Goal: Task Accomplishment & Management: Manage account settings

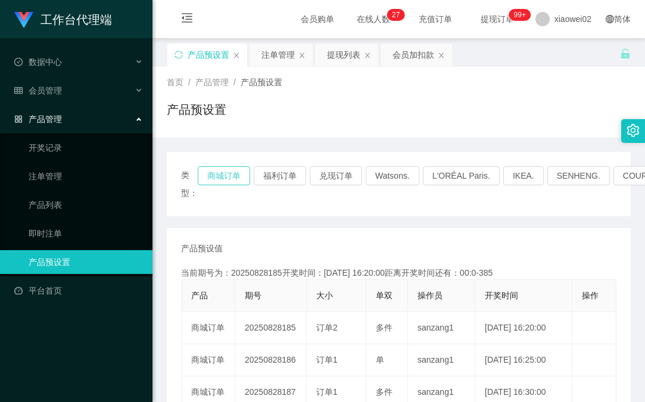
click at [226, 170] on button "商城订单" at bounding box center [224, 175] width 52 height 19
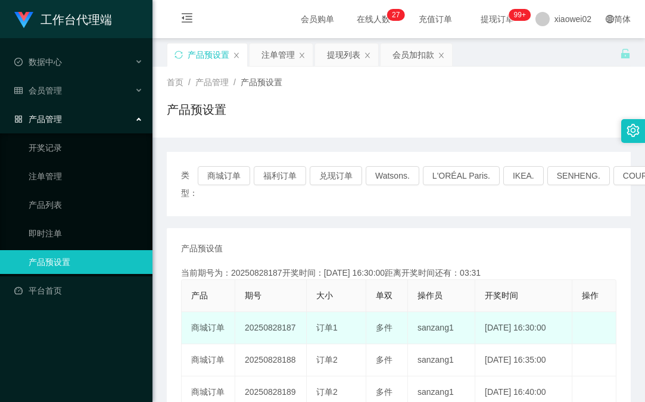
click at [273, 326] on td "20250828187" at bounding box center [270, 328] width 71 height 32
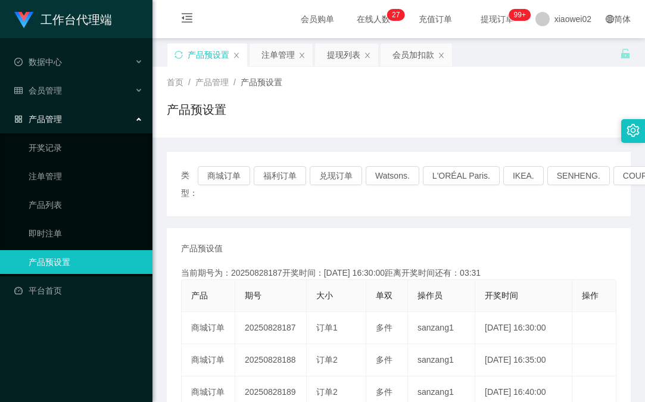
copy td "20250828187"
click at [210, 170] on button "商城订单" at bounding box center [224, 175] width 52 height 19
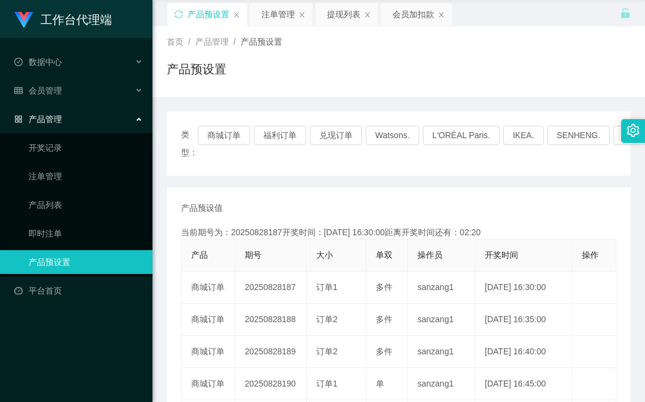
scroll to position [60, 0]
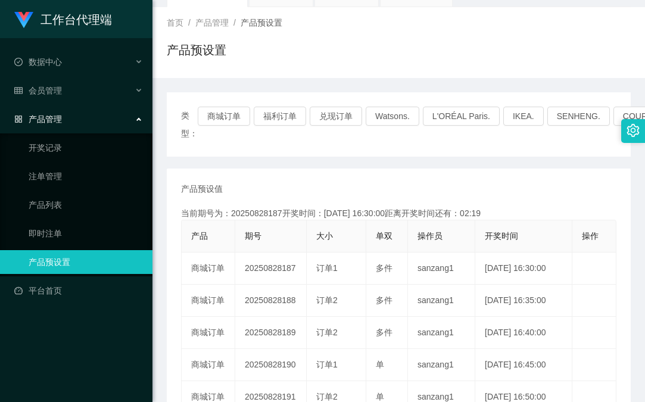
click at [224, 102] on div "类型： 商城订单 福利订单 兑现订单 Watsons. L'ORÉAL Paris. IKEA. SENHENG. COURTS." at bounding box center [399, 124] width 464 height 64
click at [228, 104] on div "类型： 商城订单 福利订单 兑现订单 Watsons. L'ORÉAL Paris. IKEA. SENHENG. COURTS." at bounding box center [399, 124] width 464 height 64
click at [230, 110] on button "商城订单" at bounding box center [224, 116] width 52 height 19
click at [230, 111] on button "商城订单" at bounding box center [224, 116] width 52 height 19
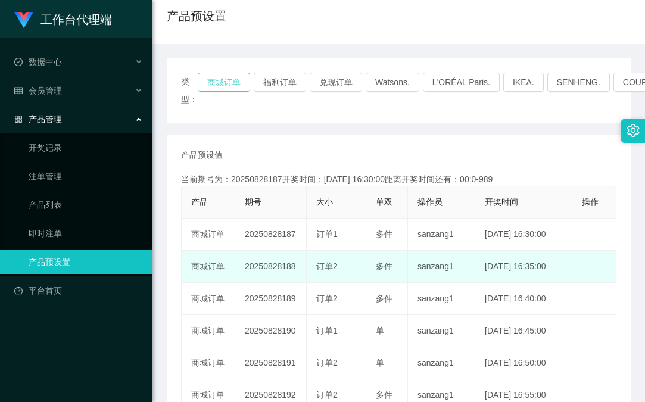
scroll to position [119, 0]
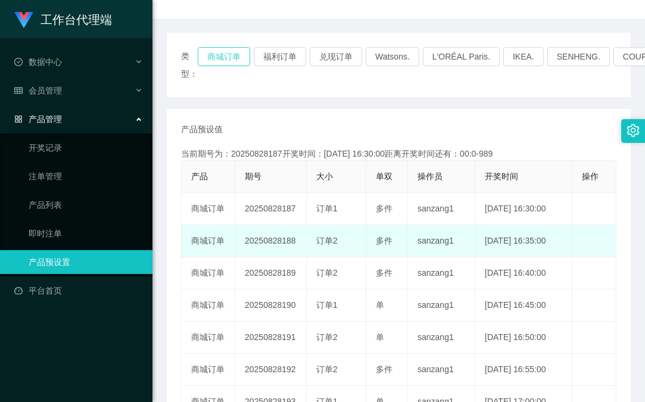
type button "k3wph"
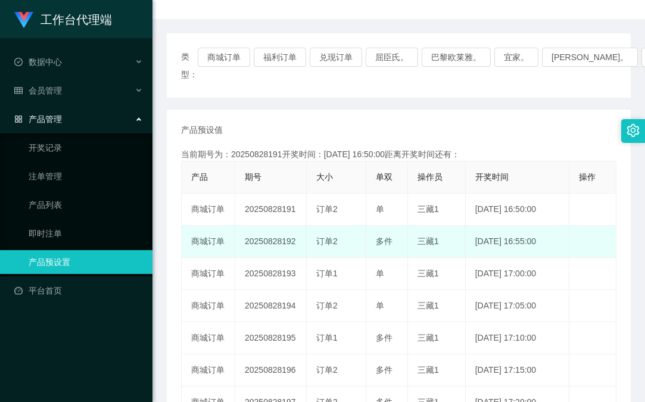
scroll to position [119, 0]
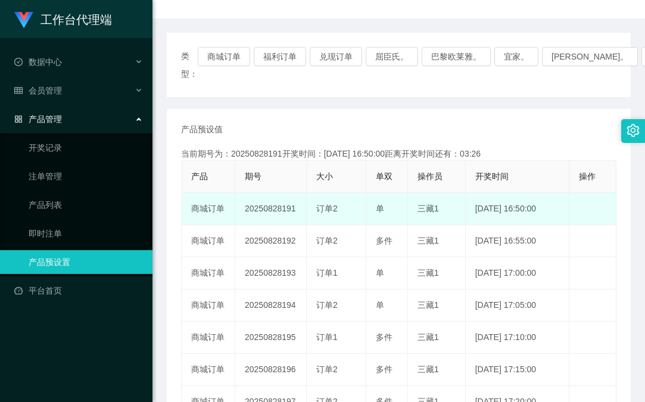
click at [275, 210] on td "20250828191" at bounding box center [270, 209] width 71 height 32
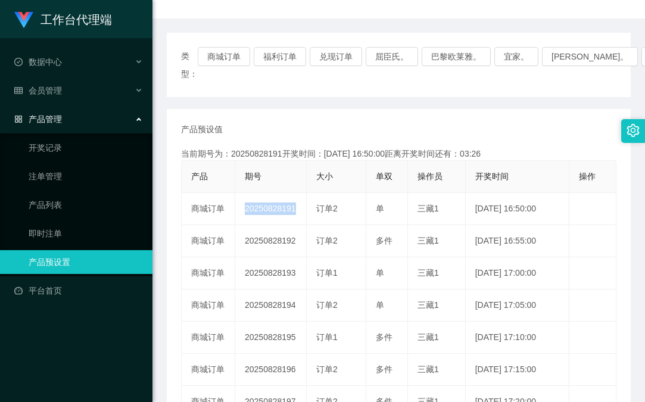
copy td "20250828191"
click at [226, 63] on button "商城订单" at bounding box center [224, 56] width 52 height 19
click at [337, 153] on div "当前期号为：20250828191开奖时间：2025-08-28 16:50:00距离开奖时间还有：01:52" at bounding box center [398, 154] width 435 height 13
click at [236, 55] on button "商城订单" at bounding box center [224, 56] width 52 height 19
click at [437, 104] on div "类型： 商城订单 福利订单 兑现订单 屈臣氏。 巴黎欧莱雅。 宜家。 森亨。 法院。 产品预设值 添加期号 当前期号为：20250828191开奖时间：202…" at bounding box center [399, 300] width 464 height 534
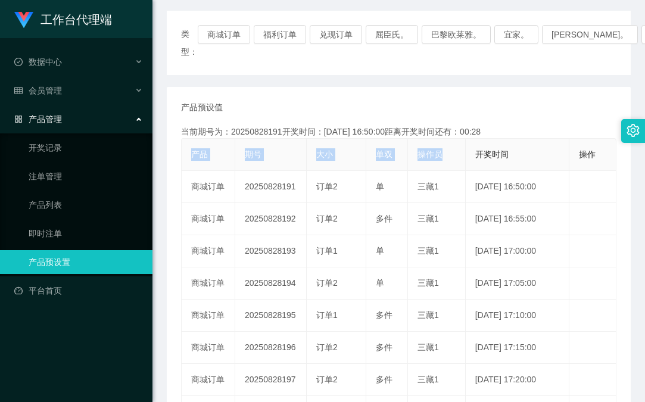
click at [475, 146] on div "产品预设值 添加期号 当前期号为：20250828191开奖时间：2025-08-28 16:50:00距离开奖时间还有：00:28 产品 期号 大小 单双 …" at bounding box center [398, 315] width 435 height 429
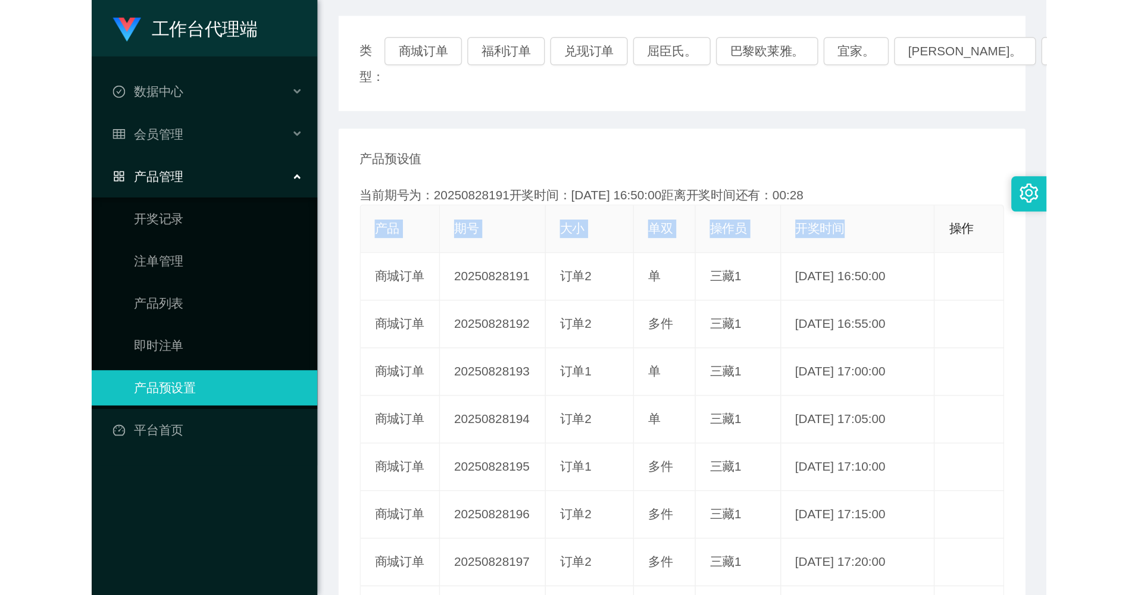
scroll to position [179, 0]
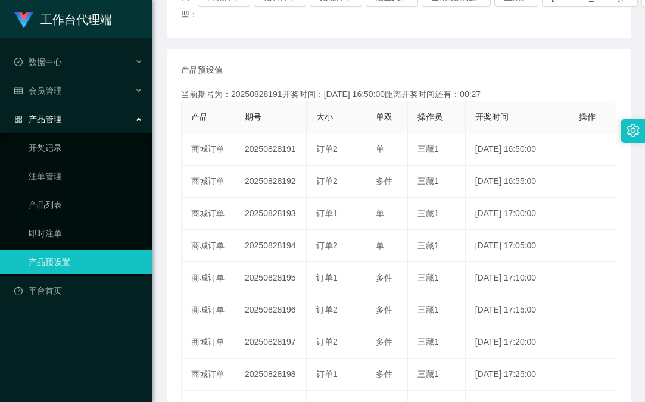
drag, startPoint x: 476, startPoint y: 145, endPoint x: 366, endPoint y: 75, distance: 130.8
click at [357, 75] on div "产品预设值 添加期号" at bounding box center [398, 70] width 435 height 13
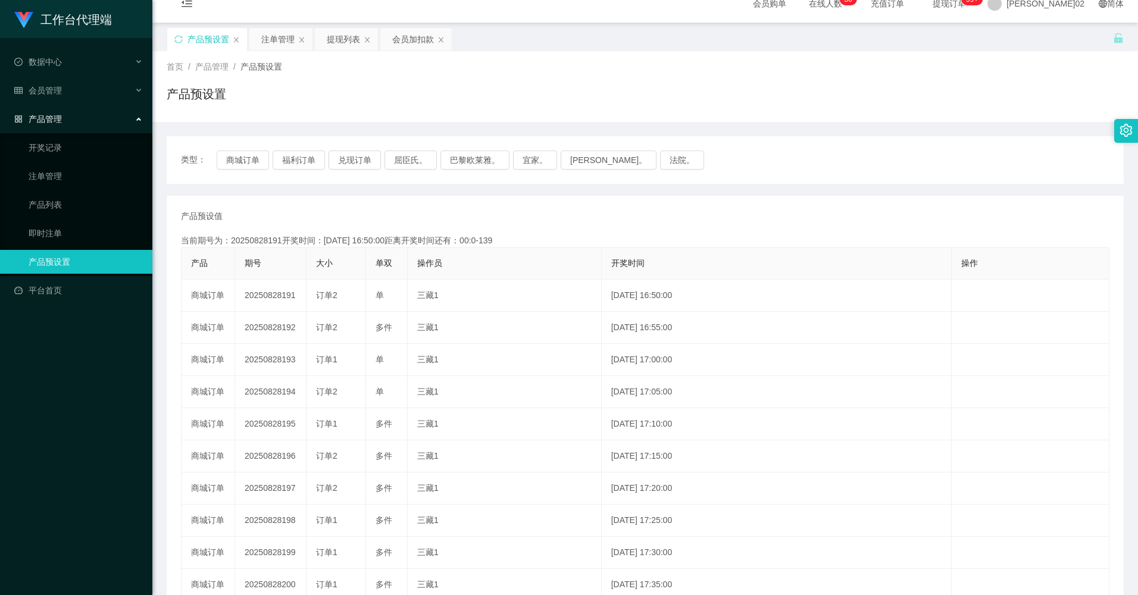
scroll to position [0, 0]
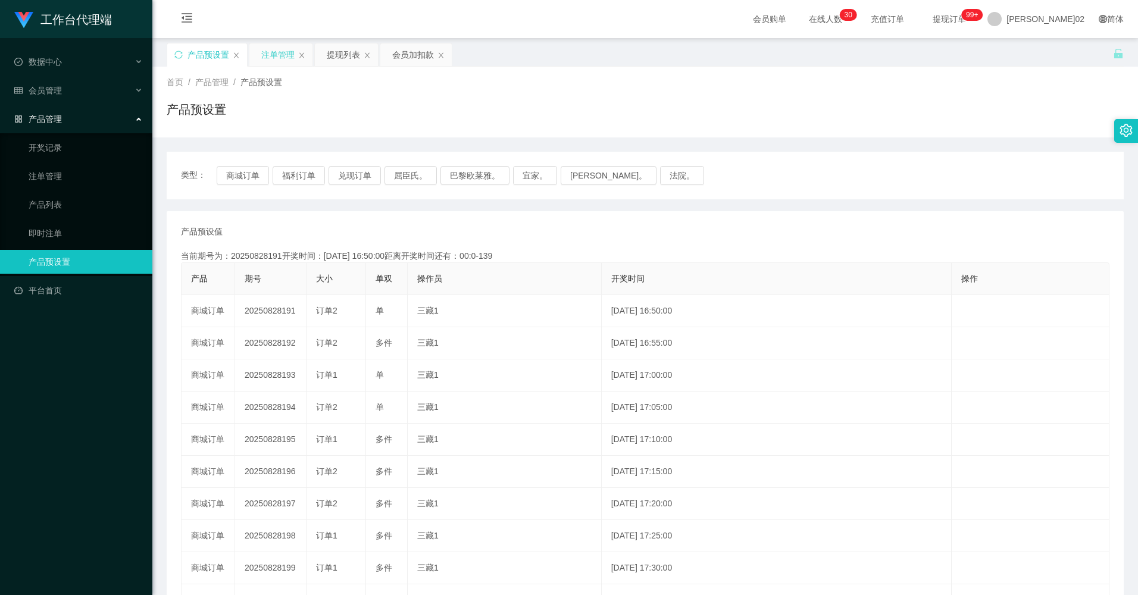
click at [285, 56] on div "注单管理" at bounding box center [277, 54] width 33 height 23
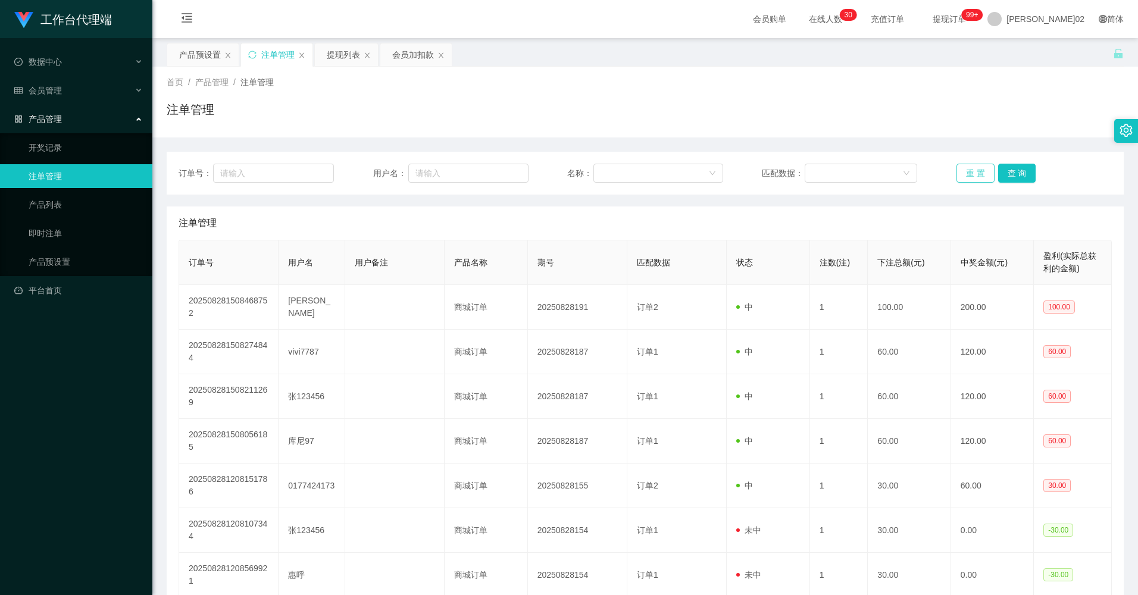
click at [644, 171] on button "重 置" at bounding box center [976, 173] width 38 height 19
click at [644, 174] on button "重 置" at bounding box center [976, 173] width 38 height 19
click at [644, 137] on div "首页 / 产品管理 / 注单管理 / 注单管理" at bounding box center [645, 102] width 986 height 71
click at [644, 174] on button "重 置" at bounding box center [976, 173] width 38 height 19
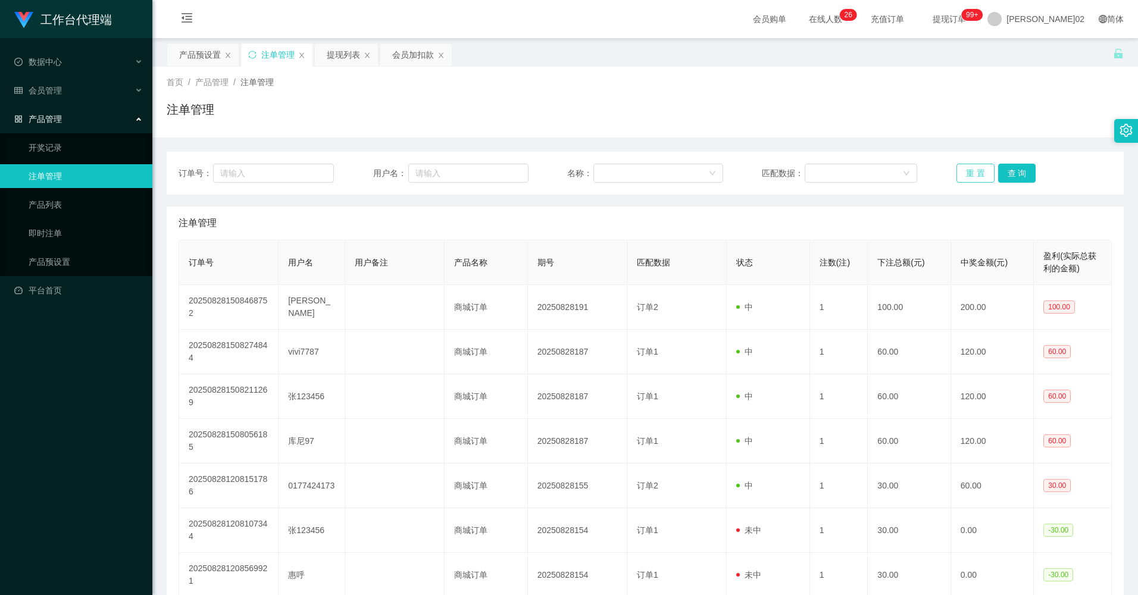
click at [644, 169] on button "重 置" at bounding box center [976, 173] width 38 height 19
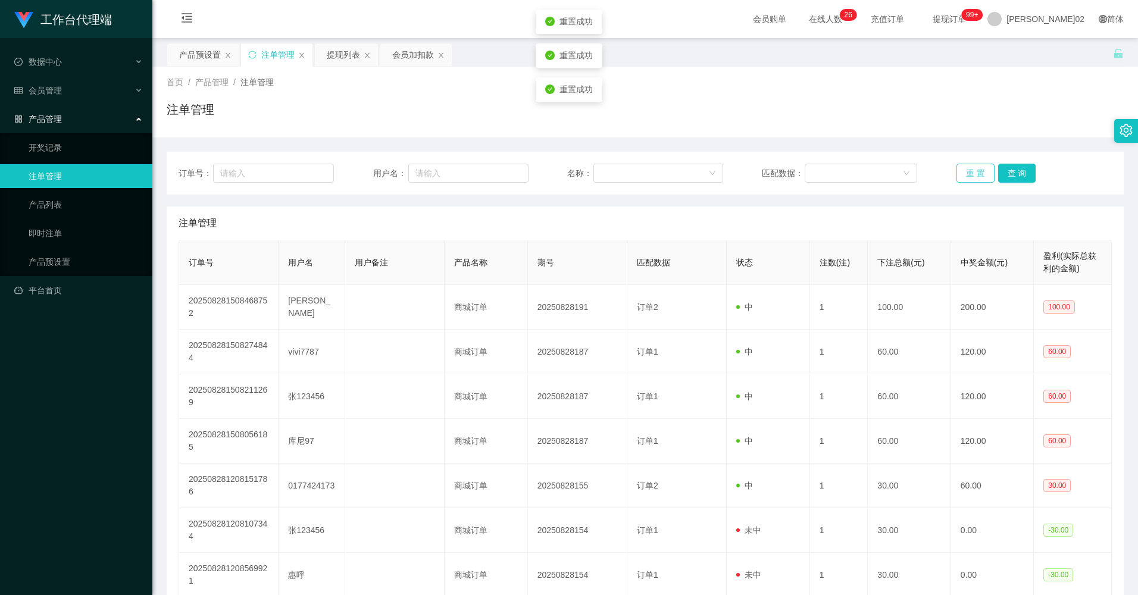
click at [644, 169] on button "重 置" at bounding box center [976, 173] width 38 height 19
click at [644, 127] on div "注单管理" at bounding box center [645, 114] width 957 height 27
click at [329, 59] on div "提现列表" at bounding box center [343, 54] width 33 height 23
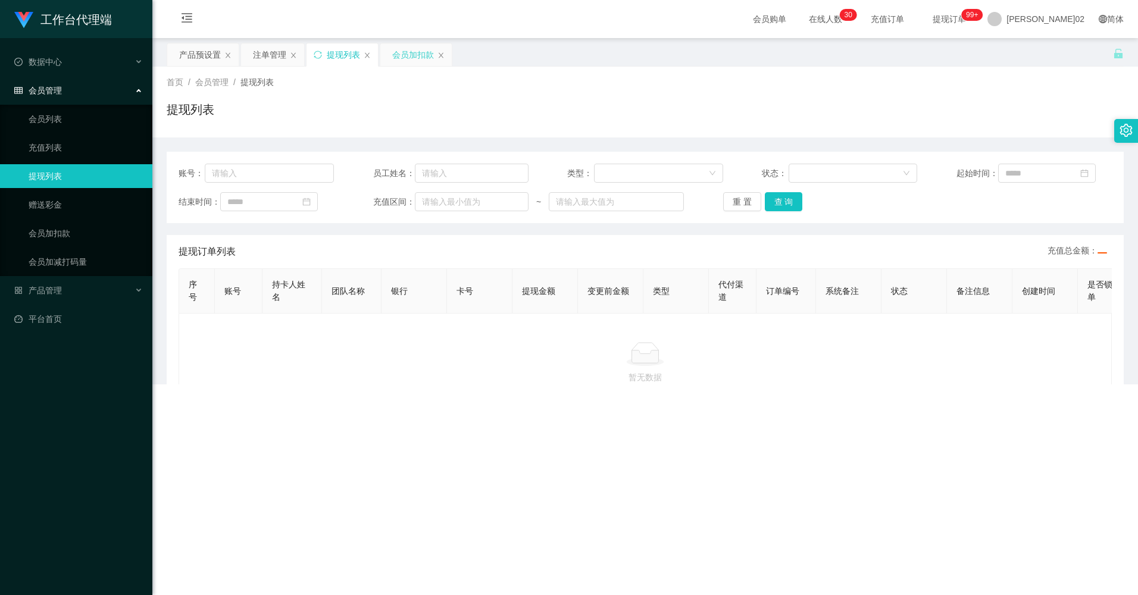
click at [421, 50] on div "会员加扣款" at bounding box center [413, 54] width 42 height 23
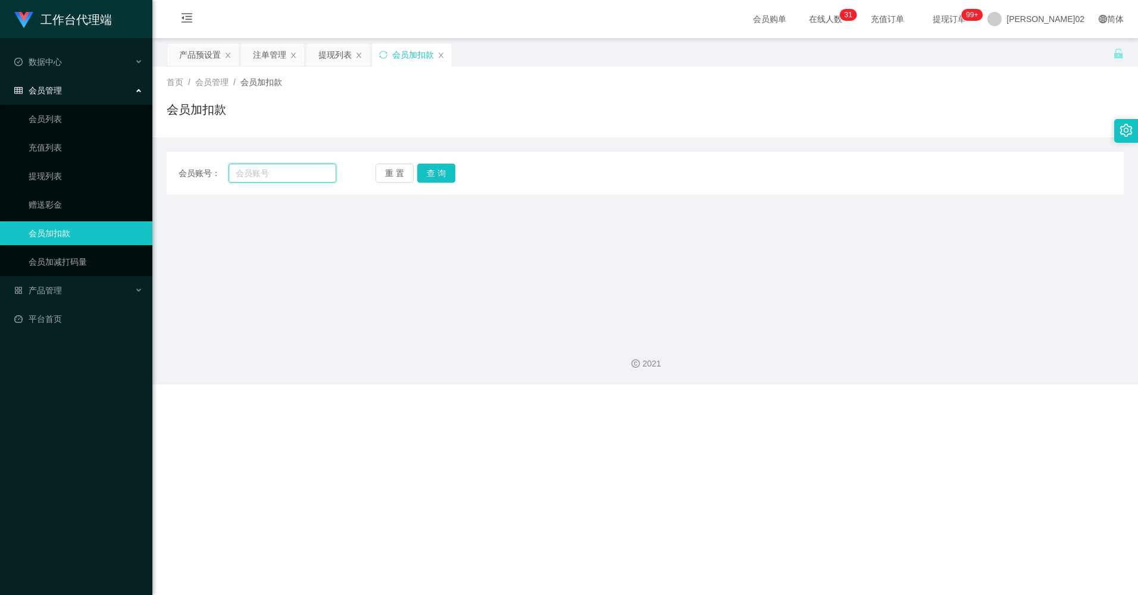
click at [288, 176] on input "text" at bounding box center [282, 173] width 107 height 19
paste input "EdwardLiong"
click at [424, 168] on button "查 询" at bounding box center [436, 173] width 38 height 19
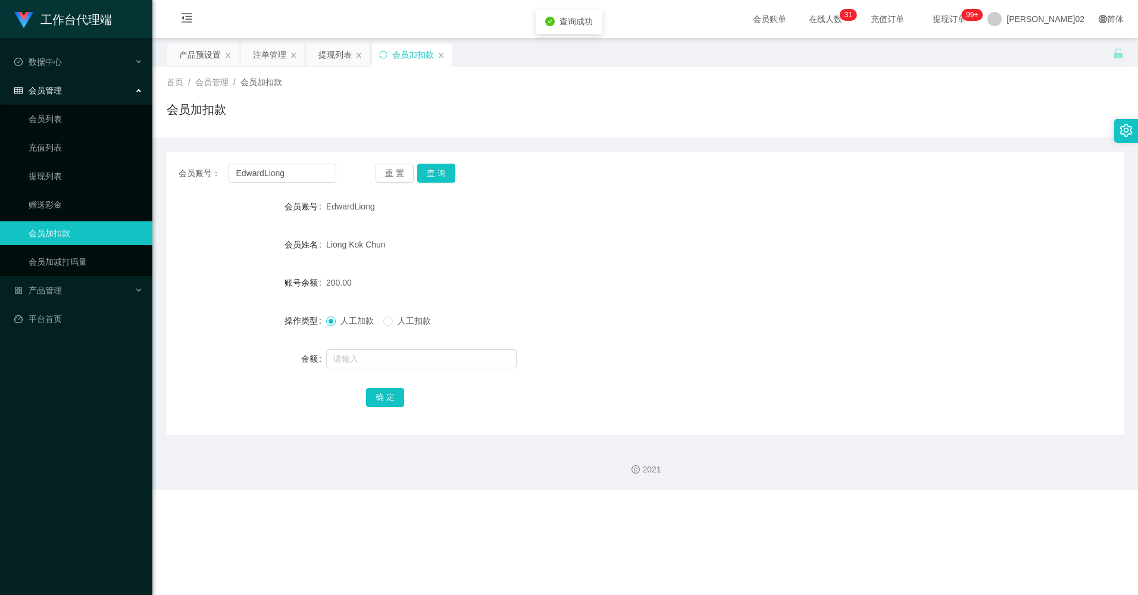
drag, startPoint x: 560, startPoint y: 265, endPoint x: 568, endPoint y: 253, distance: 14.5
click at [562, 263] on form "会员账号 EdwardLiong 会员姓名 Liong Kok Chun 账号余额 200.00 操作类型 人工加款 人工扣款 金额 确 定" at bounding box center [645, 302] width 957 height 214
drag, startPoint x: 295, startPoint y: 173, endPoint x: 425, endPoint y: 190, distance: 131.4
click at [76, 179] on section "工作台代理端 数据中心 会员管理 会员列表 充值列表 提现列表 赠送彩金 会员加扣款 会员加减打码量 产品管理 开奖记录 注单管理 产品列表 即时注单 产品预…" at bounding box center [569, 245] width 1138 height 491
paste input "Huikhoo"
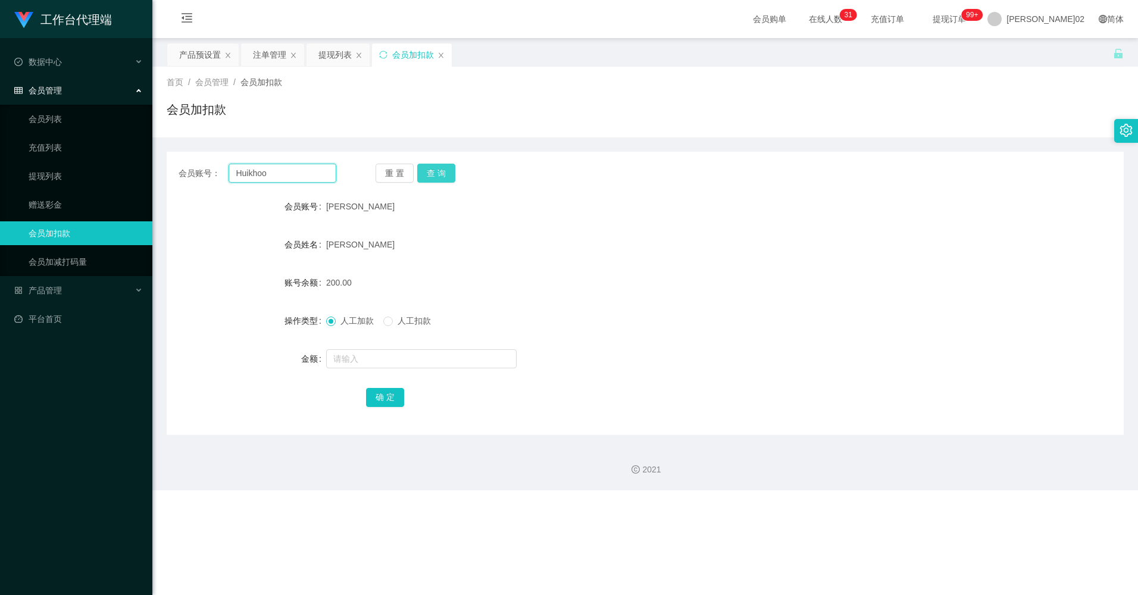
type input "Huikhoo"
click at [432, 180] on button "查 询" at bounding box center [436, 173] width 38 height 19
click at [434, 175] on button "查 询" at bounding box center [436, 173] width 38 height 19
click at [434, 175] on div "重 置 查 询" at bounding box center [455, 173] width 158 height 19
click at [258, 57] on div "注单管理" at bounding box center [269, 54] width 33 height 23
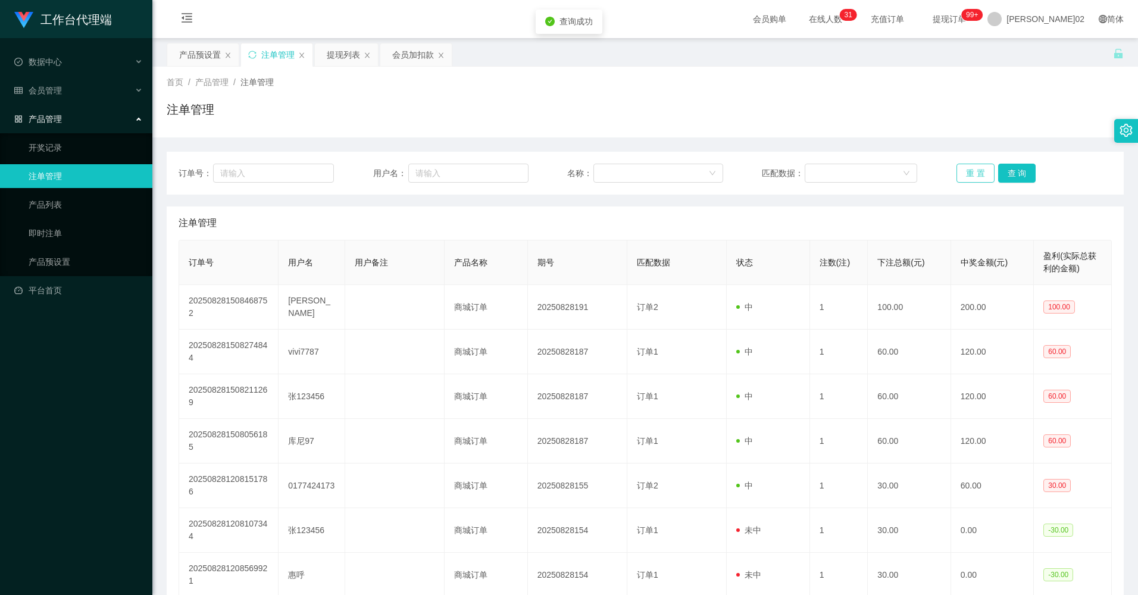
click at [644, 174] on button "重 置" at bounding box center [976, 173] width 38 height 19
drag, startPoint x: 427, startPoint y: 185, endPoint x: 432, endPoint y: 170, distance: 15.8
click at [426, 185] on div "订单号： 用户名： 名称： 匹配数据： 重 置 查 询" at bounding box center [645, 173] width 957 height 43
click at [432, 170] on input "text" at bounding box center [468, 173] width 120 height 19
paste input "Huikhoo"
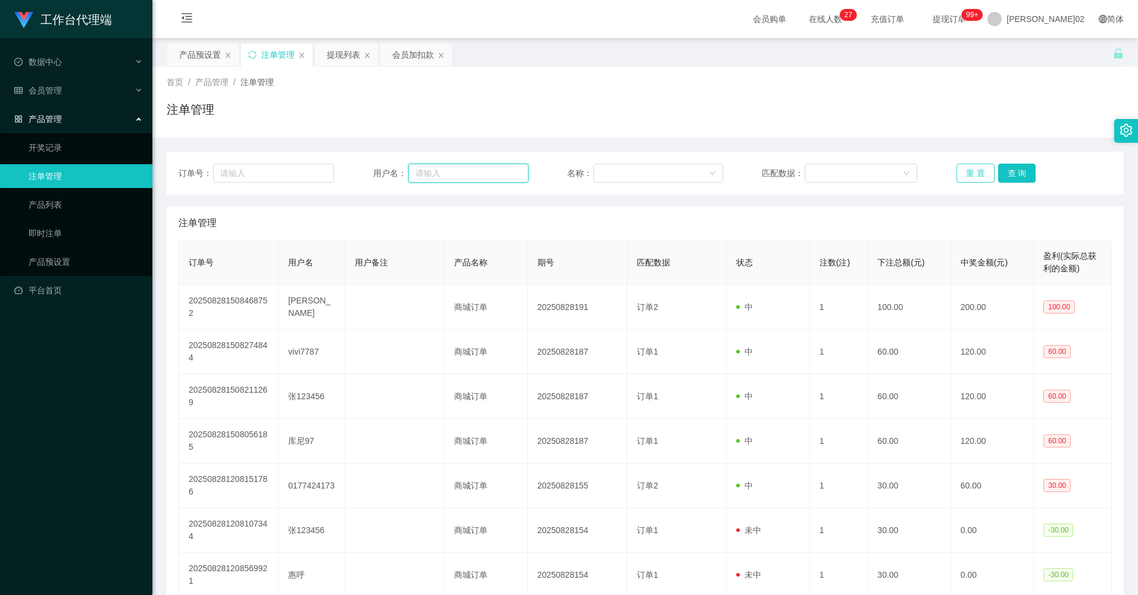
type input "Huikhoo"
click at [644, 174] on button "查 询" at bounding box center [1017, 173] width 38 height 19
click at [500, 171] on input "text" at bounding box center [468, 173] width 120 height 19
paste input "Huikhoo"
click at [644, 169] on button "查 询" at bounding box center [1017, 173] width 38 height 19
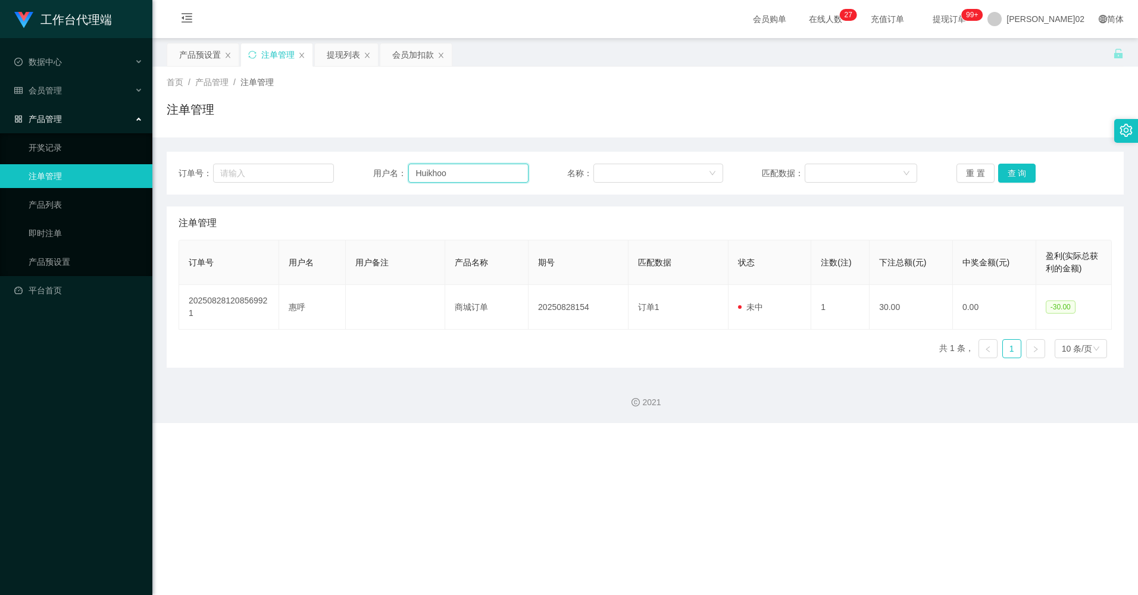
drag, startPoint x: 439, startPoint y: 179, endPoint x: 431, endPoint y: 166, distance: 15.2
click at [266, 176] on div "订单号： 用户名： Huikhoo 名称： 匹配数据： 重 置 查 询" at bounding box center [646, 173] width 934 height 19
paste input "EdwardLiong"
type input "EdwardLiong"
click at [644, 172] on button "查 询" at bounding box center [1017, 173] width 38 height 19
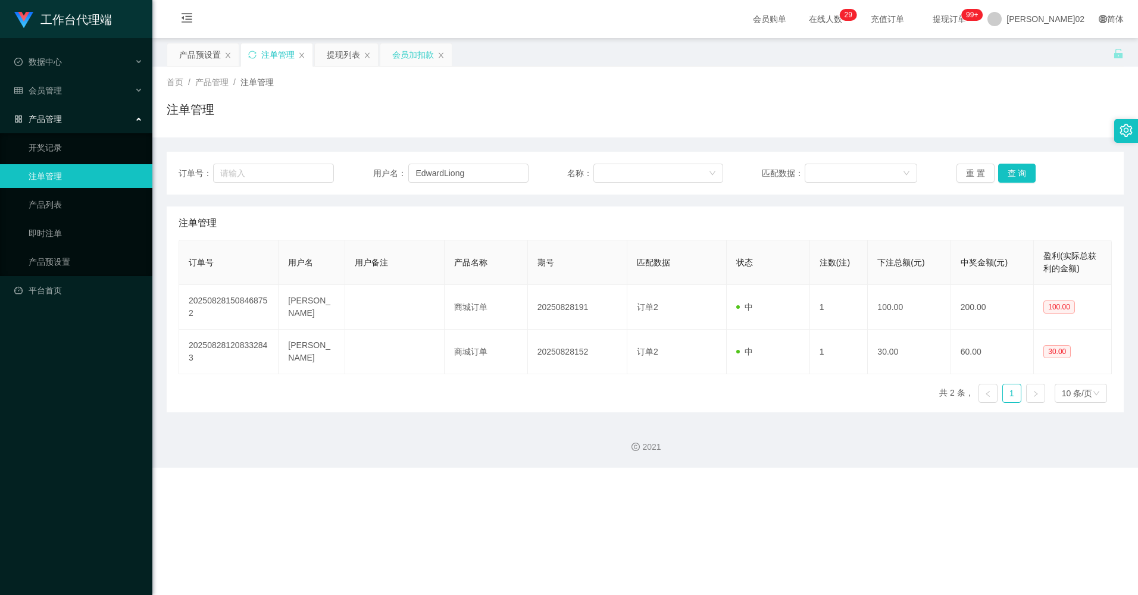
click at [402, 52] on div "会员加扣款" at bounding box center [413, 54] width 42 height 23
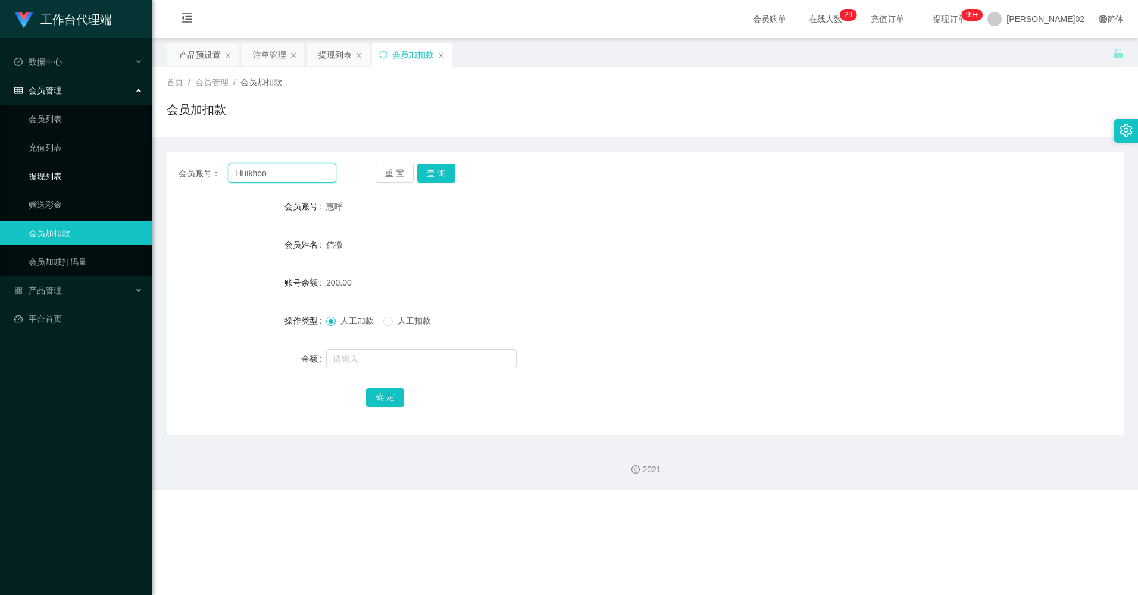
drag, startPoint x: 294, startPoint y: 174, endPoint x: 83, endPoint y: 171, distance: 210.8
click at [83, 173] on section "工作台代理端 数据中心 会员管理 会员列表 充值列表 提现列表 赠送彩金 会员加扣款 会员加减打码量 产品管理 开奖记录 注单管理 产品列表 即时注单 产品预…" at bounding box center [569, 245] width 1138 height 491
paste input "EdwardLiong"
type input "EdwardLiong"
click at [438, 173] on button "查 询" at bounding box center [436, 173] width 38 height 19
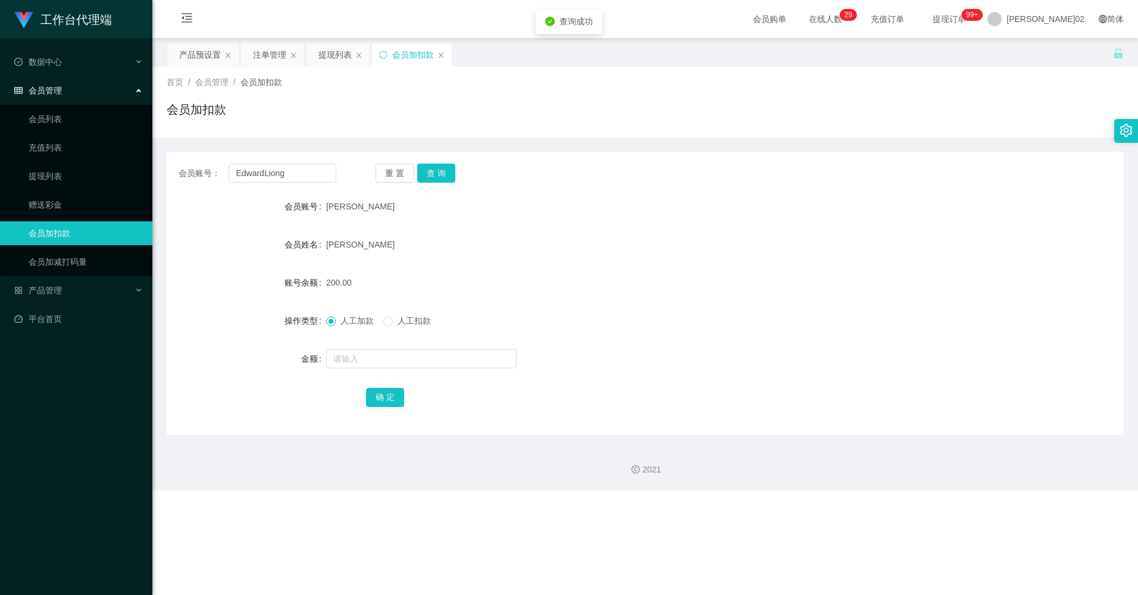
click at [644, 238] on div "梁国骏" at bounding box center [605, 245] width 558 height 24
drag, startPoint x: 298, startPoint y: 176, endPoint x: 158, endPoint y: 175, distance: 140.5
click at [158, 175] on main "关闭左侧 关闭右侧 关闭其它 刷新页面 产品预设置 注单管理 提现列表 会员加扣款 首页 / 会员管理 / 会员加扣款 / 会员加扣款 会员账号： Edwar…" at bounding box center [645, 236] width 986 height 397
click at [336, 60] on div "提现列表" at bounding box center [335, 54] width 33 height 23
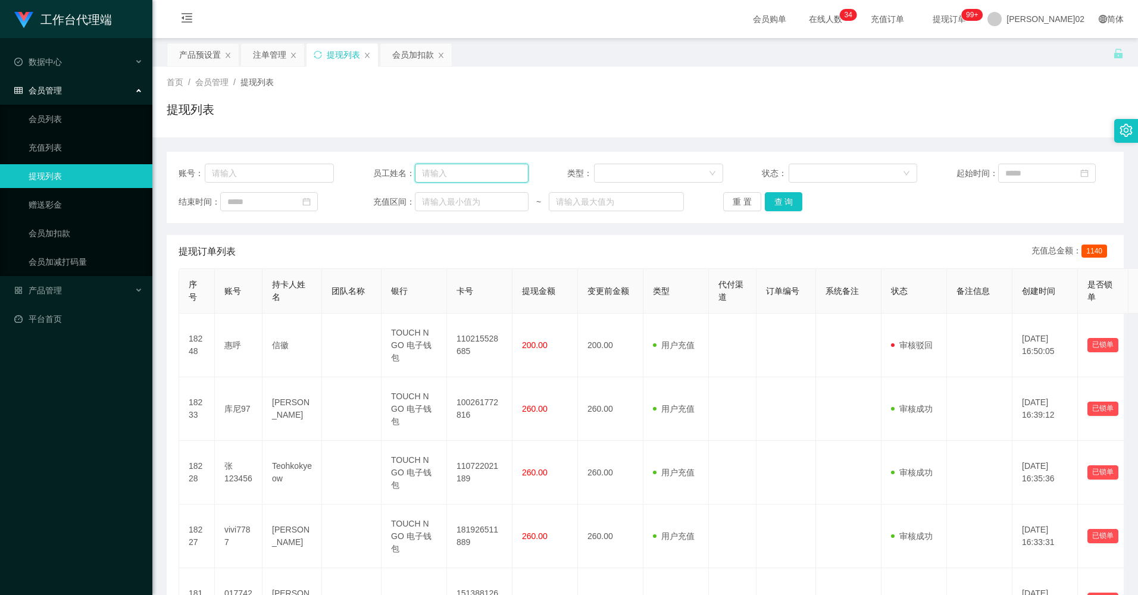
click at [444, 173] on input "text" at bounding box center [472, 173] width 114 height 19
click at [296, 182] on input "text" at bounding box center [269, 173] width 129 height 19
paste input "EdwardLiong"
type input "EdwardLiong"
click at [644, 198] on button "查 询" at bounding box center [784, 201] width 38 height 19
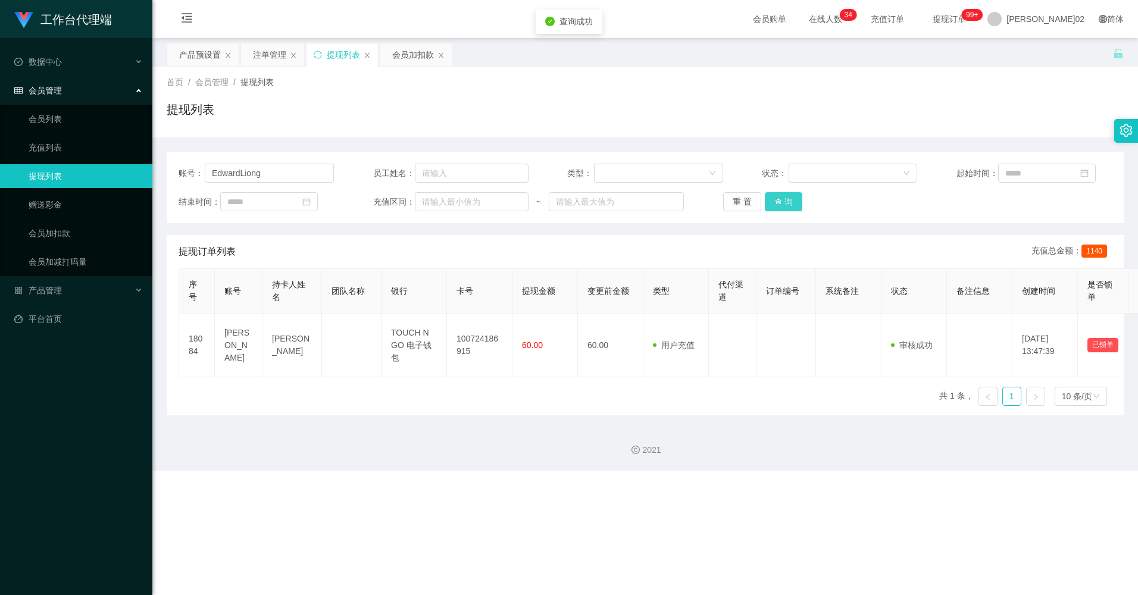
click at [644, 198] on button "查 询" at bounding box center [784, 201] width 38 height 19
click at [644, 126] on div "提现列表" at bounding box center [645, 114] width 957 height 27
drag, startPoint x: 290, startPoint y: 177, endPoint x: 194, endPoint y: 89, distance: 129.8
click at [33, 171] on section "工作台代理端 数据中心 会员管理 会员列表 充值列表 提现列表 赠送彩金 会员加扣款 会员加减打码量 产品管理 开奖记录 注单管理 产品列表 即时注单 产品预…" at bounding box center [569, 235] width 1138 height 471
click at [405, 57] on div "会员加扣款" at bounding box center [413, 54] width 42 height 23
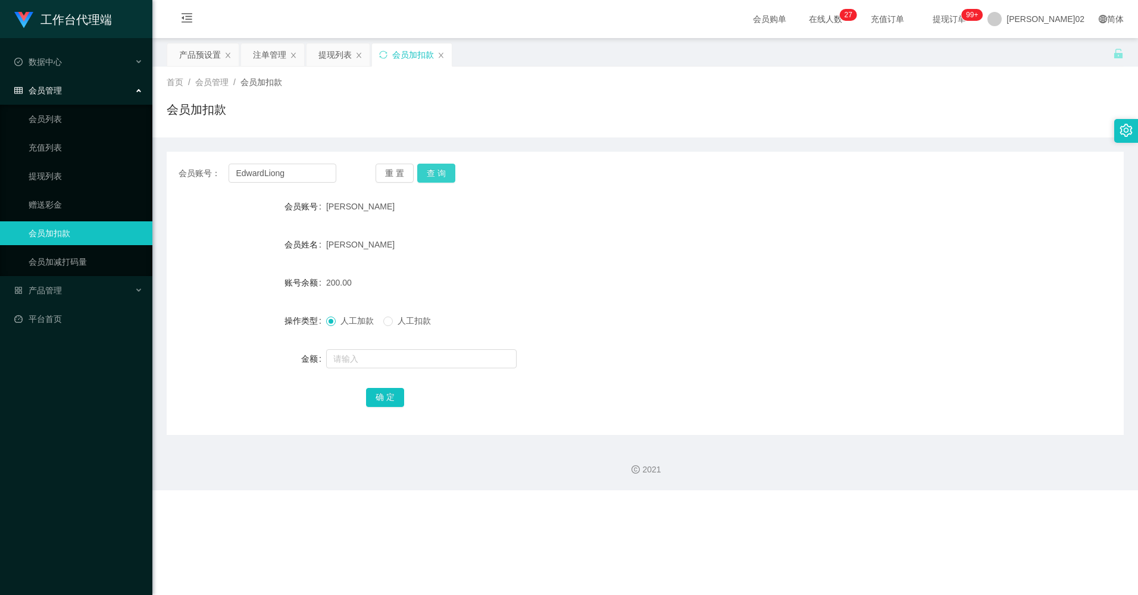
drag, startPoint x: 432, startPoint y: 171, endPoint x: 348, endPoint y: 286, distance: 142.3
click at [421, 179] on button "查 询" at bounding box center [436, 173] width 38 height 19
click at [394, 363] on input "text" at bounding box center [421, 358] width 191 height 19
type input "70"
click at [362, 395] on div "确 定" at bounding box center [645, 397] width 957 height 24
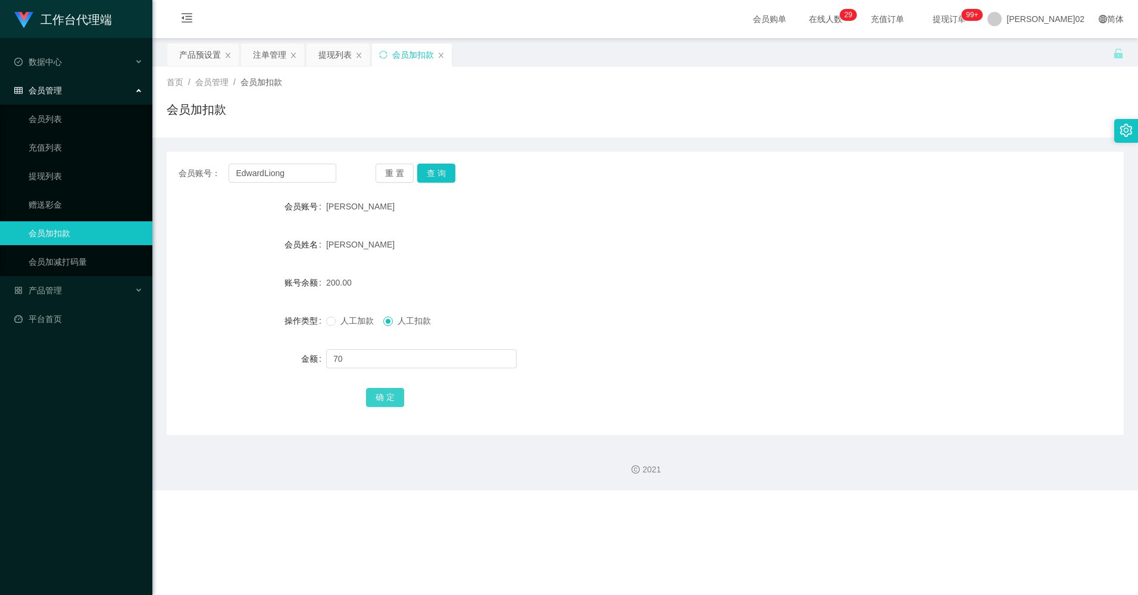
click at [367, 394] on button "确 定" at bounding box center [385, 397] width 38 height 19
click at [616, 364] on div at bounding box center [605, 359] width 558 height 24
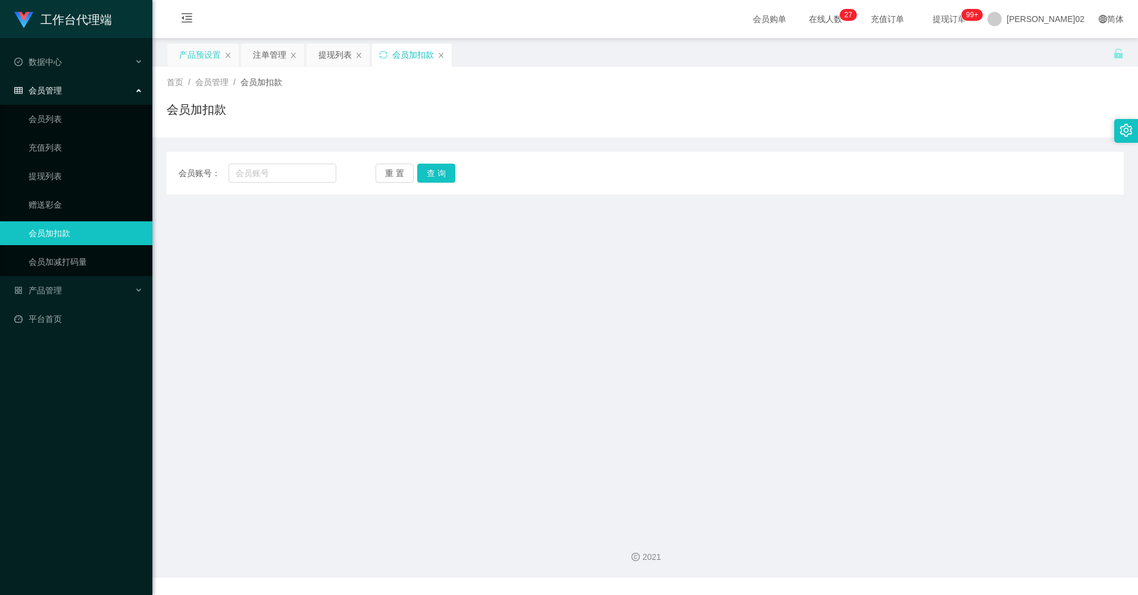
click at [210, 56] on div "产品预设置" at bounding box center [200, 54] width 42 height 23
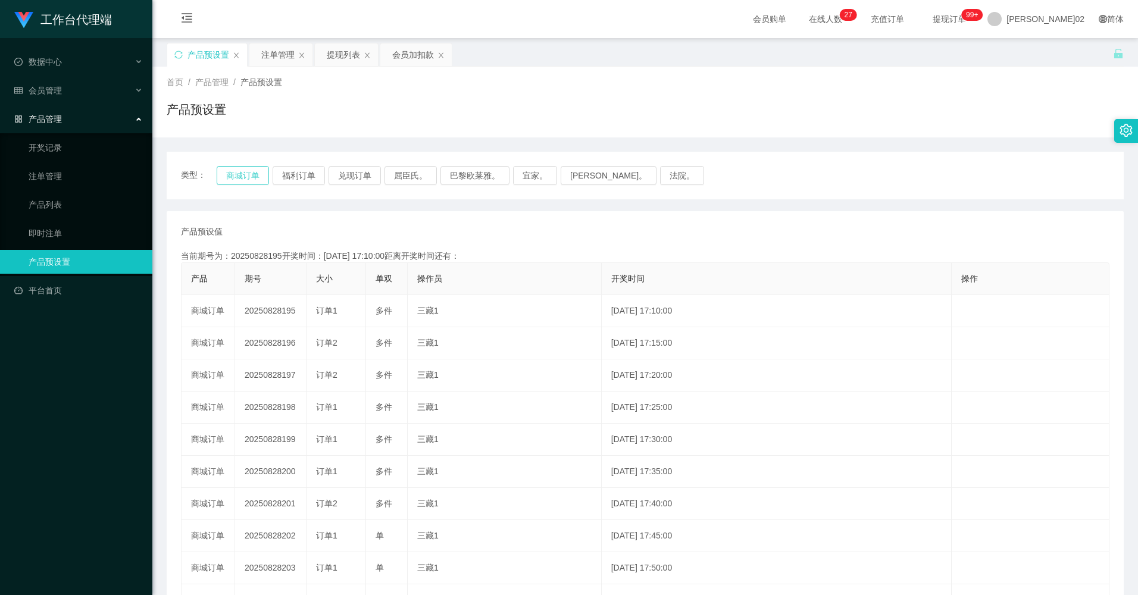
click at [236, 182] on button "商城订单" at bounding box center [243, 175] width 52 height 19
drag, startPoint x: 236, startPoint y: 182, endPoint x: 251, endPoint y: 256, distance: 75.9
click at [236, 182] on button "商城订单" at bounding box center [243, 175] width 52 height 19
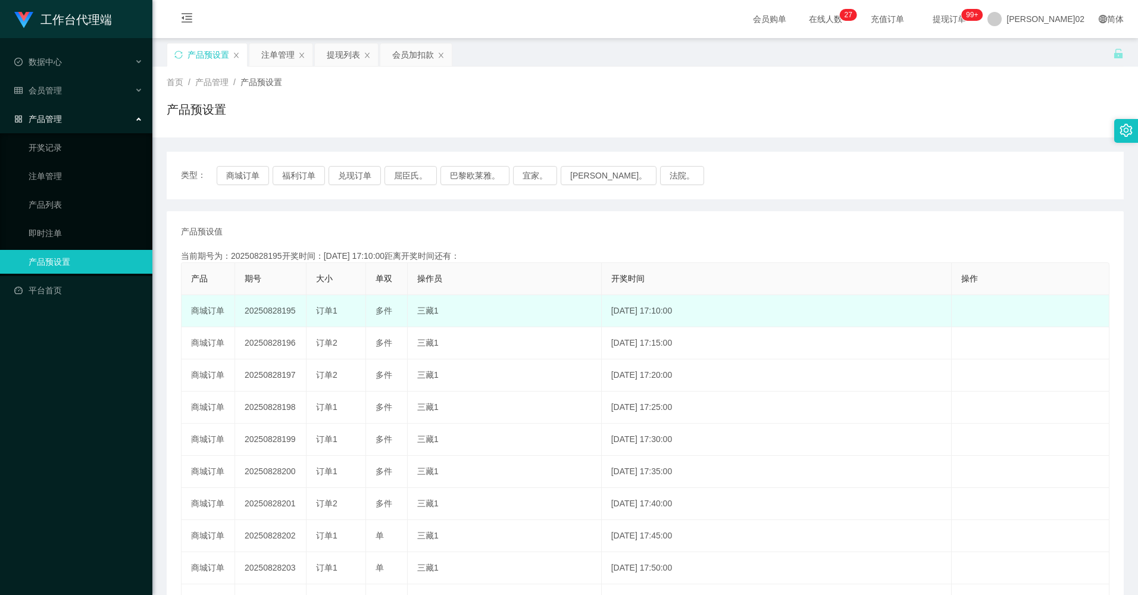
click at [271, 308] on td "20250828195" at bounding box center [270, 311] width 71 height 32
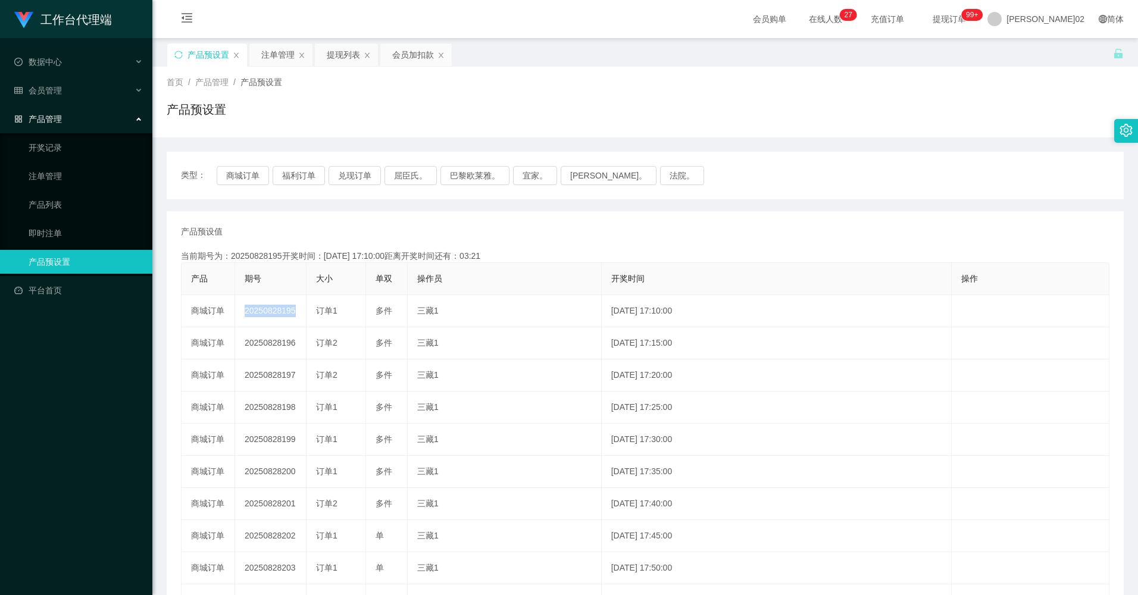
copy td "20250828195"
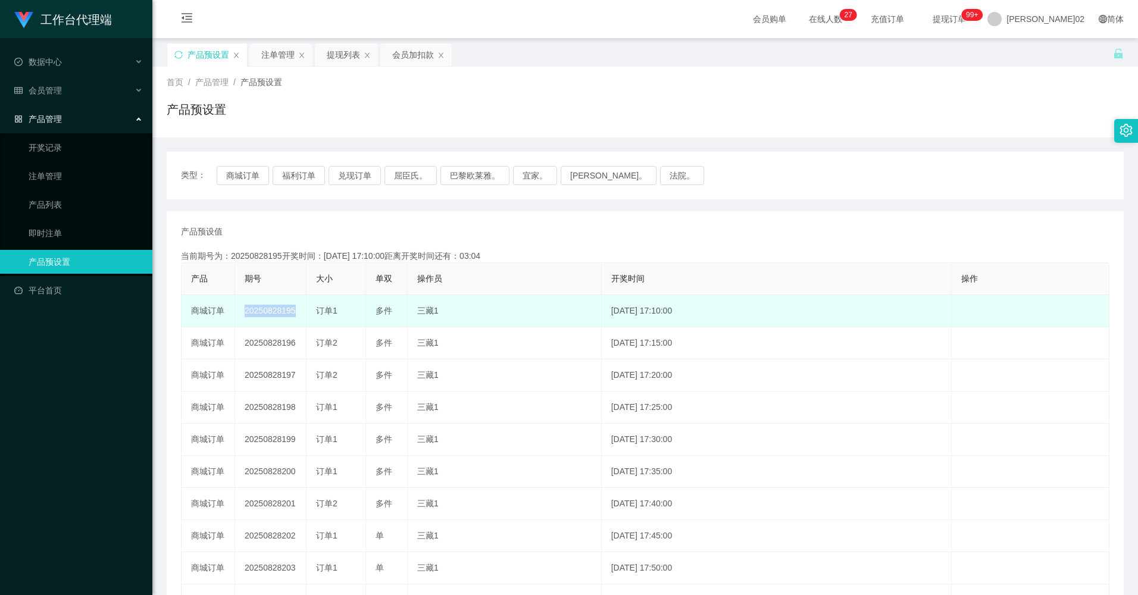
click at [284, 308] on td "20250828195" at bounding box center [270, 311] width 71 height 32
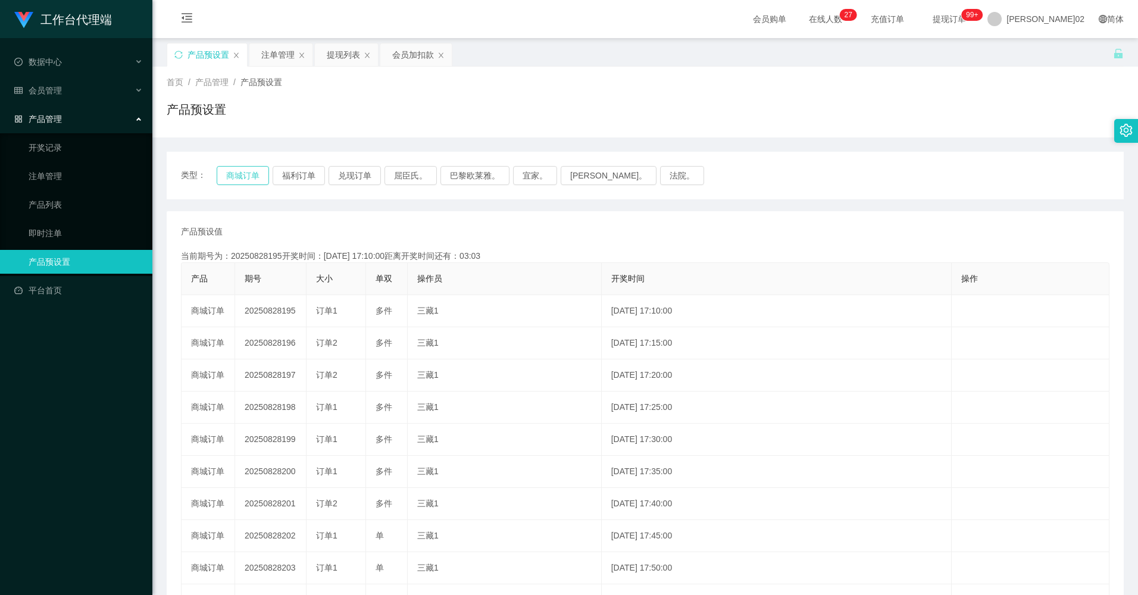
click at [261, 173] on button "商城订单" at bounding box center [243, 175] width 52 height 19
type button "k3wph"
click at [754, 248] on div "产品预设值 添加期号 当前期号为：20250828197开奖时间：2025-08-28 17:20:00距离开奖时间还有：01:43 产品 期号 大小 单双 …" at bounding box center [645, 440] width 929 height 429
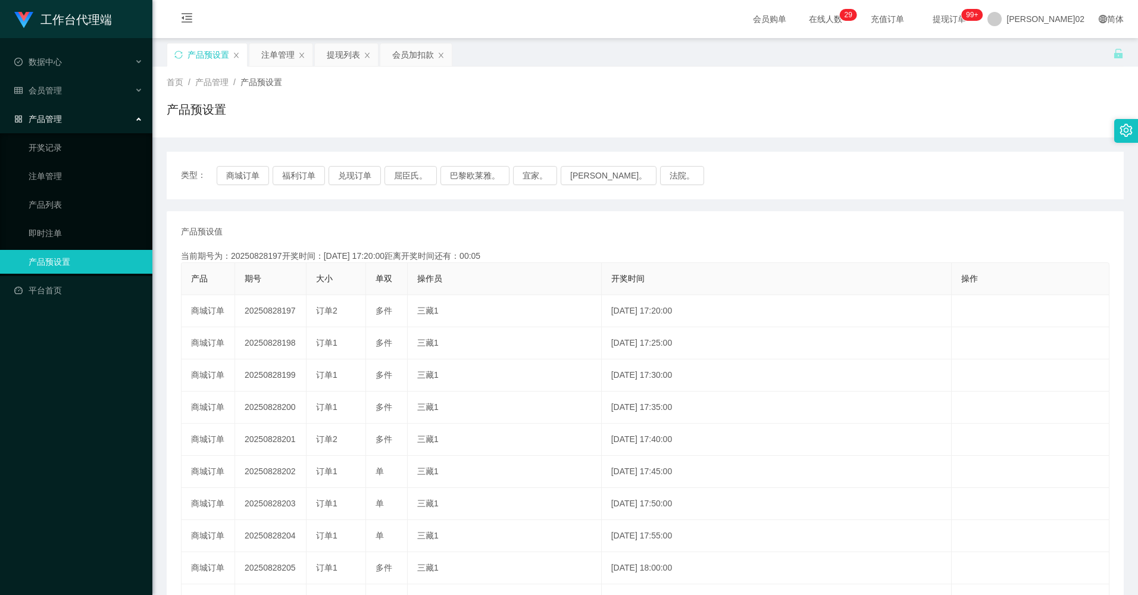
click at [280, 342] on td "20250828198" at bounding box center [270, 343] width 71 height 32
copy td "20250828198"
click at [259, 185] on div "类型： 商城订单 福利订单 兑现订单 屈臣氏。 巴黎欧莱雅。 宜家。 [PERSON_NAME]。 法院。" at bounding box center [645, 176] width 957 height 48
click at [255, 182] on button "商城订单" at bounding box center [243, 175] width 52 height 19
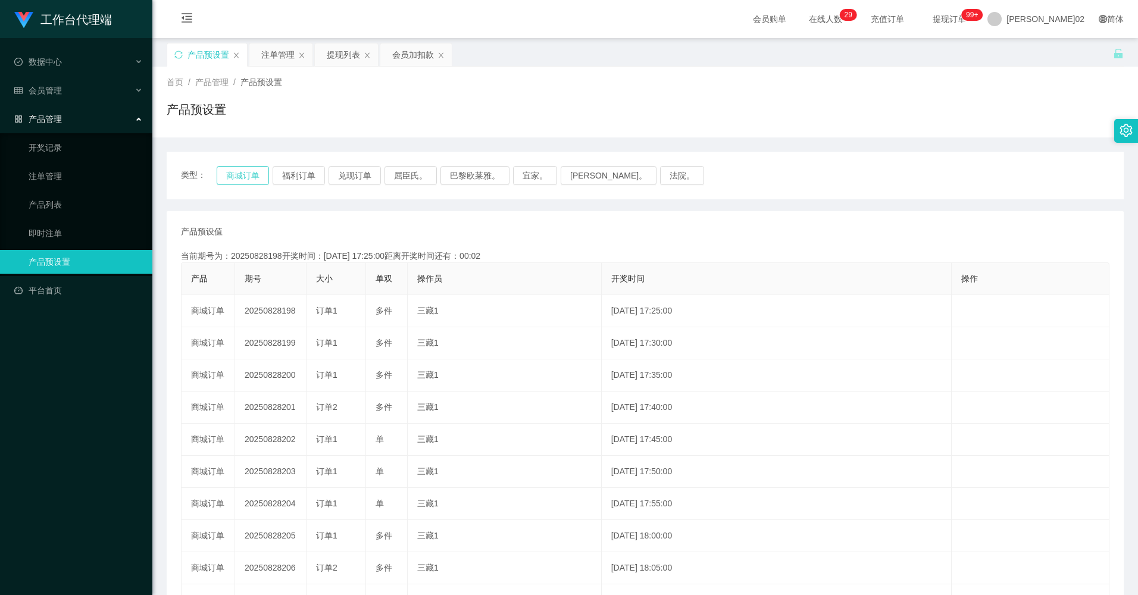
click at [255, 182] on button "商城订单" at bounding box center [243, 175] width 52 height 19
click at [258, 170] on button "商城订单" at bounding box center [243, 175] width 52 height 19
click at [344, 50] on div "提现列表" at bounding box center [343, 54] width 33 height 23
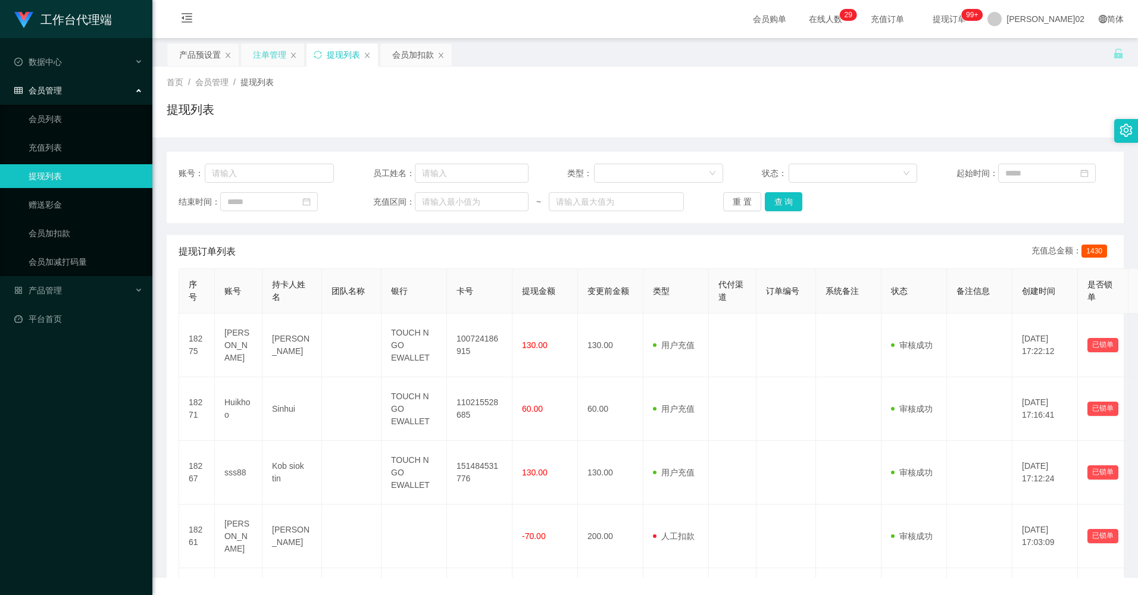
click at [277, 56] on div "注单管理" at bounding box center [269, 54] width 33 height 23
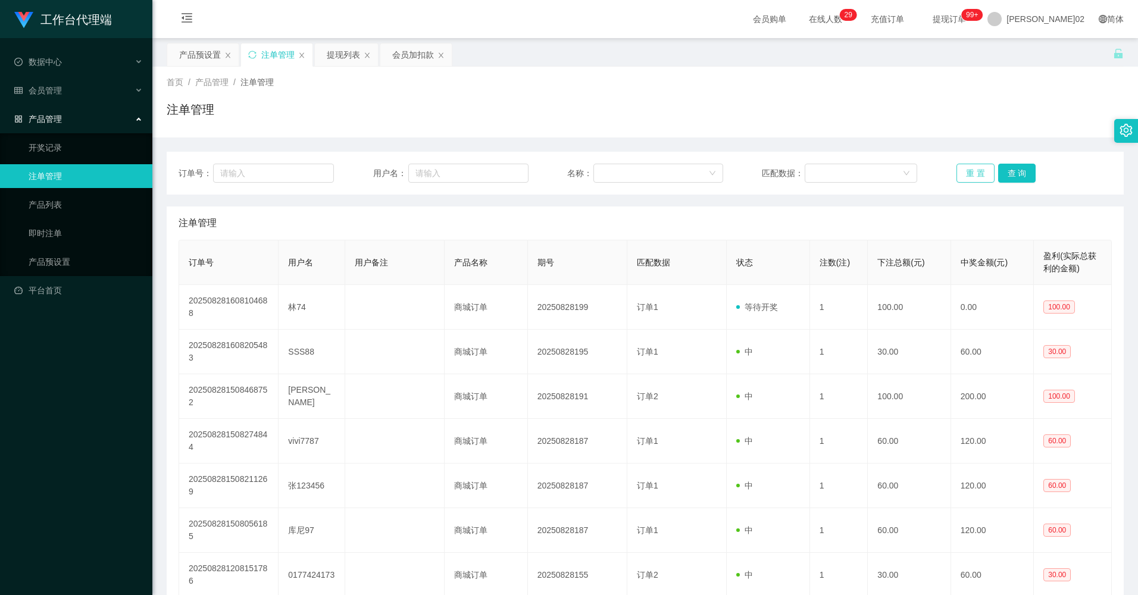
click at [957, 174] on button "重 置" at bounding box center [976, 173] width 38 height 19
click at [963, 160] on div "订单号： 用户名： 名称： 匹配数据： 重 置 查 询" at bounding box center [645, 173] width 957 height 43
click at [204, 61] on div "产品预设置" at bounding box center [200, 54] width 42 height 23
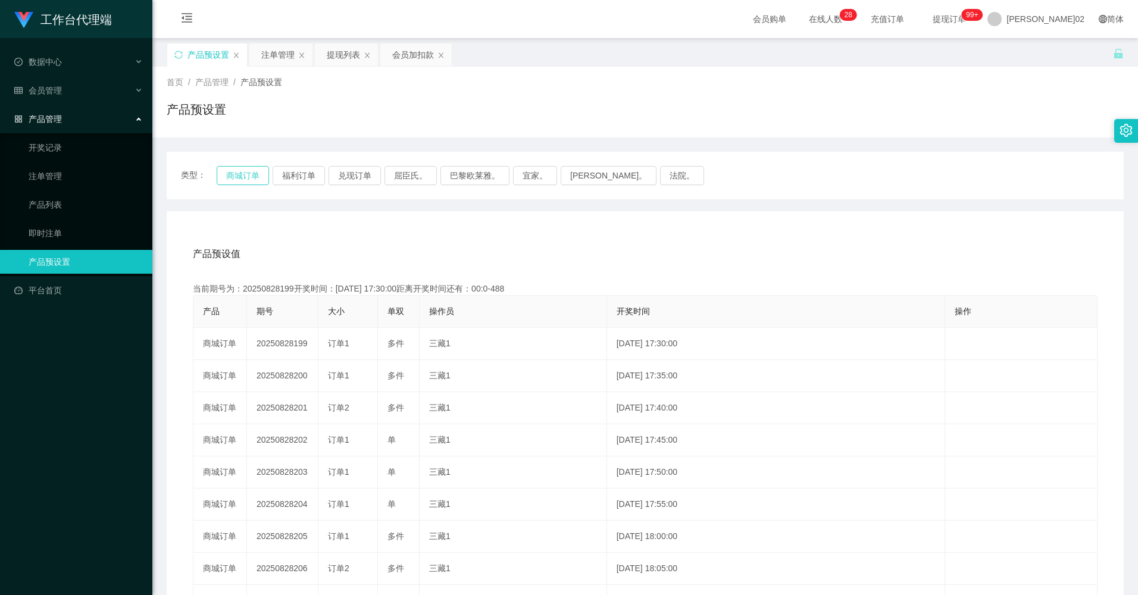
click at [249, 175] on button "商城订单" at bounding box center [243, 175] width 52 height 19
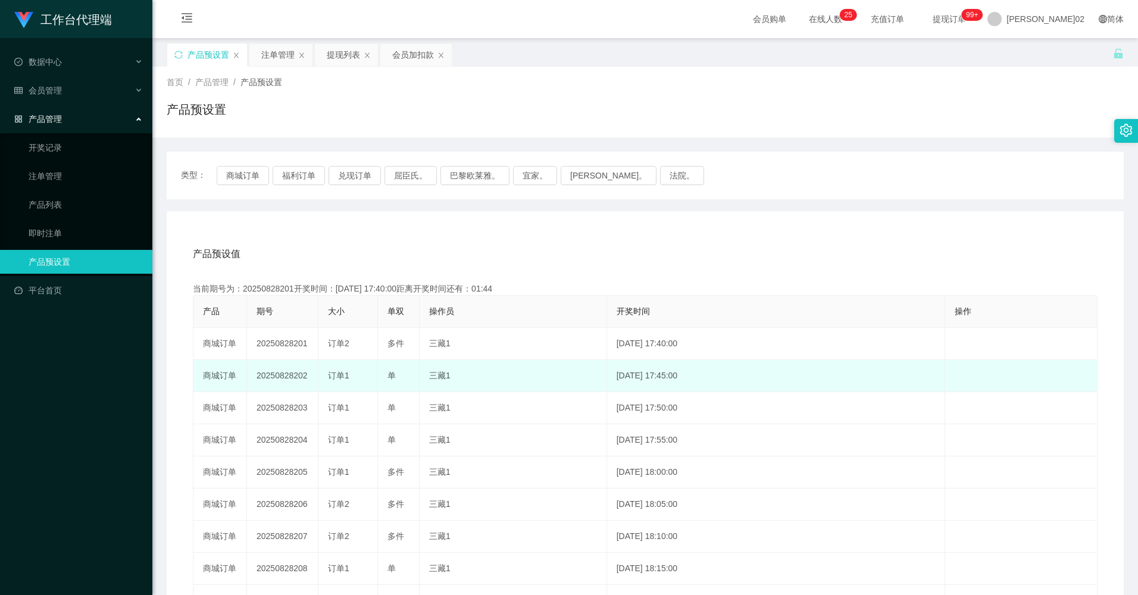
click at [277, 372] on td "20250828202" at bounding box center [282, 376] width 71 height 32
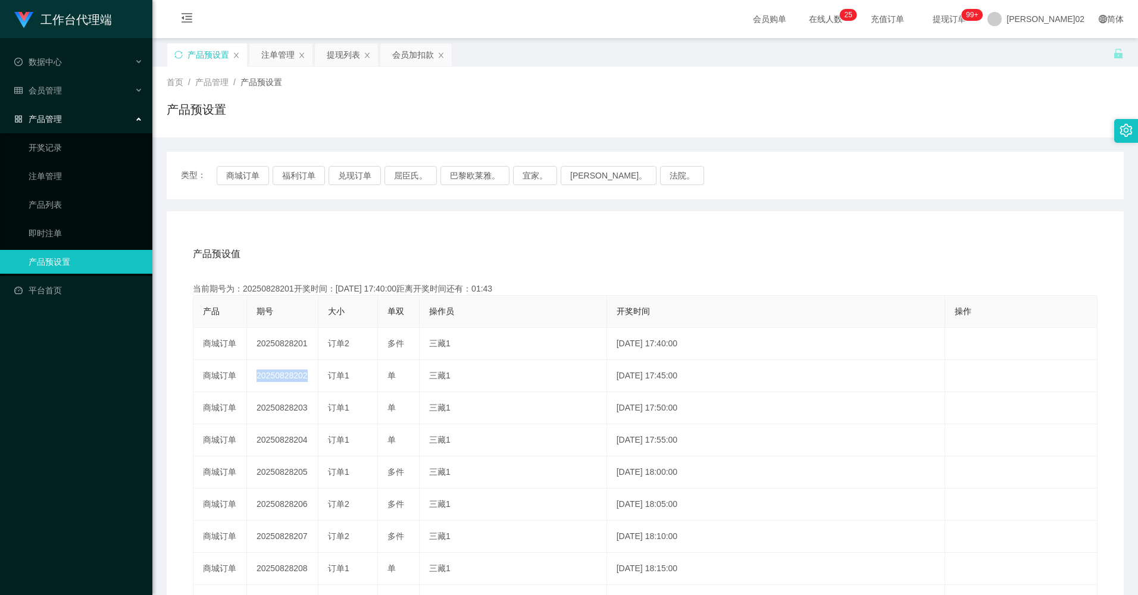
copy td "20250828202"
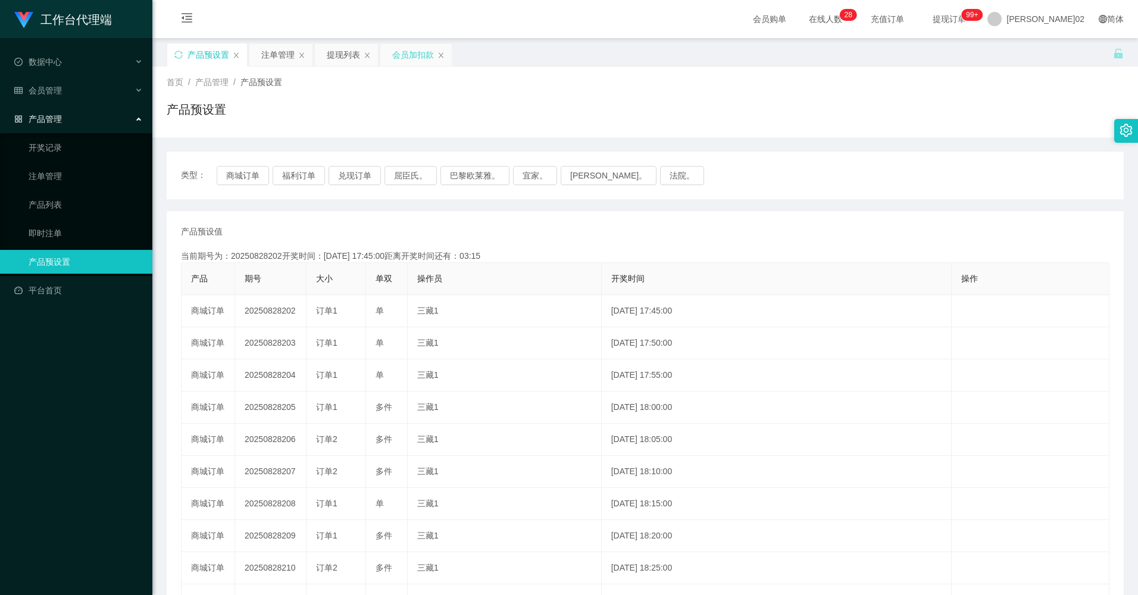
click at [407, 51] on div "会员加扣款" at bounding box center [413, 54] width 42 height 23
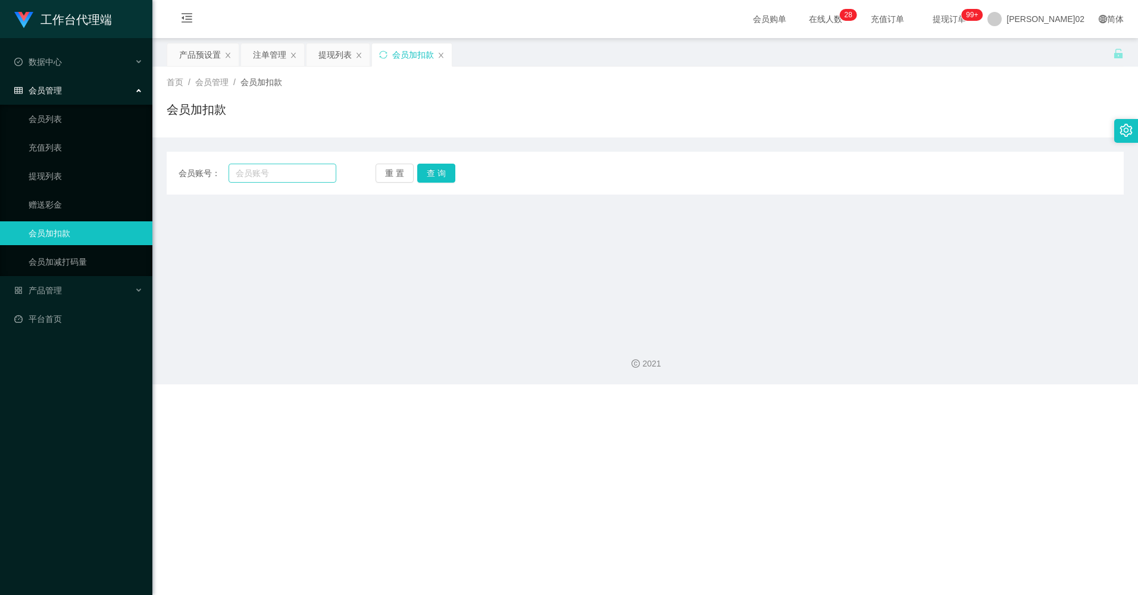
drag, startPoint x: 311, startPoint y: 163, endPoint x: 301, endPoint y: 176, distance: 16.1
click at [301, 175] on div "会员账号： 重 置 查 询 会员账号 会员姓名 账号余额 操作类型 人工加款 人工扣款 金额 确 定" at bounding box center [645, 173] width 957 height 43
click at [301, 176] on input "text" at bounding box center [282, 173] width 107 height 19
paste input "yy780405"
type input "yy780405"
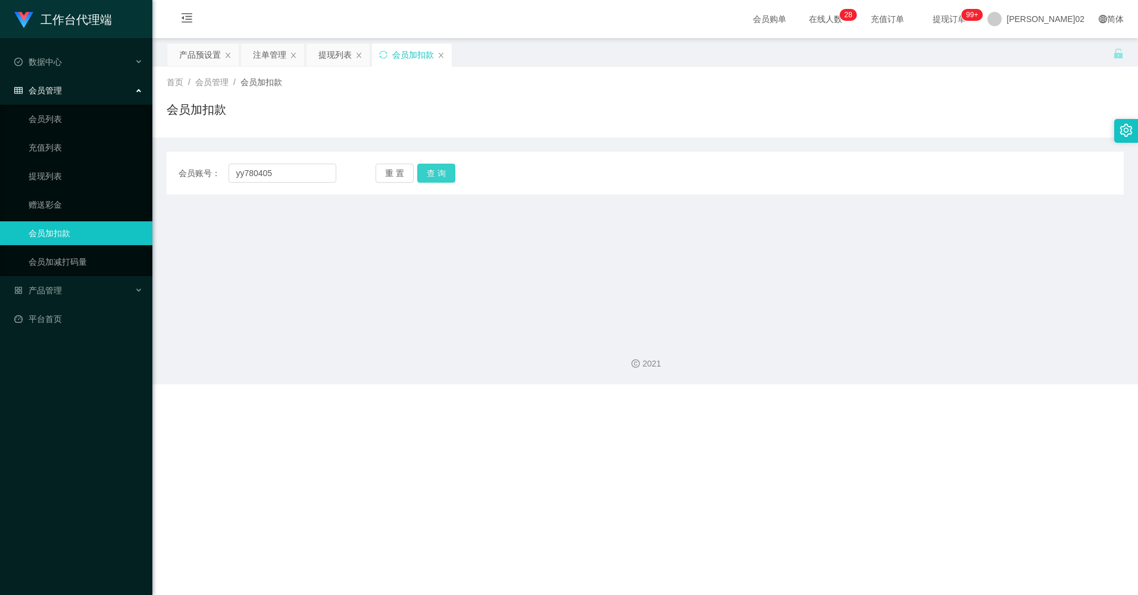
click at [432, 174] on button "查 询" at bounding box center [436, 173] width 38 height 19
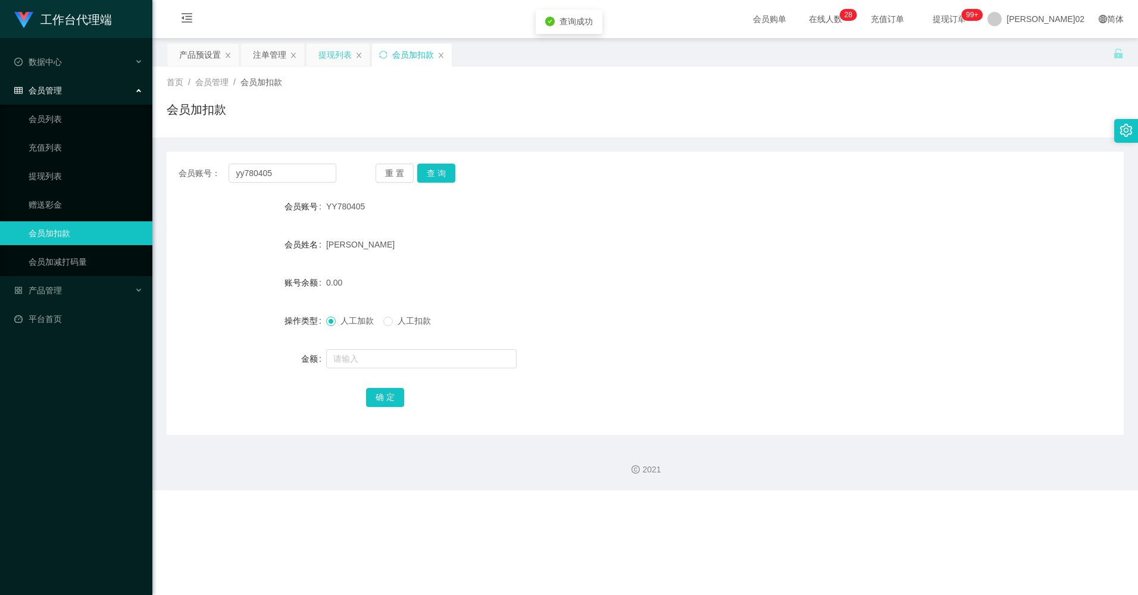
click at [350, 58] on div "提现列表" at bounding box center [335, 54] width 33 height 23
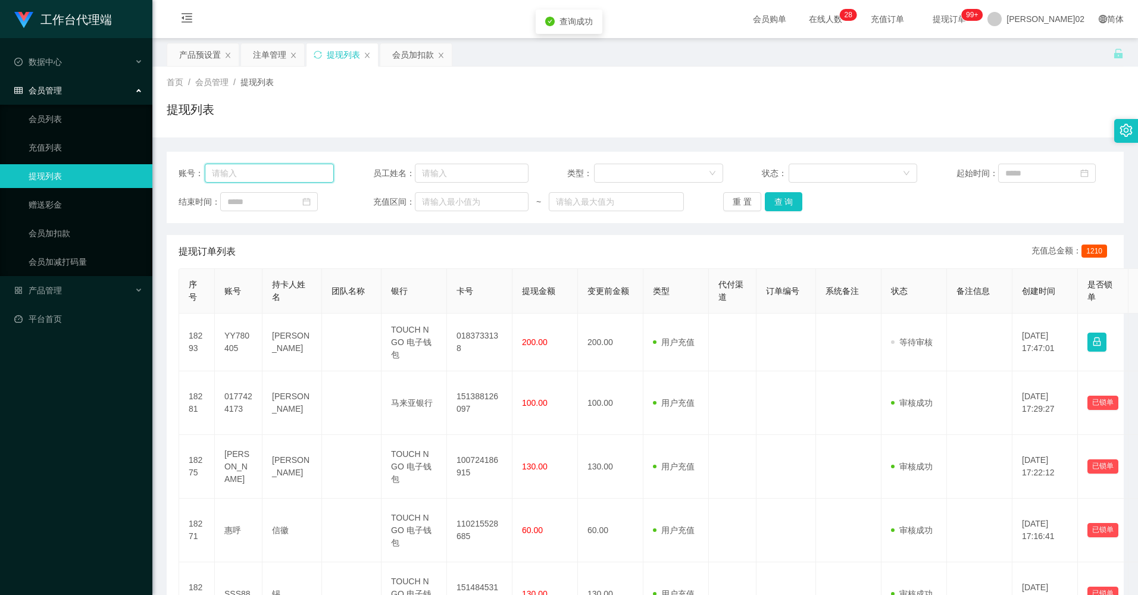
click at [298, 177] on input "text" at bounding box center [269, 173] width 129 height 19
paste input "yy780405"
type input "yy780405"
click at [644, 196] on button "查 询" at bounding box center [784, 201] width 38 height 19
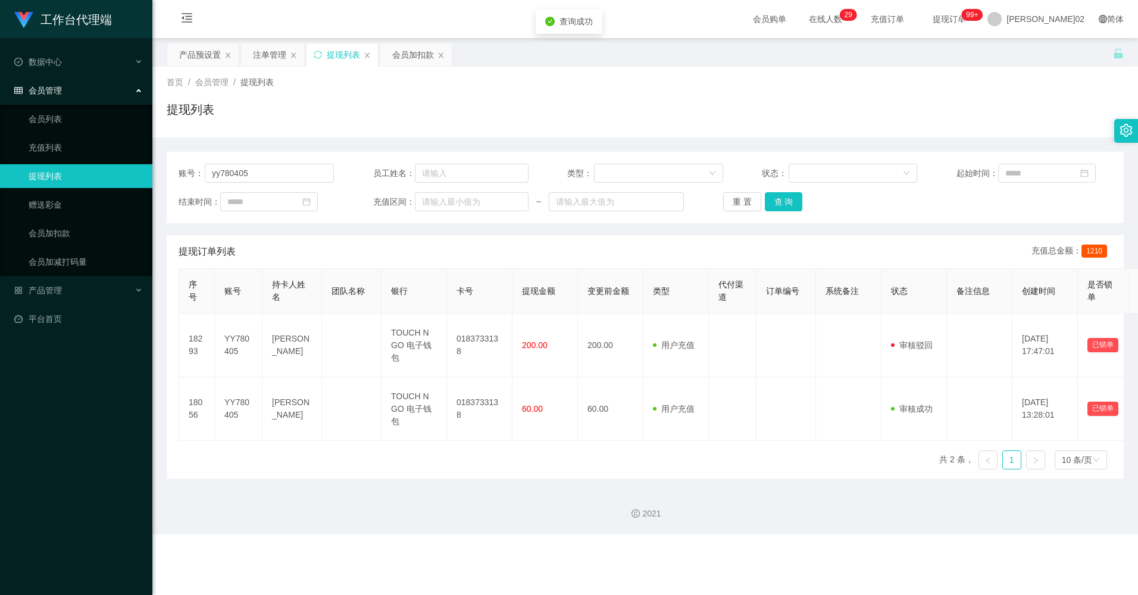
click at [644, 108] on div "提现列表" at bounding box center [645, 114] width 957 height 27
drag, startPoint x: 396, startPoint y: 54, endPoint x: 349, endPoint y: 105, distance: 69.5
click at [397, 55] on div "会员加扣款" at bounding box center [413, 54] width 42 height 23
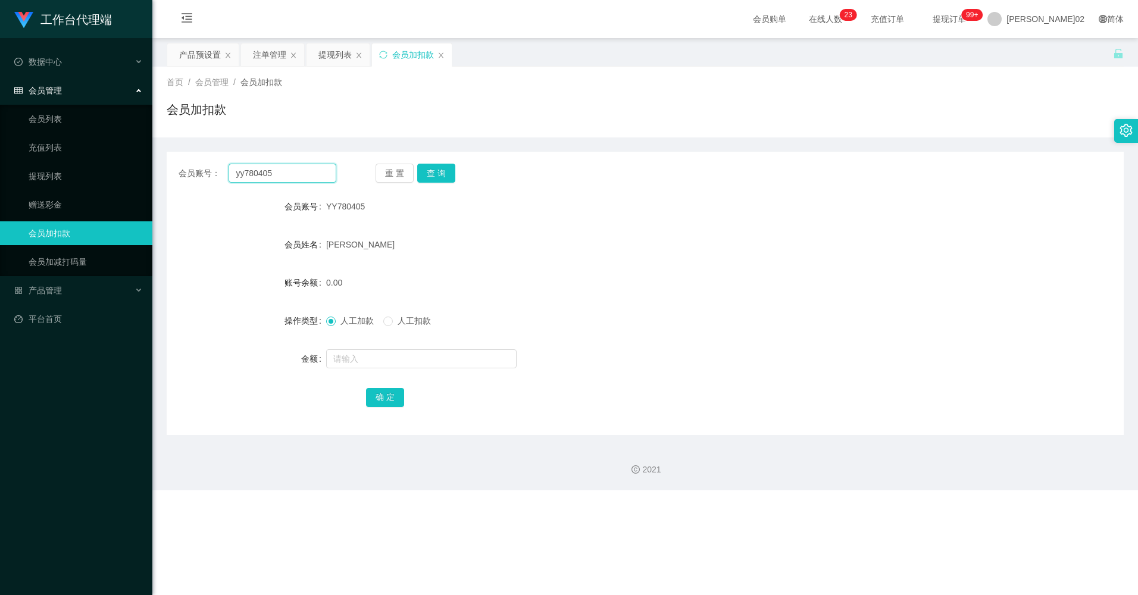
drag, startPoint x: 287, startPoint y: 176, endPoint x: 164, endPoint y: 170, distance: 122.8
click at [164, 170] on main "关闭左侧 关闭右侧 关闭其它 刷新页面 产品预设置 注单管理 提现列表 会员加扣款 首页 / 会员管理 / 会员加扣款 / 会员加扣款 会员账号： yy780…" at bounding box center [645, 236] width 986 height 397
click at [429, 167] on button "查 询" at bounding box center [436, 173] width 38 height 19
click at [272, 65] on div "注单管理" at bounding box center [269, 54] width 33 height 23
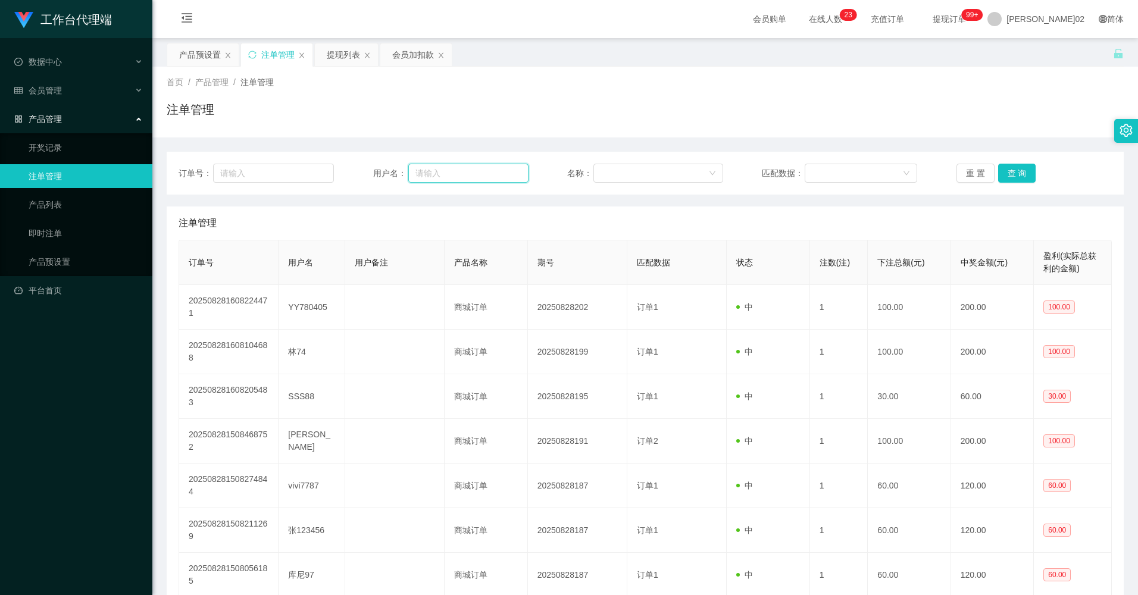
click at [430, 167] on input "text" at bounding box center [468, 173] width 120 height 19
paste input "yy780405"
type input "yy780405"
click at [644, 178] on button "查 询" at bounding box center [1017, 173] width 38 height 19
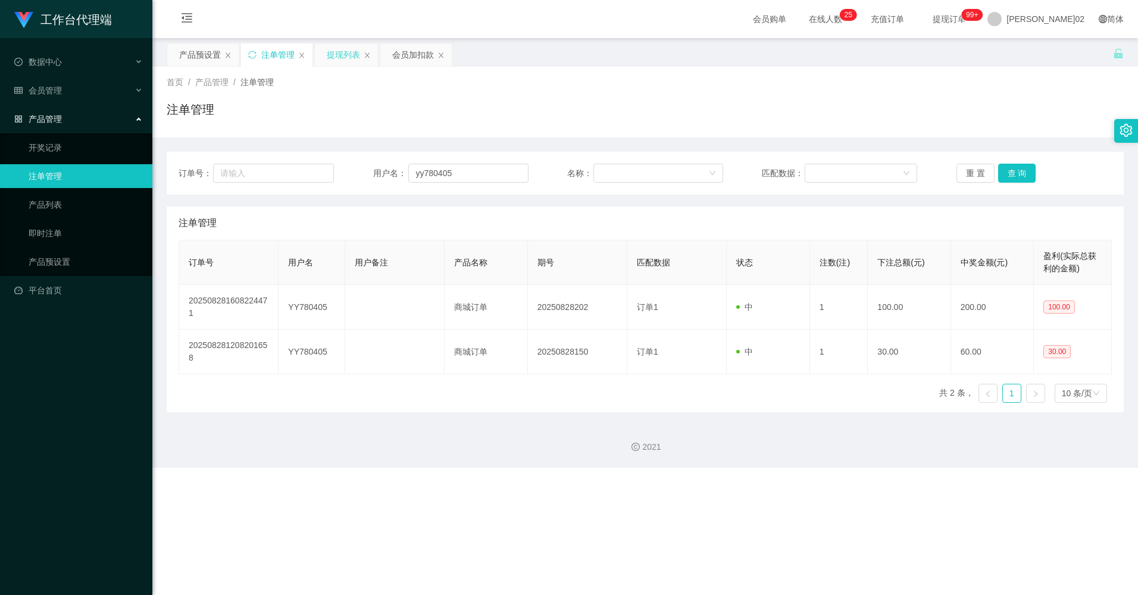
click at [338, 53] on div "提现列表" at bounding box center [343, 54] width 33 height 23
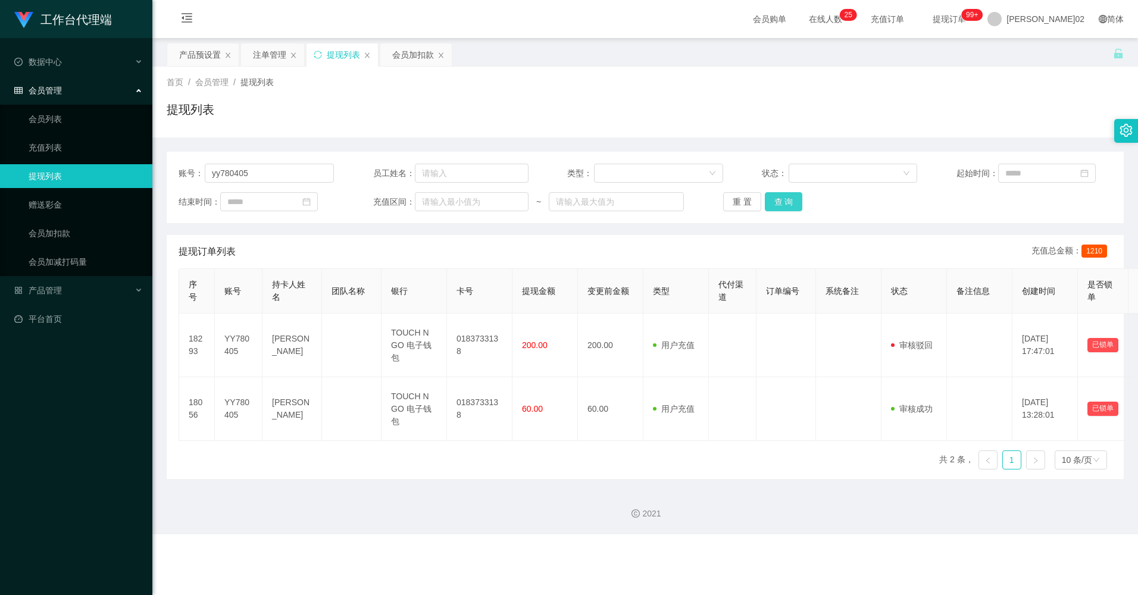
drag, startPoint x: 769, startPoint y: 201, endPoint x: 759, endPoint y: 202, distance: 10.2
click at [644, 201] on button "查 询" at bounding box center [784, 201] width 38 height 19
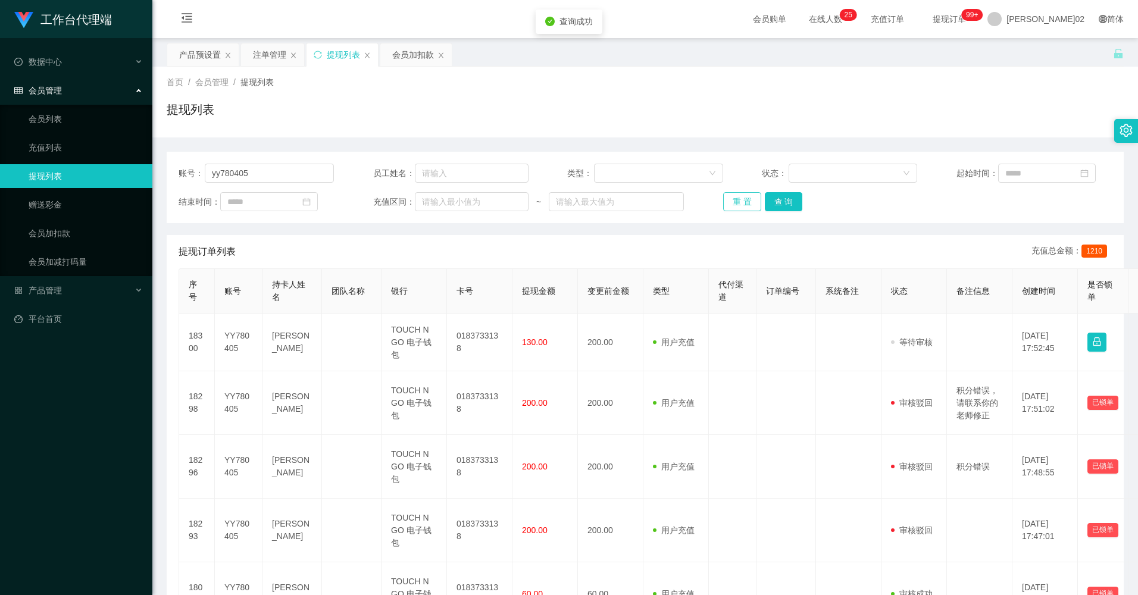
click at [644, 199] on button "重 置" at bounding box center [742, 201] width 38 height 19
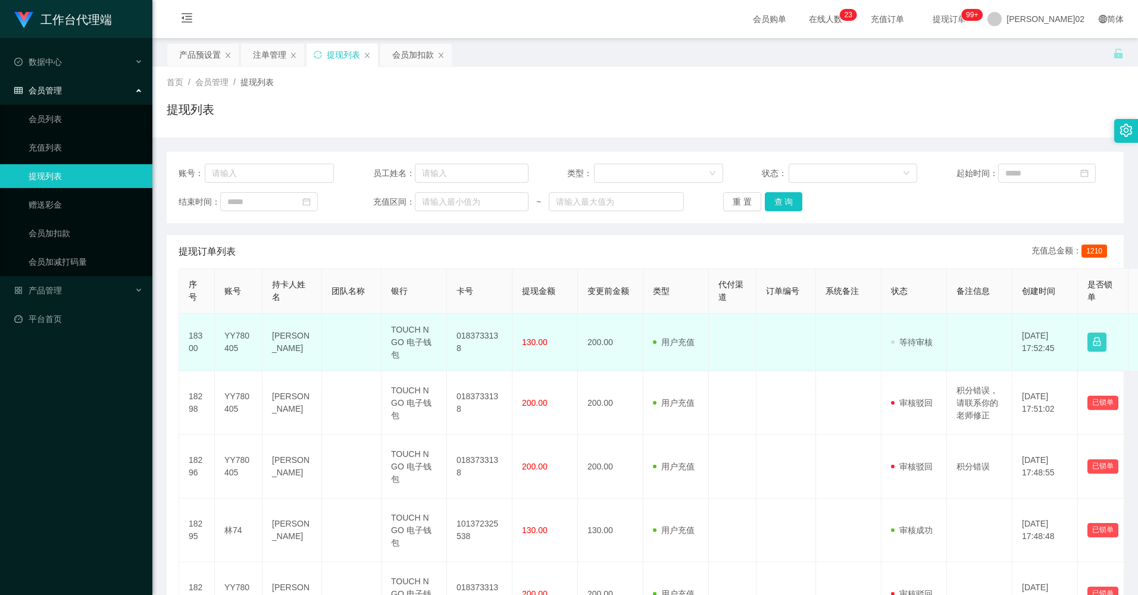
click at [644, 344] on button "button" at bounding box center [1097, 342] width 19 height 19
click at [644, 330] on div "确定锁单吗? 取 消 确 定" at bounding box center [1090, 300] width 86 height 59
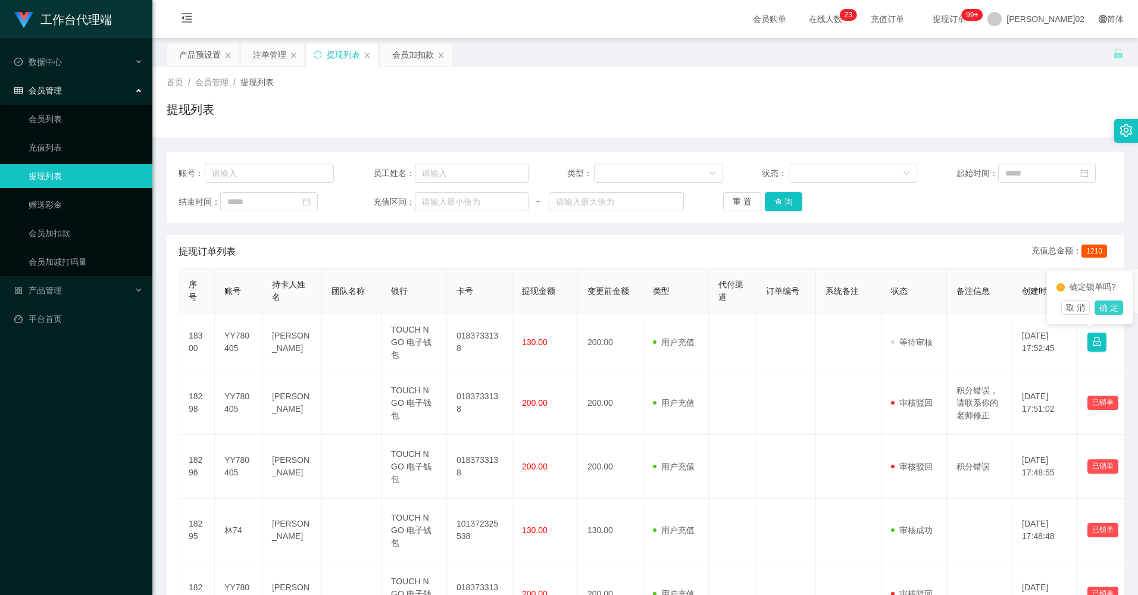
click at [644, 315] on button "确 定" at bounding box center [1109, 308] width 29 height 14
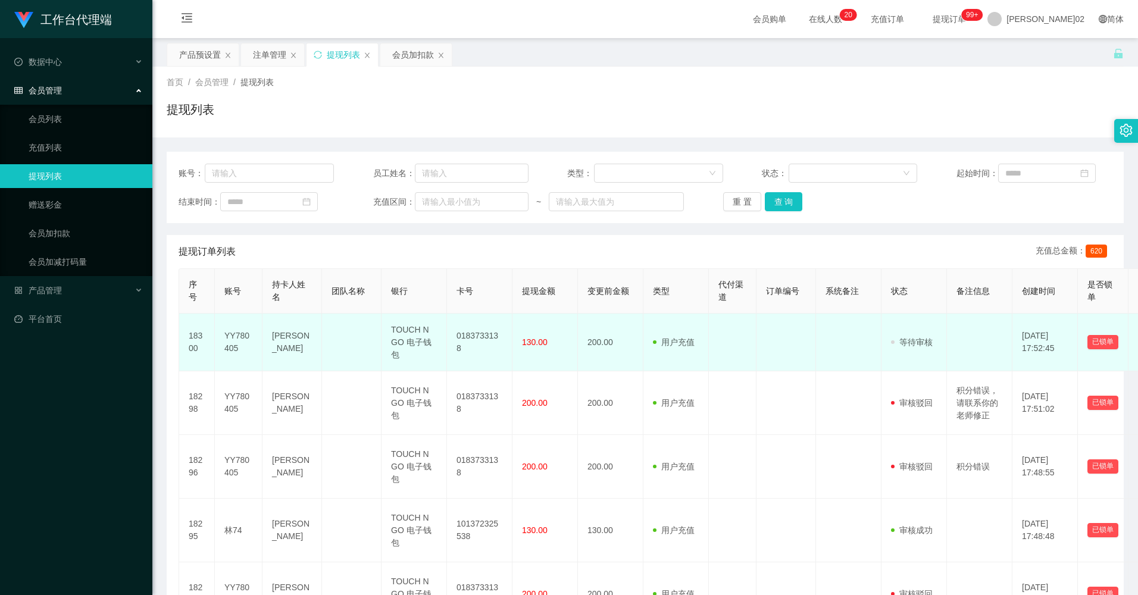
click at [644, 338] on td at bounding box center [979, 343] width 65 height 58
click at [644, 348] on td at bounding box center [848, 343] width 65 height 58
drag, startPoint x: 851, startPoint y: 348, endPoint x: 894, endPoint y: 344, distance: 43.1
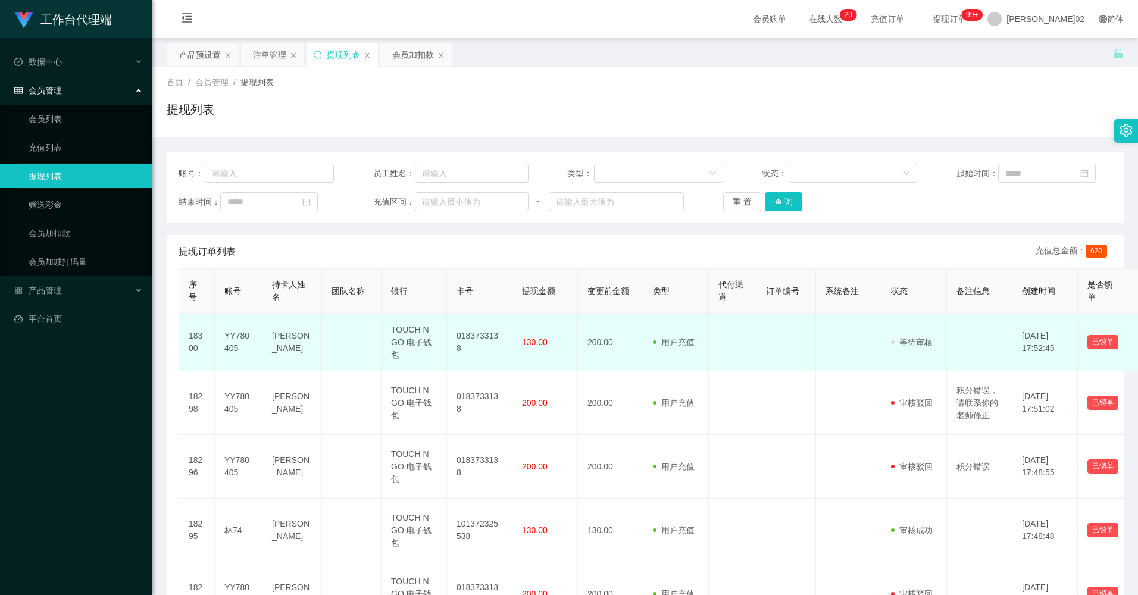
click at [644, 348] on td at bounding box center [848, 343] width 65 height 58
drag, startPoint x: 894, startPoint y: 344, endPoint x: 909, endPoint y: 345, distance: 14.9
click at [644, 345] on span "等待审核" at bounding box center [912, 343] width 42 height 10
click at [644, 345] on font "等待审核" at bounding box center [916, 343] width 33 height 10
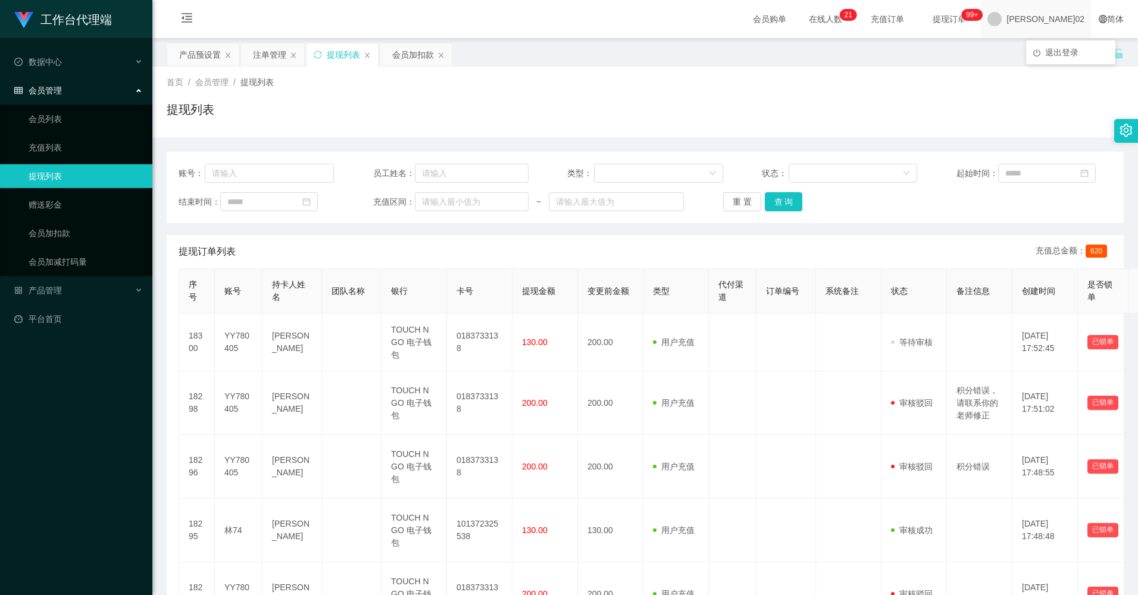
click at [644, 22] on span "[PERSON_NAME]02" at bounding box center [1046, 19] width 78 height 38
click at [644, 55] on div "产品预设置 注单管理 提现列表 会员加扣款" at bounding box center [640, 63] width 947 height 41
click at [644, 26] on span "[PERSON_NAME]02" at bounding box center [1046, 19] width 78 height 38
click at [644, 60] on li "退出登录" at bounding box center [1070, 52] width 89 height 19
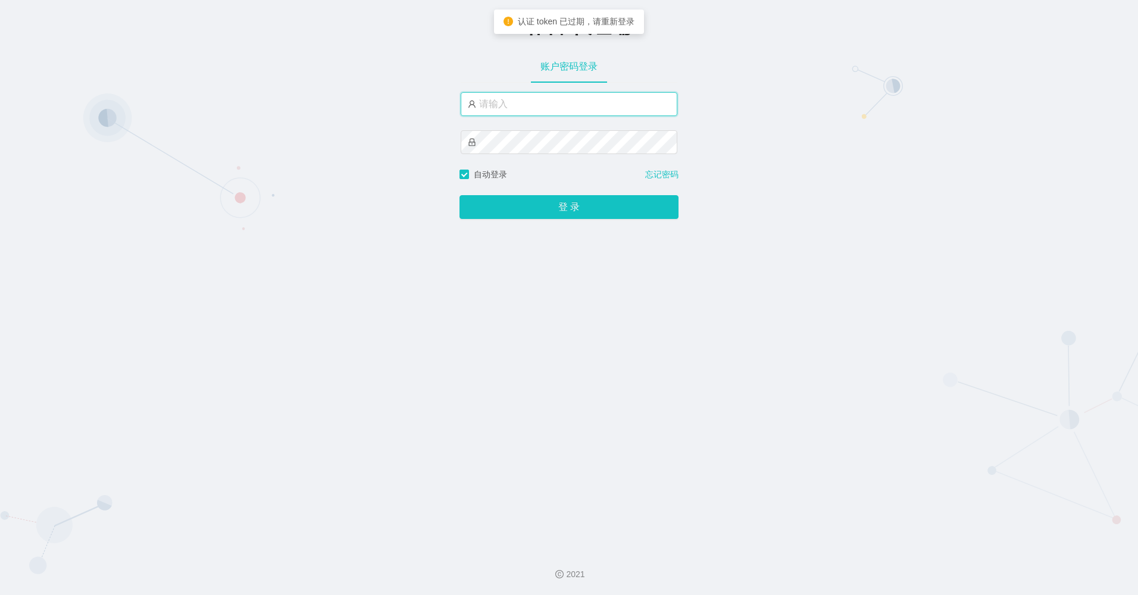
type input "xiaowei02"
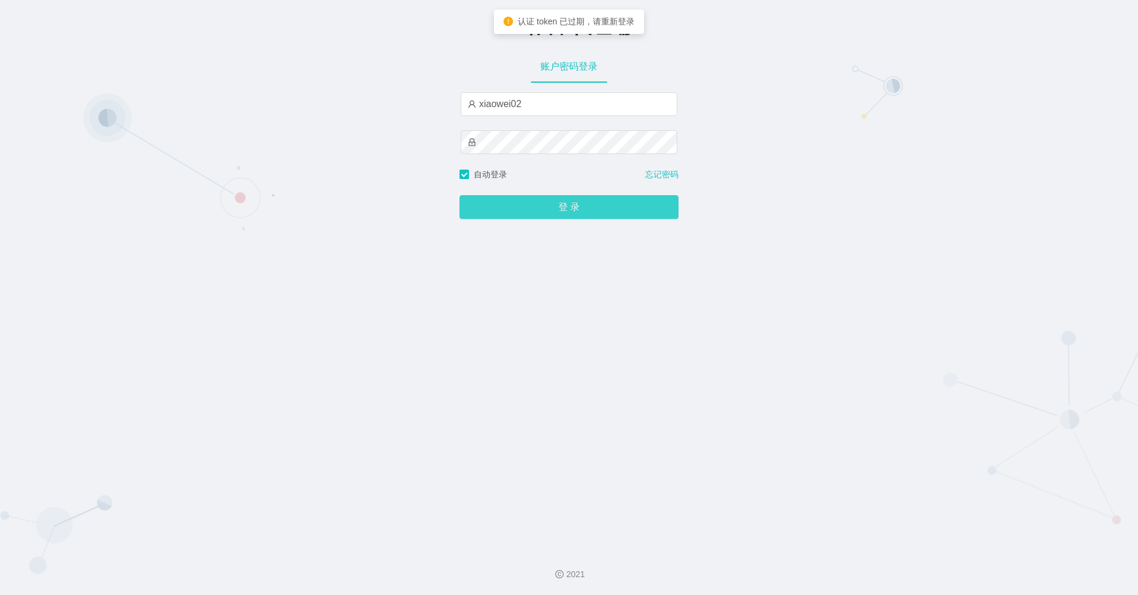
click at [516, 198] on button "登 录" at bounding box center [569, 207] width 219 height 24
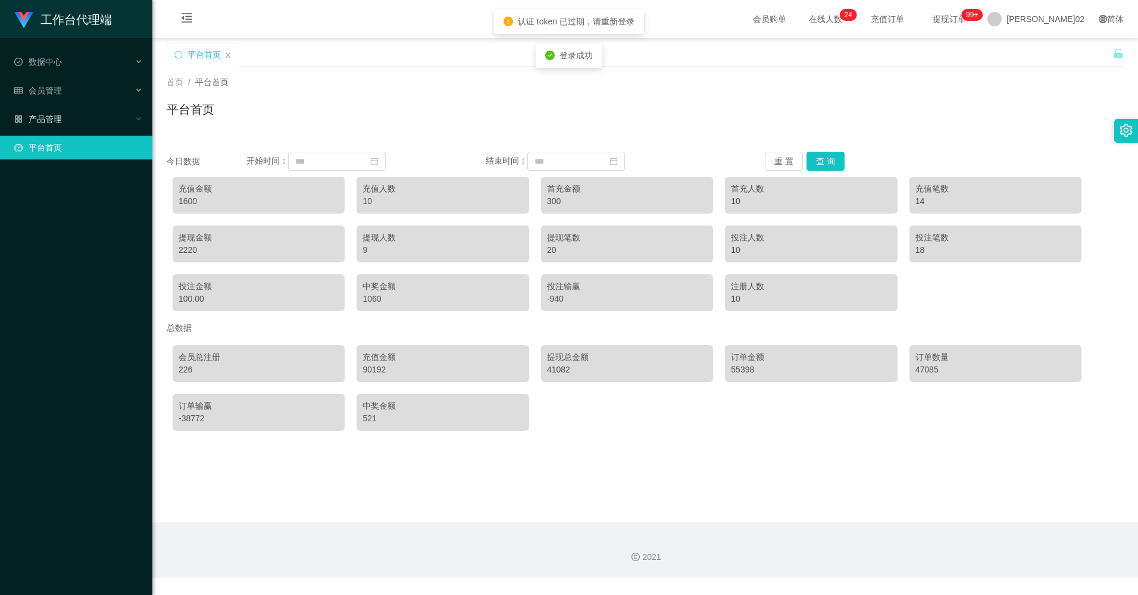
click at [30, 127] on div "产品管理" at bounding box center [76, 119] width 152 height 24
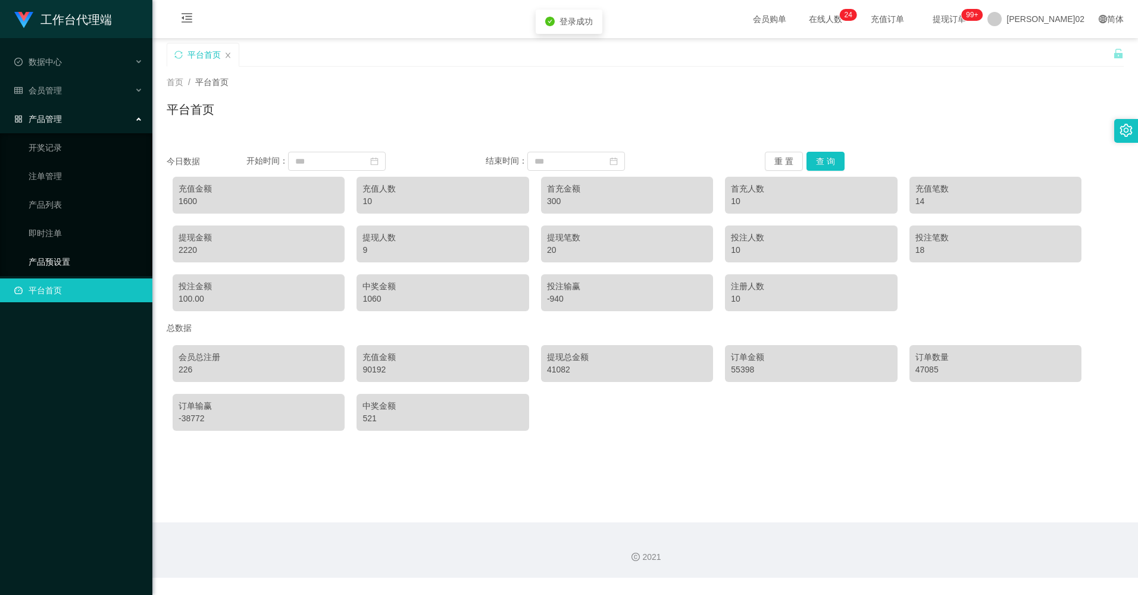
click at [56, 251] on link "产品预设置" at bounding box center [86, 262] width 114 height 24
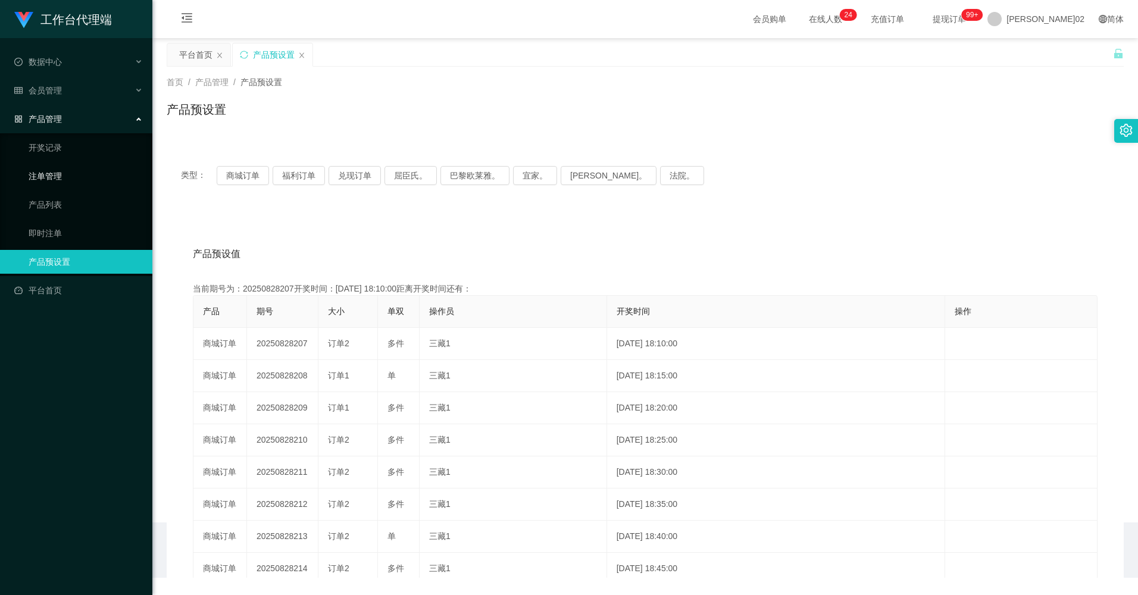
click at [63, 182] on link "注单管理" at bounding box center [86, 176] width 114 height 24
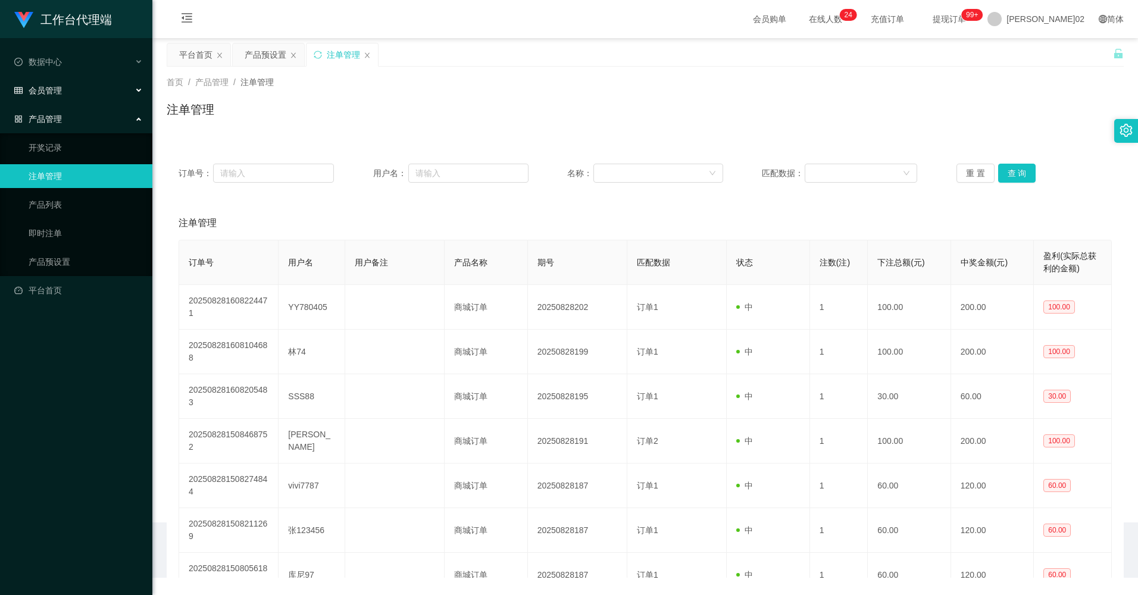
click at [89, 87] on div "会员管理" at bounding box center [76, 91] width 152 height 24
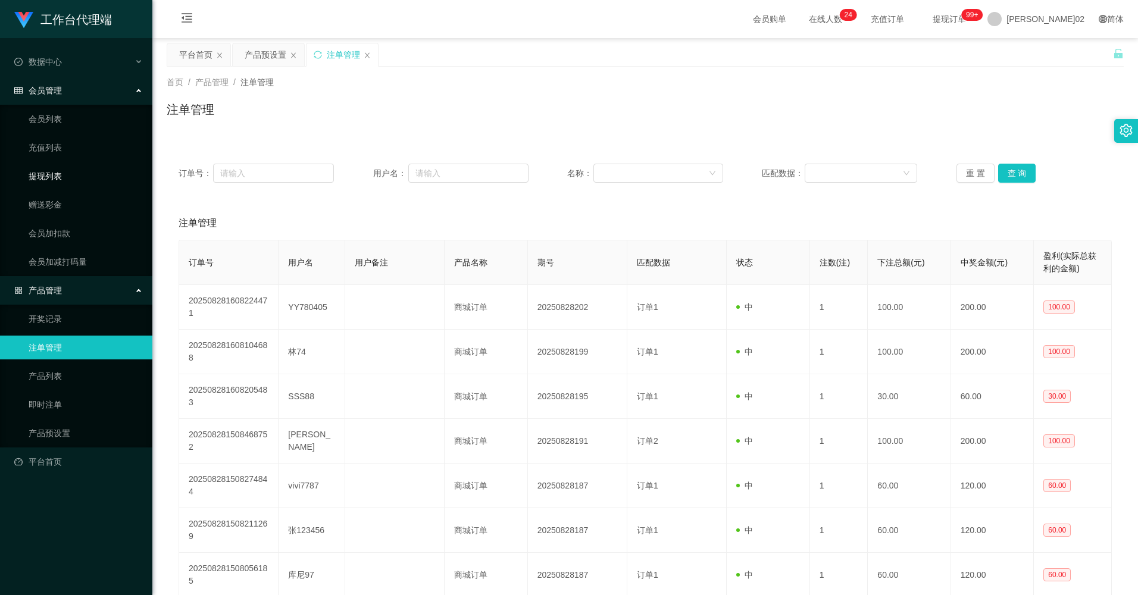
click at [54, 178] on link "提现列表" at bounding box center [86, 176] width 114 height 24
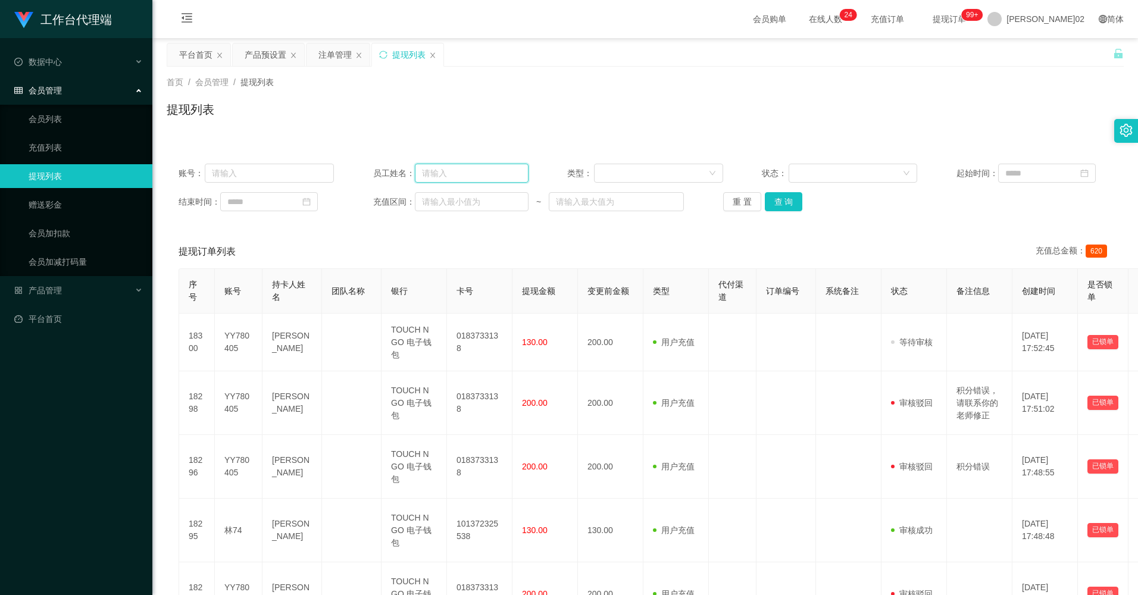
click at [460, 174] on input "text" at bounding box center [472, 173] width 114 height 19
paste input "yy780405"
type input "yy780405"
drag, startPoint x: 295, startPoint y: 179, endPoint x: 653, endPoint y: 176, distance: 357.8
click at [295, 177] on input "text" at bounding box center [269, 173] width 129 height 19
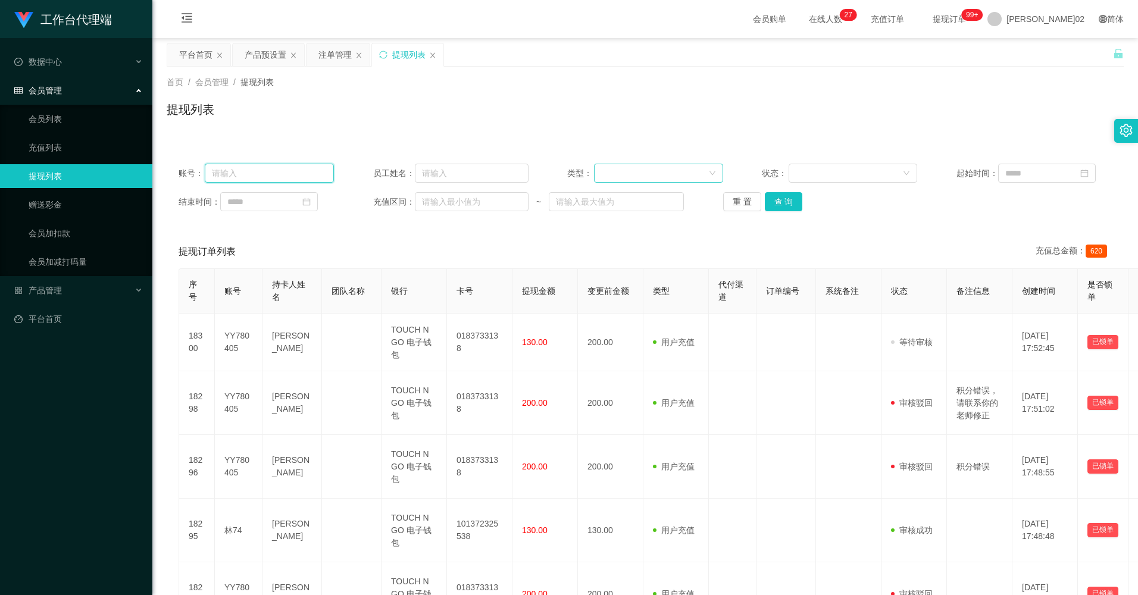
paste input "yy780405"
type input "yy780405"
drag, startPoint x: 756, startPoint y: 188, endPoint x: 763, endPoint y: 193, distance: 8.6
click at [644, 190] on div "账号： yy780405 员工姓名： 类型： 状态： 起始时间： 结束时间： 充值区间： ~ 重 置 查 询" at bounding box center [645, 187] width 957 height 71
click at [644, 197] on button "查 询" at bounding box center [784, 201] width 38 height 19
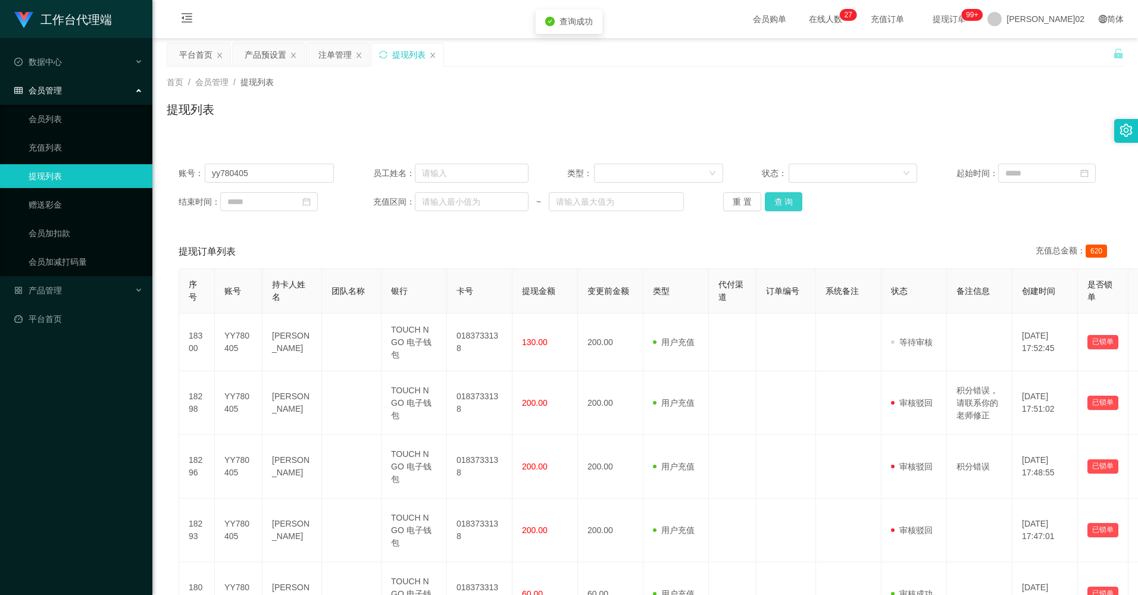
click at [644, 199] on button "查 询" at bounding box center [784, 201] width 38 height 19
click at [644, 199] on div "重 置 查 询" at bounding box center [800, 201] width 155 height 19
drag, startPoint x: 780, startPoint y: 199, endPoint x: 977, endPoint y: 5, distance: 276.6
click at [644, 115] on div "首页 / 会员管理 / 提现列表 / 提现列表" at bounding box center [645, 102] width 986 height 71
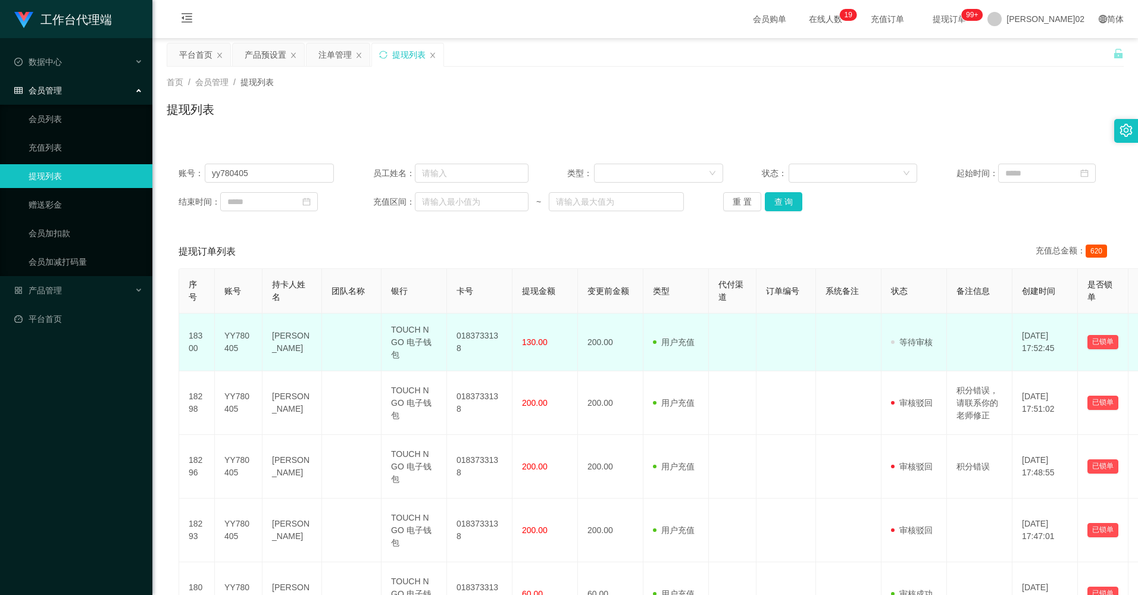
click at [644, 339] on td at bounding box center [979, 343] width 65 height 58
click at [644, 351] on td at bounding box center [979, 343] width 65 height 58
click at [644, 345] on font "等待审核" at bounding box center [916, 343] width 33 height 10
click at [644, 335] on td "审核驳回 审核成功 等待审核" at bounding box center [914, 343] width 65 height 58
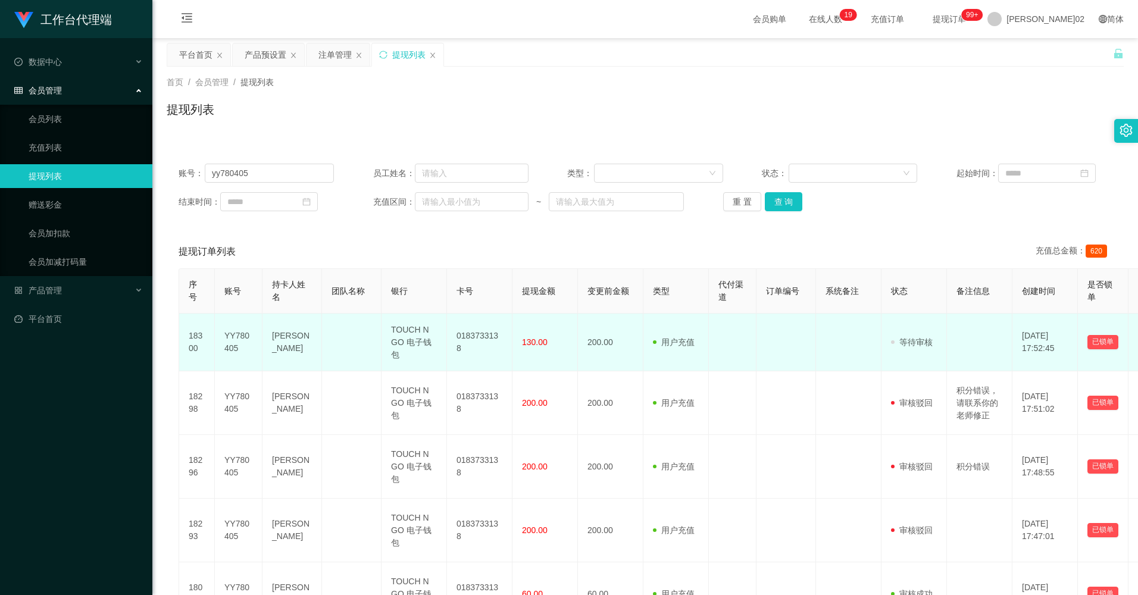
drag, startPoint x: 874, startPoint y: 344, endPoint x: 960, endPoint y: 335, distance: 86.2
click at [644, 340] on td at bounding box center [848, 343] width 65 height 58
click at [644, 335] on td at bounding box center [979, 343] width 65 height 58
drag, startPoint x: 896, startPoint y: 341, endPoint x: 915, endPoint y: 337, distance: 19.4
click at [644, 338] on span "等待审核" at bounding box center [912, 343] width 42 height 10
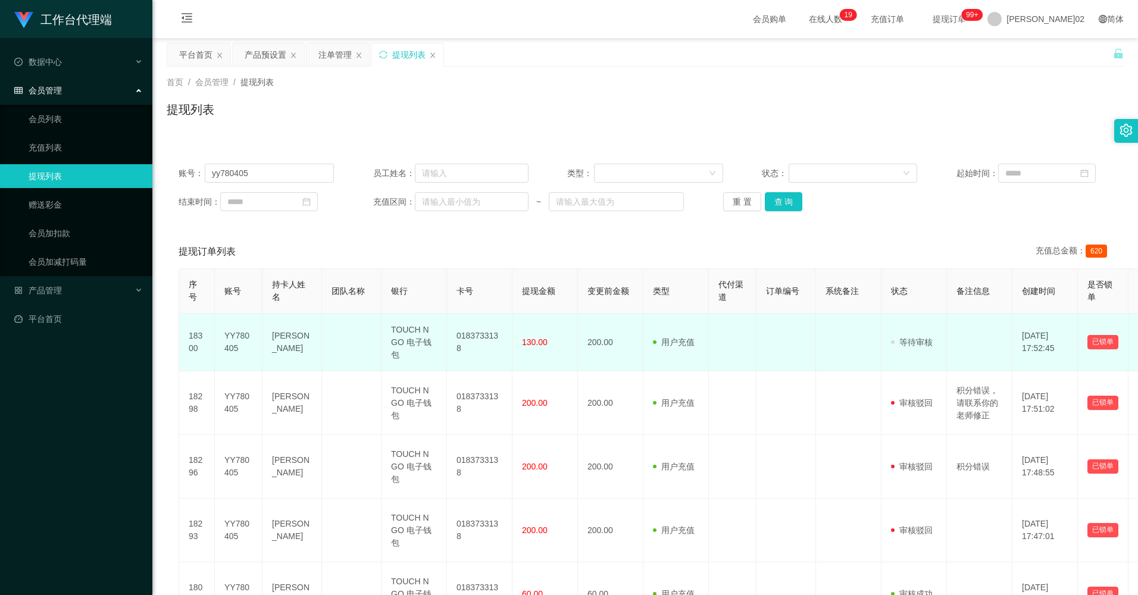
drag, startPoint x: 915, startPoint y: 337, endPoint x: 953, endPoint y: 337, distance: 38.1
click at [644, 337] on td at bounding box center [979, 343] width 65 height 58
drag, startPoint x: 899, startPoint y: 349, endPoint x: 928, endPoint y: 347, distance: 29.3
click at [644, 348] on td "审核驳回 审核成功 等待审核" at bounding box center [914, 343] width 65 height 58
click at [644, 347] on font "等待审核" at bounding box center [916, 343] width 33 height 10
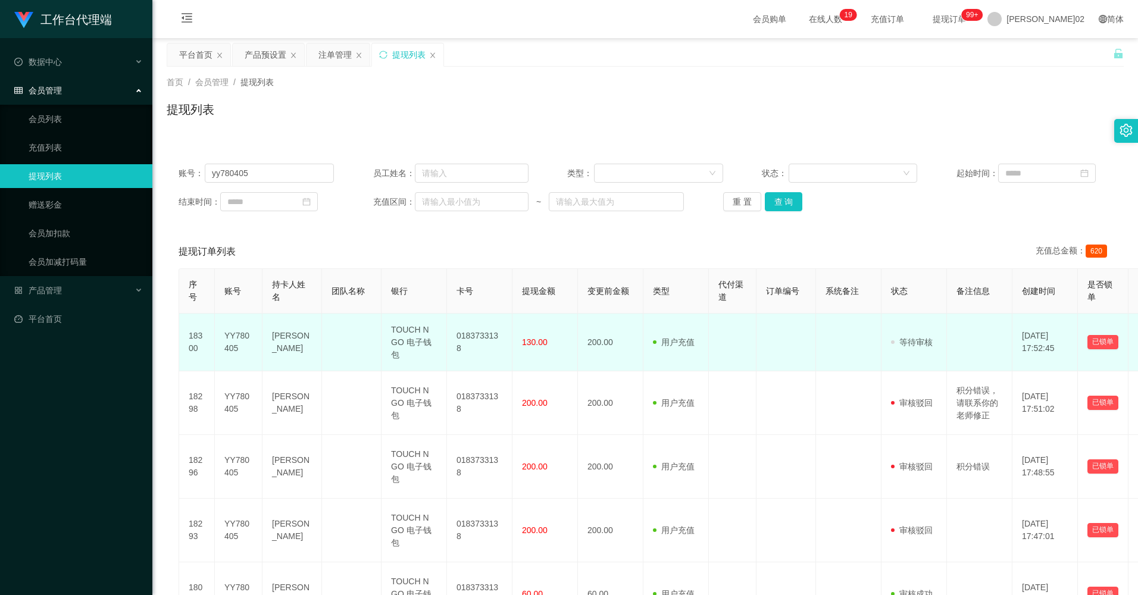
click at [644, 339] on td "审核驳回 审核成功 等待审核" at bounding box center [914, 343] width 65 height 58
drag, startPoint x: 863, startPoint y: 345, endPoint x: 942, endPoint y: 340, distance: 80.0
click at [644, 341] on tr "18300 YY780405 黄蚧燊 TOUCH N GO 电子钱包 0183733138 130.00 200.00 用户充值 人工扣款 审核驳回 审核成功…" at bounding box center [693, 343] width 1029 height 58
click at [644, 340] on td "审核驳回 审核成功 等待审核" at bounding box center [914, 343] width 65 height 58
drag, startPoint x: 815, startPoint y: 345, endPoint x: 922, endPoint y: 344, distance: 106.6
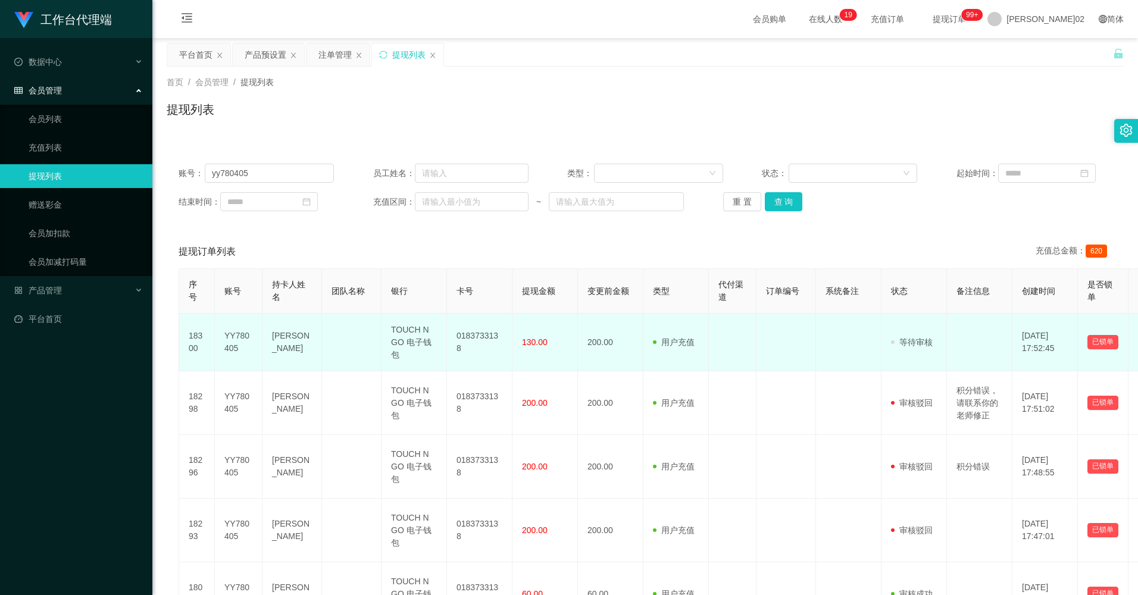
click at [644, 344] on tr "18300 YY780405 黄蚧燊 TOUCH N GO 电子钱包 0183733138 130.00 200.00 用户充值 人工扣款 审核驳回 审核成功…" at bounding box center [693, 343] width 1029 height 58
click at [644, 344] on td at bounding box center [979, 343] width 65 height 58
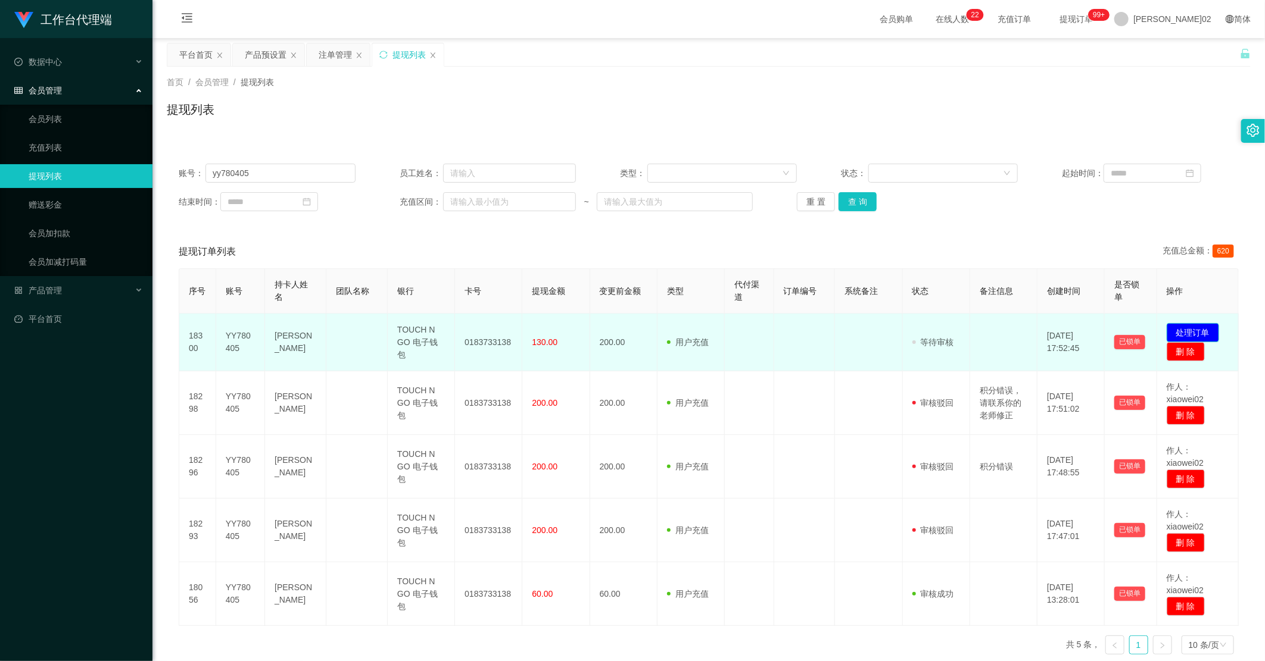
click at [644, 329] on button "处理订单" at bounding box center [1192, 332] width 52 height 19
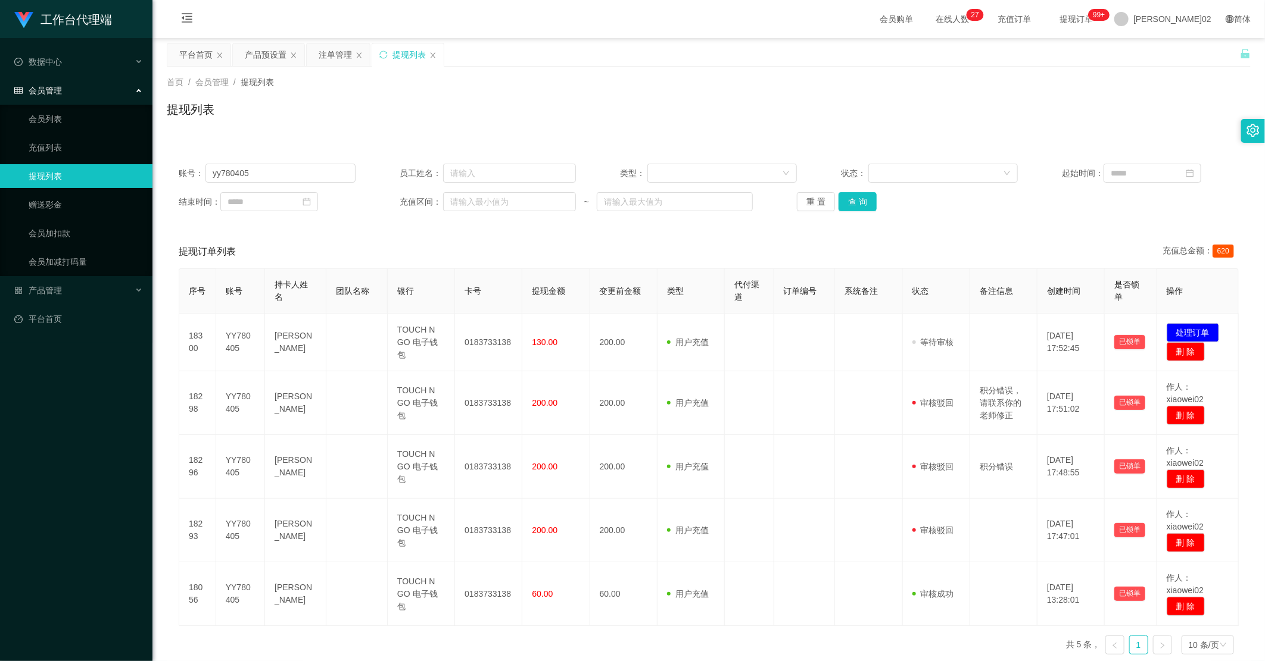
drag, startPoint x: 1007, startPoint y: 73, endPoint x: 1042, endPoint y: 49, distance: 42.8
click at [644, 73] on div "首页 / 会员管理 / 提现列表 / 提现列表" at bounding box center [708, 102] width 1112 height 71
click at [644, 115] on div "提现列表" at bounding box center [709, 114] width 1084 height 27
click at [644, 235] on div "提现订单列表 充值总金额： 620" at bounding box center [709, 251] width 1060 height 33
click at [644, 219] on div "账号： yy780405 员工姓名： 类型： 状态： 起始时间： 结束时间： 充值区间： ~ 重 置 查 询" at bounding box center [709, 187] width 1084 height 71
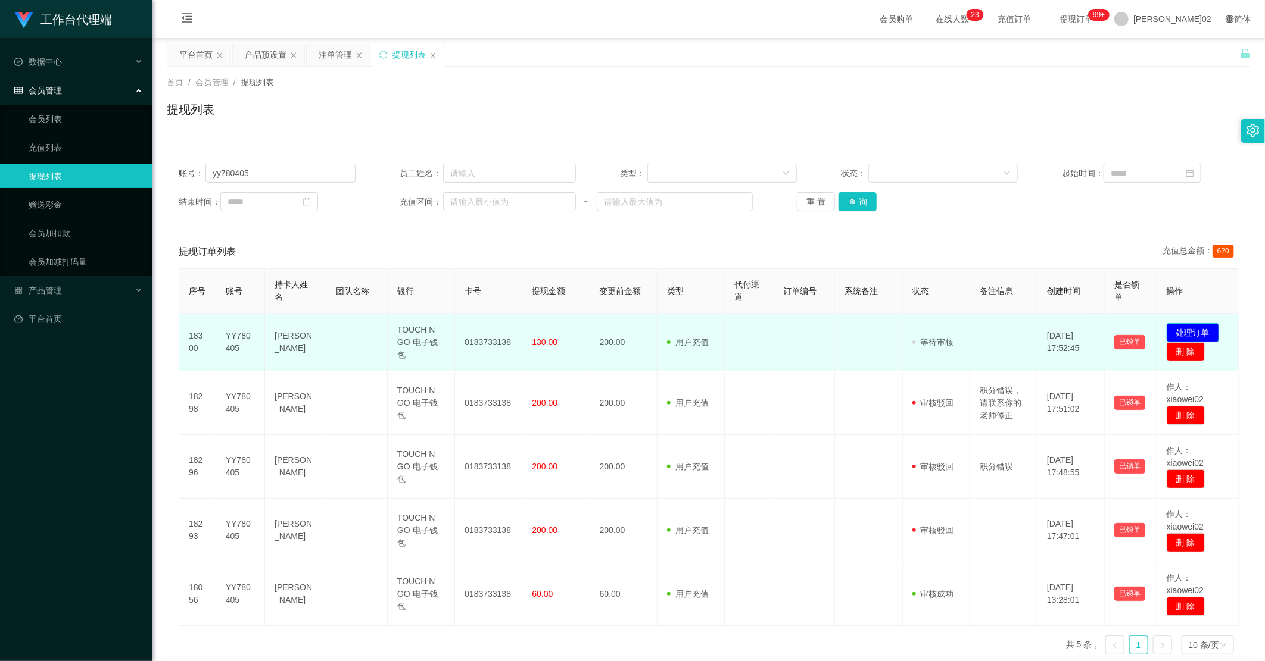
click at [644, 329] on button "处理订单" at bounding box center [1192, 332] width 52 height 19
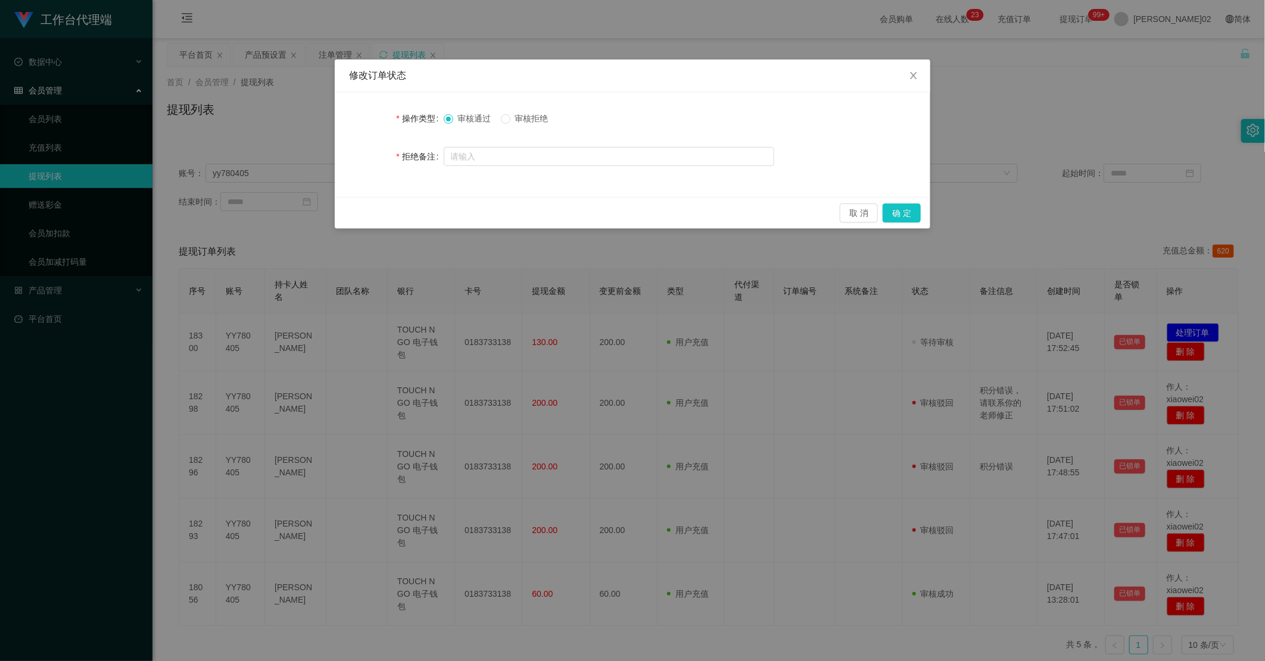
click at [532, 120] on span "审核拒绝" at bounding box center [531, 119] width 43 height 10
click at [461, 122] on span "审核通过" at bounding box center [474, 119] width 43 height 10
click at [644, 213] on button "确 定" at bounding box center [901, 213] width 38 height 19
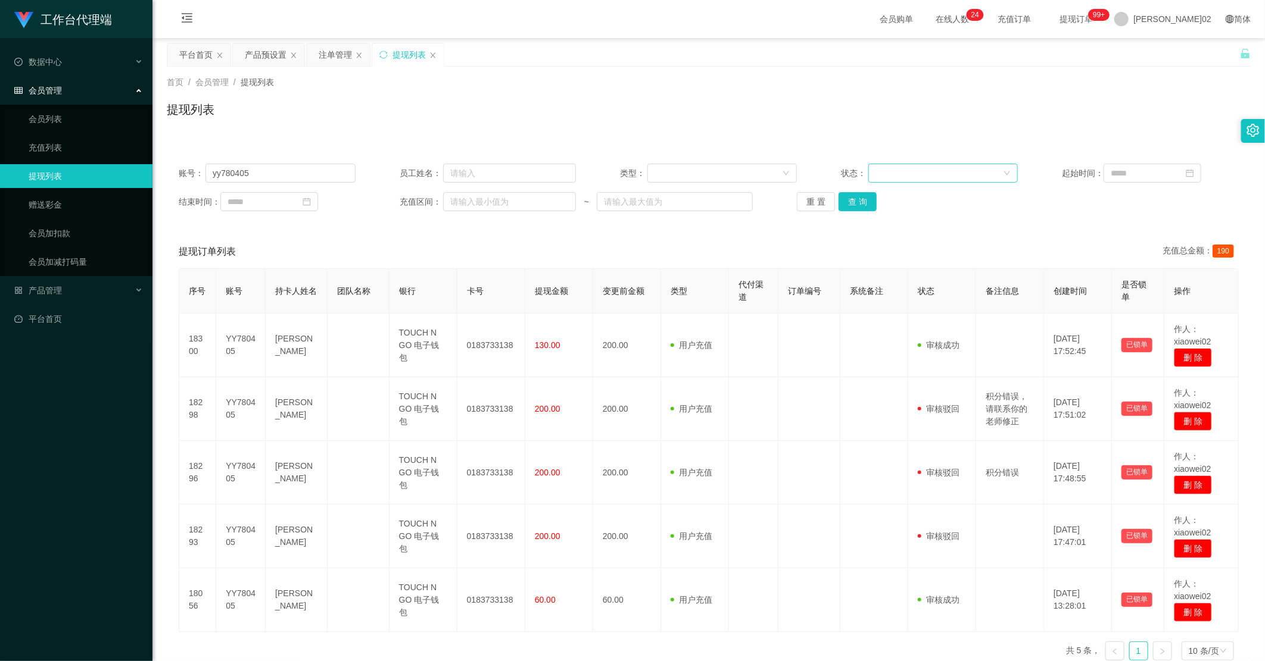
drag, startPoint x: 938, startPoint y: 179, endPoint x: 967, endPoint y: 145, distance: 44.4
click at [644, 179] on div at bounding box center [938, 173] width 127 height 18
click at [644, 125] on div "提现列表" at bounding box center [709, 114] width 1084 height 27
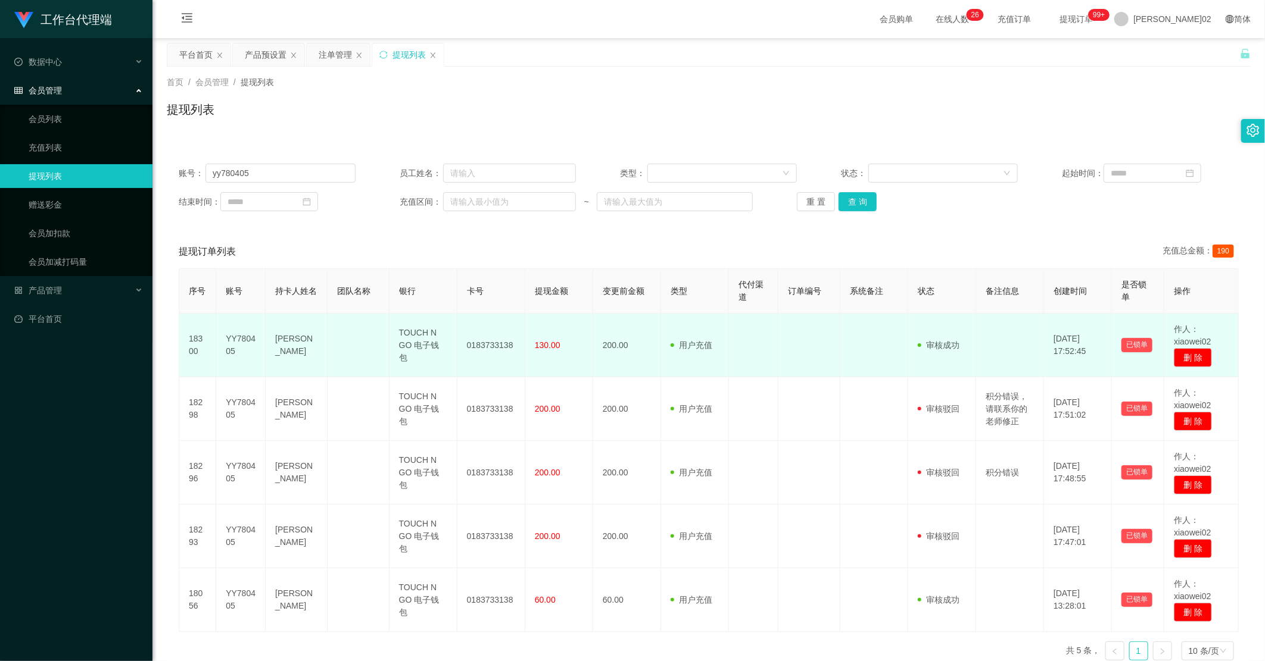
click at [242, 345] on td "YY780405" at bounding box center [240, 346] width 49 height 64
click at [242, 340] on td "YY780405" at bounding box center [240, 346] width 49 height 64
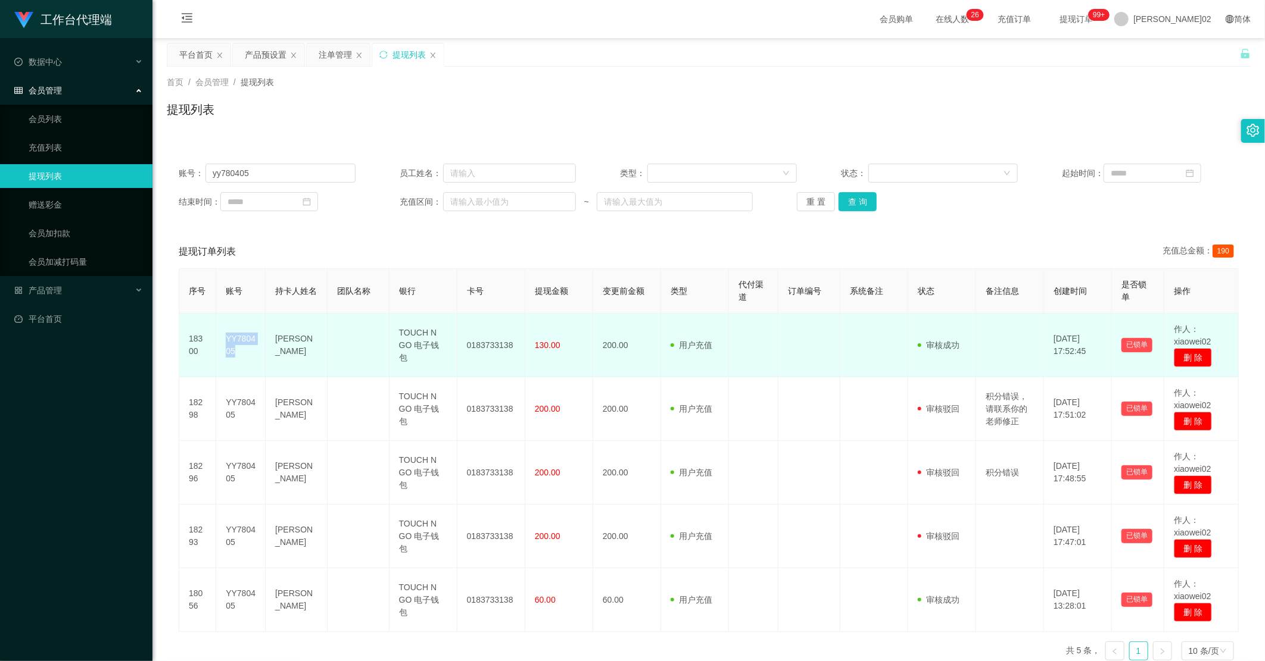
copy td "YY780405"
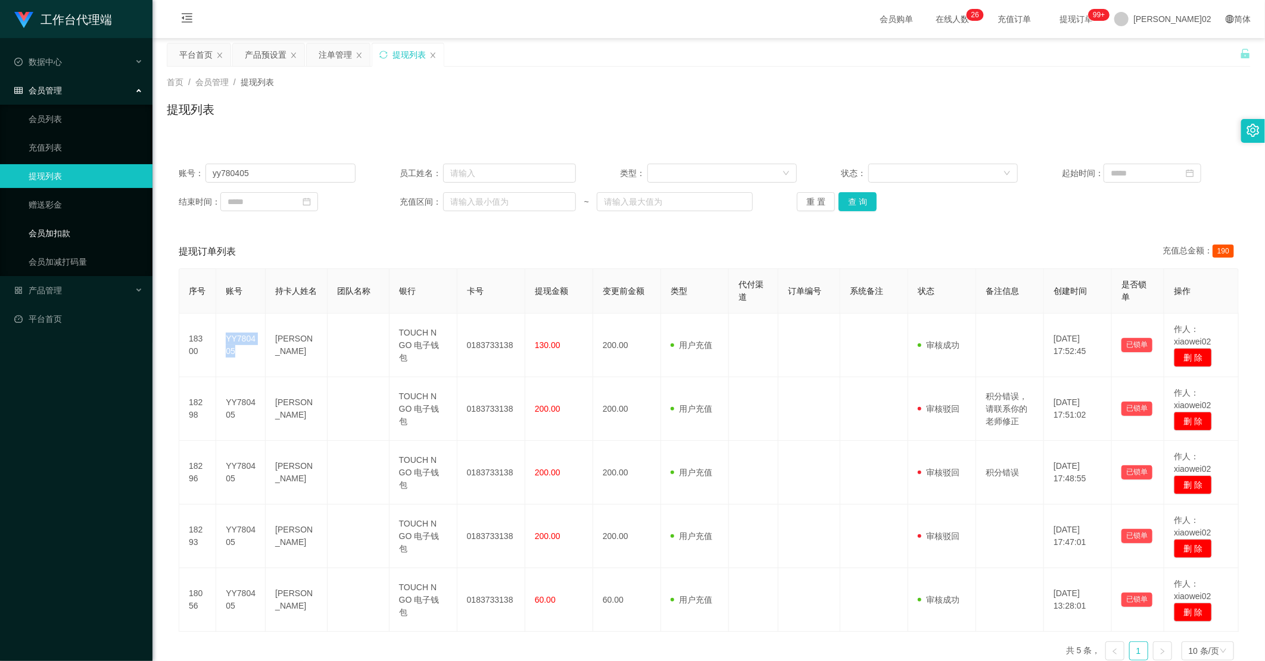
click at [60, 238] on link "会员加扣款" at bounding box center [86, 233] width 114 height 24
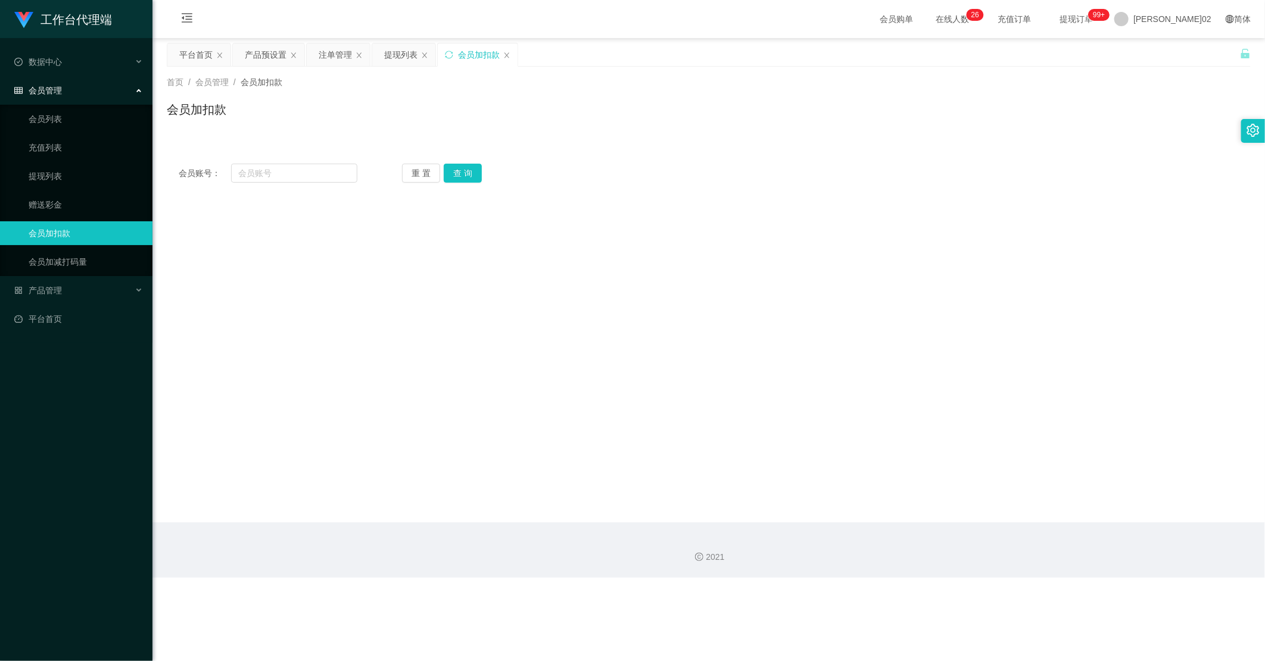
click at [314, 186] on div "会员账号： 重 置 查 询 会员账号 会员姓名 账号余额 操作类型 人工加款 人工扣款 金额 确 定" at bounding box center [709, 173] width 1084 height 43
click at [313, 181] on input "text" at bounding box center [294, 173] width 126 height 19
paste input "YY780405"
type input "YY780405"
click at [461, 179] on button "查 询" at bounding box center [463, 173] width 38 height 19
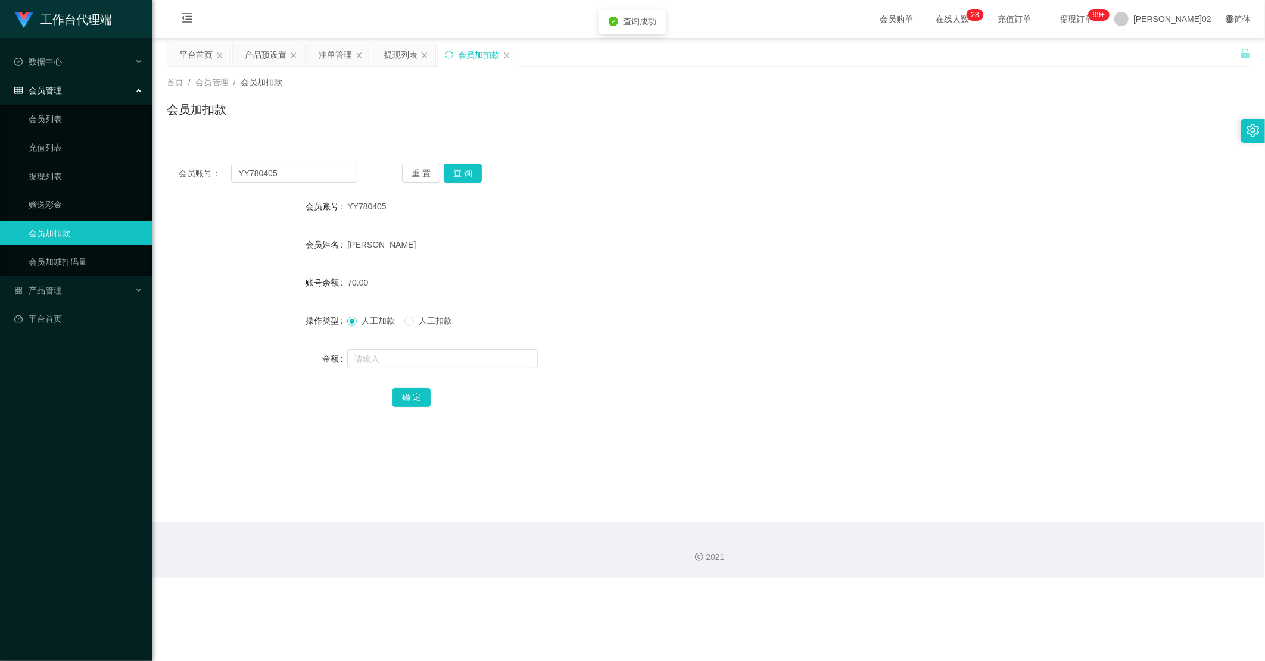
click at [429, 318] on span "人工扣款" at bounding box center [435, 321] width 43 height 10
drag, startPoint x: 397, startPoint y: 348, endPoint x: 388, endPoint y: 367, distance: 20.8
click at [397, 349] on div at bounding box center [663, 359] width 632 height 24
click at [388, 367] on input "text" at bounding box center [442, 358] width 191 height 19
type input "70"
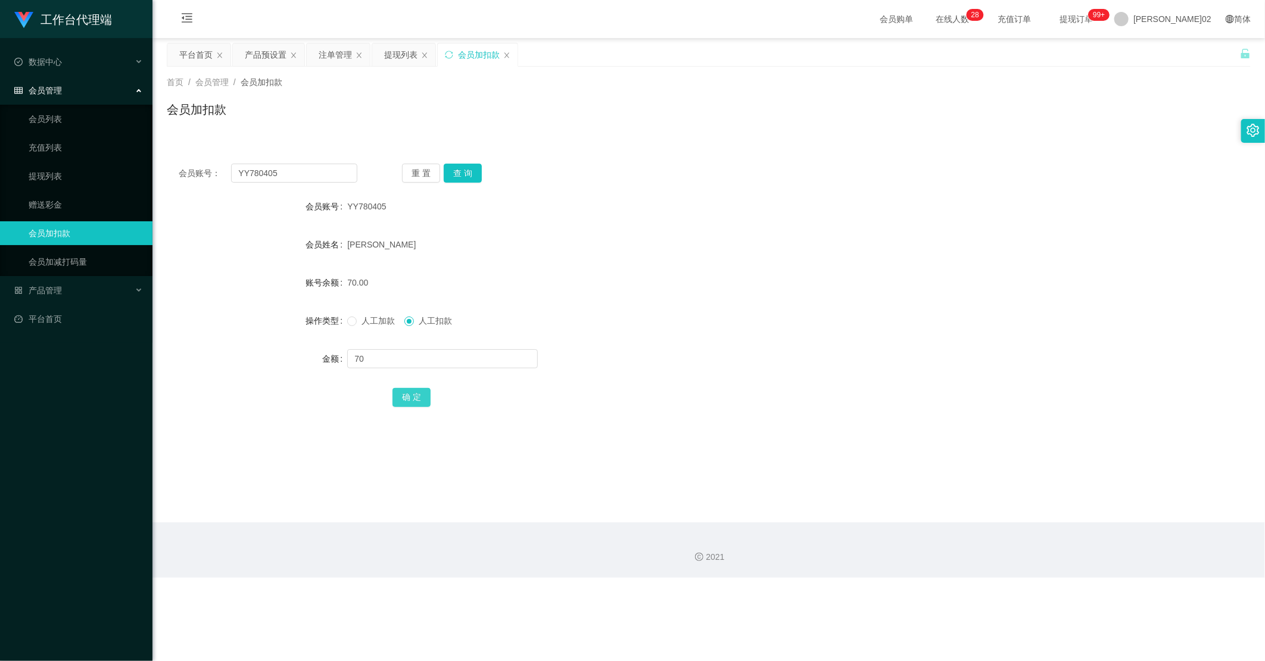
click at [419, 395] on button "确 定" at bounding box center [411, 397] width 38 height 19
click at [644, 330] on div "人工加款 人工扣款" at bounding box center [663, 321] width 632 height 24
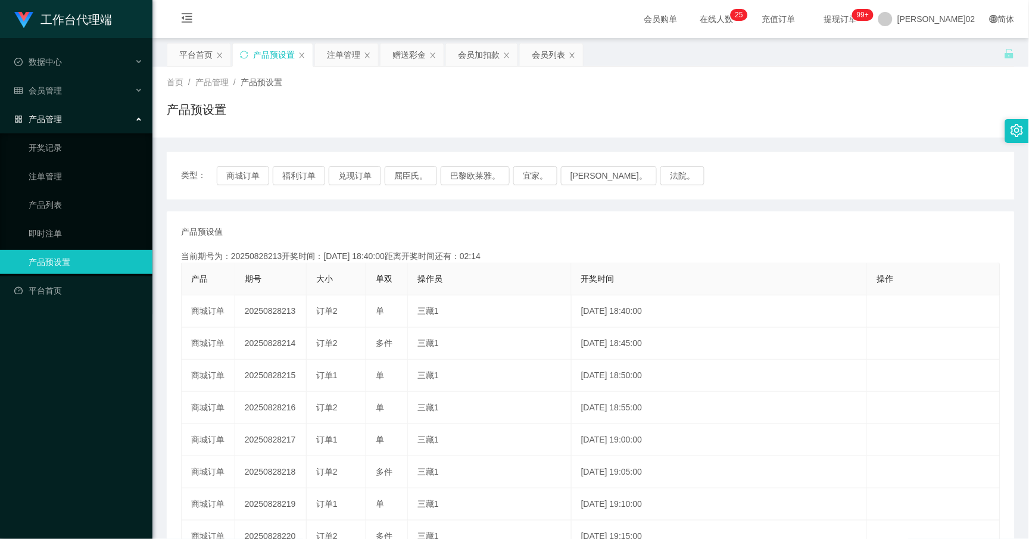
drag, startPoint x: 502, startPoint y: 228, endPoint x: 995, endPoint y: 20, distance: 535.0
click at [504, 229] on div "产品预设值 添加期号" at bounding box center [590, 232] width 819 height 13
click at [257, 170] on button "商城订单" at bounding box center [243, 175] width 52 height 19
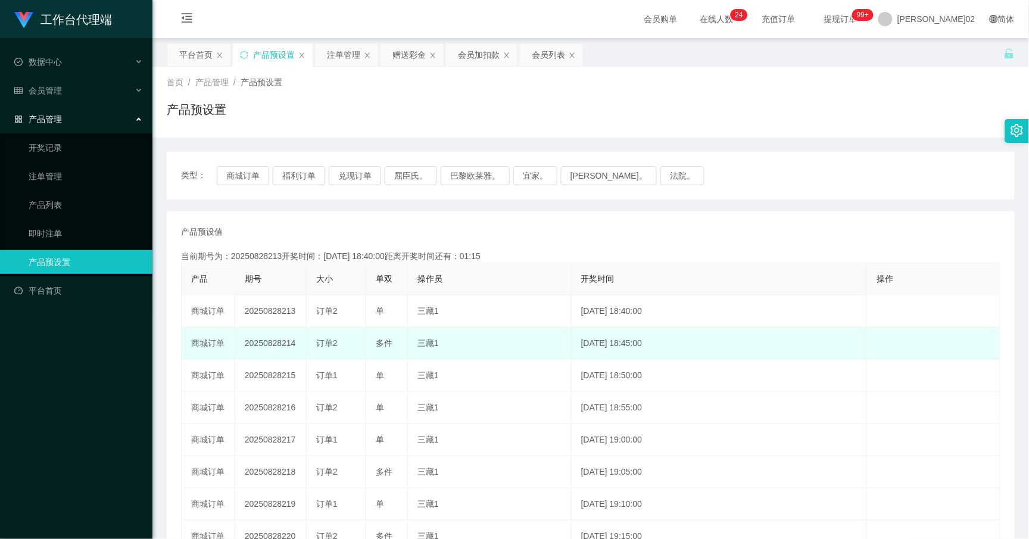
click at [269, 344] on td "20250828214" at bounding box center [270, 343] width 71 height 32
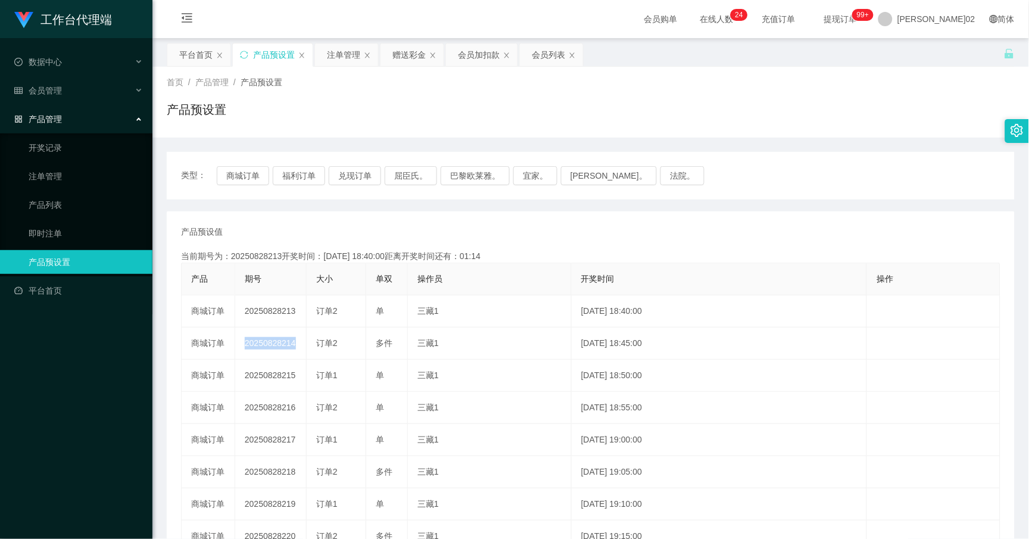
copy td "20250828214"
click at [397, 218] on div "产品预设值 添加期号 当前期号为：20250828213开奖时间：[DATE] 18:40:00距离开奖时间还有： 产品 期号 大小 单双 操作员 开奖时间 …" at bounding box center [591, 440] width 848 height 458
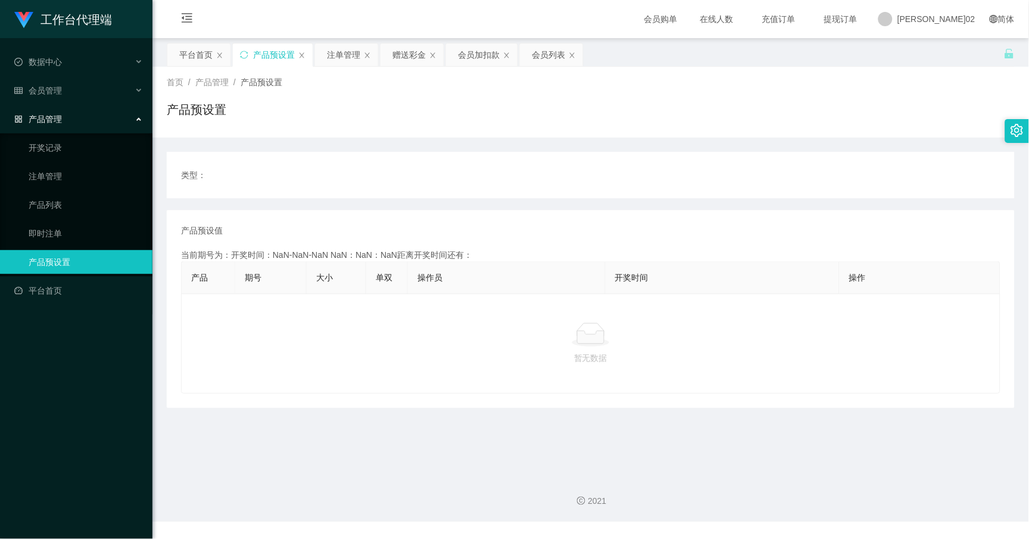
click at [691, 281] on th "开奖时间" at bounding box center [722, 278] width 235 height 32
click at [679, 122] on div "产品预设置" at bounding box center [591, 114] width 848 height 27
click at [258, 58] on div "产品预设置" at bounding box center [274, 54] width 42 height 23
click at [429, 147] on div "类型： 产品预设值 添加期号 当前期号为：开奖时间：NaN-NaN-NaN NaN：NaN：NaN距离开奖时间还有： 产品 期号 大小 单双 操作员 开奖时间…" at bounding box center [591, 273] width 848 height 270
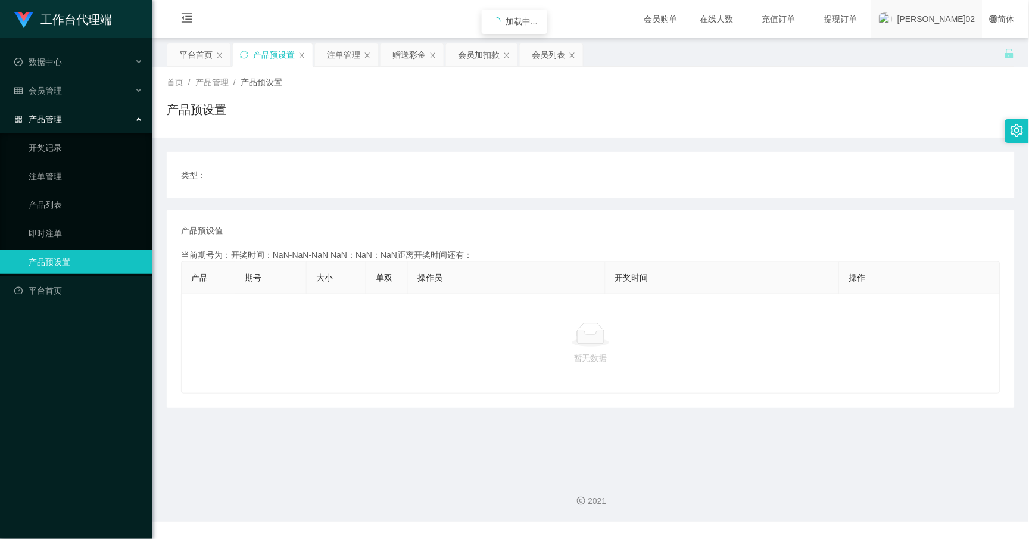
click at [955, 24] on span "[PERSON_NAME]02" at bounding box center [936, 19] width 78 height 38
drag, startPoint x: 955, startPoint y: 24, endPoint x: 945, endPoint y: 51, distance: 28.4
click at [945, 51] on span "退出登录" at bounding box center [952, 52] width 33 height 10
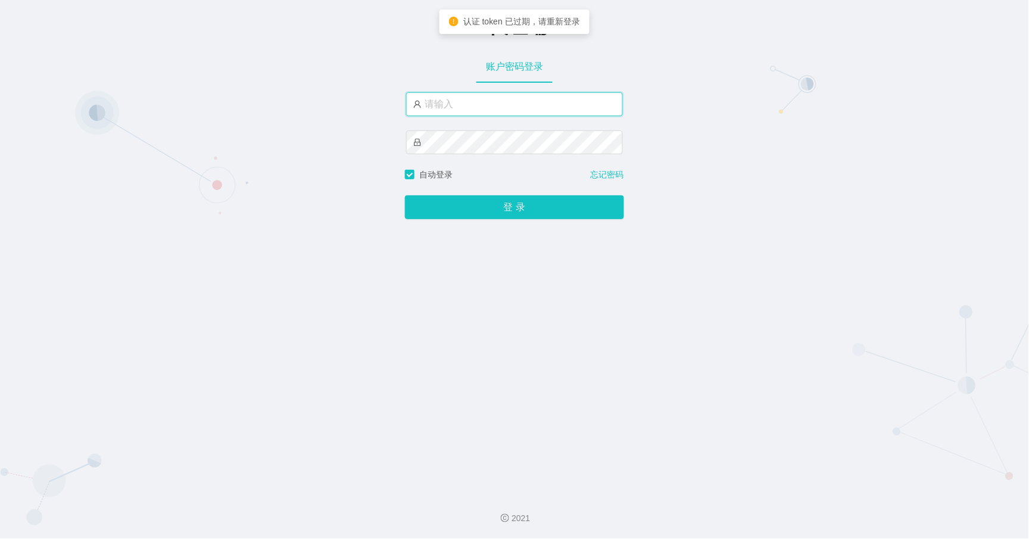
type input "xiaowei02"
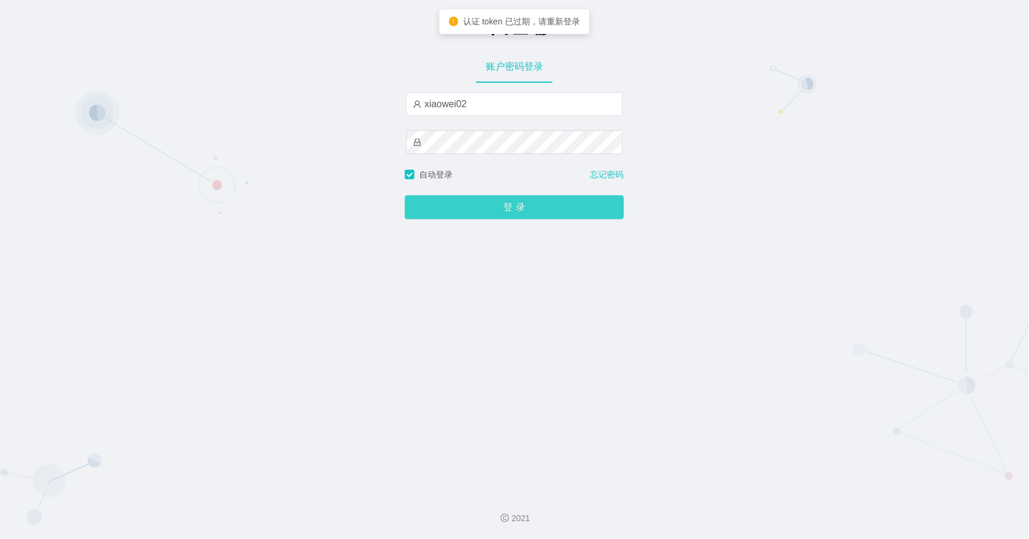
click at [463, 211] on button "登 录" at bounding box center [514, 207] width 219 height 24
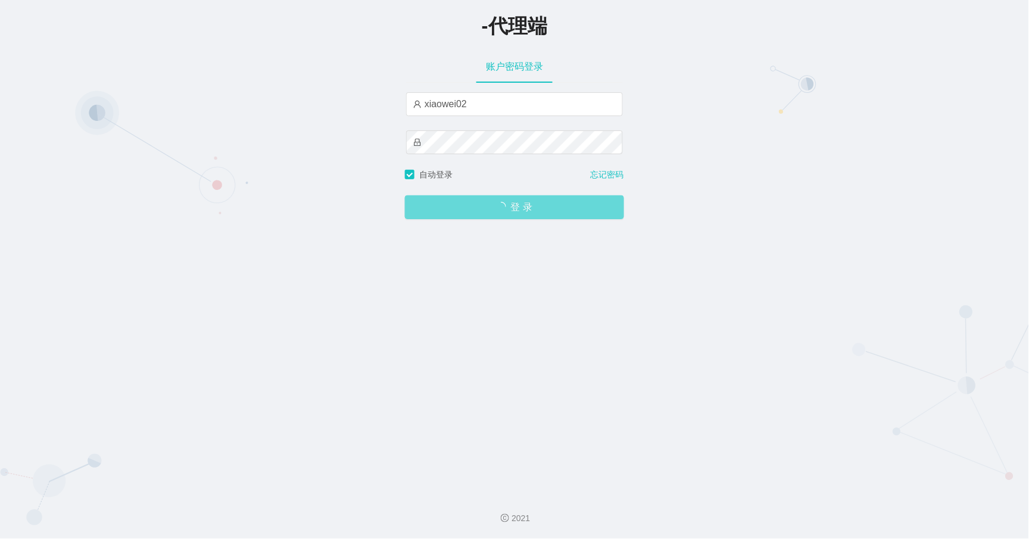
click at [507, 209] on span "登 录" at bounding box center [514, 207] width 219 height 10
click at [501, 216] on div "登 录" at bounding box center [514, 200] width 219 height 38
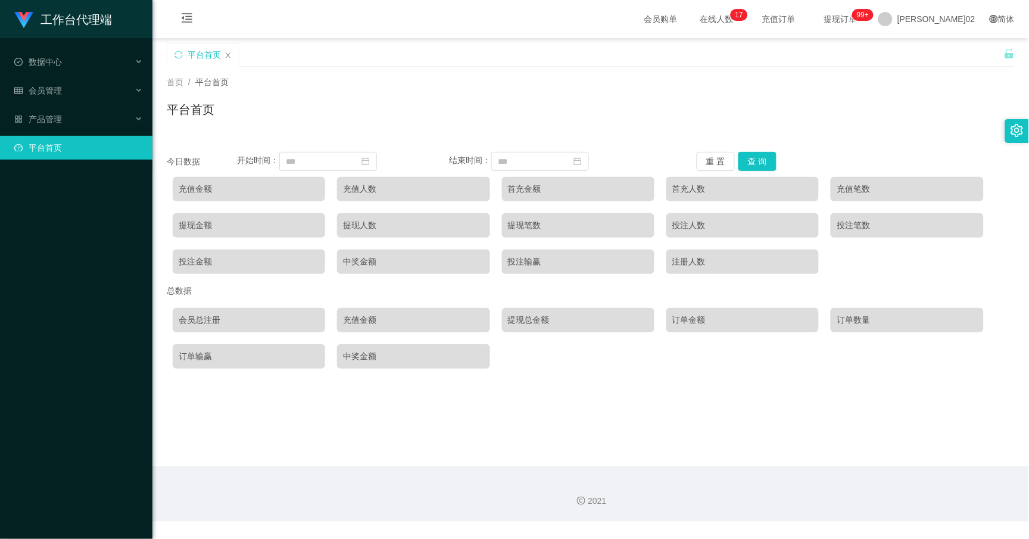
click at [304, 114] on div "平台首页" at bounding box center [591, 114] width 848 height 27
click at [79, 121] on div "产品管理" at bounding box center [76, 119] width 152 height 24
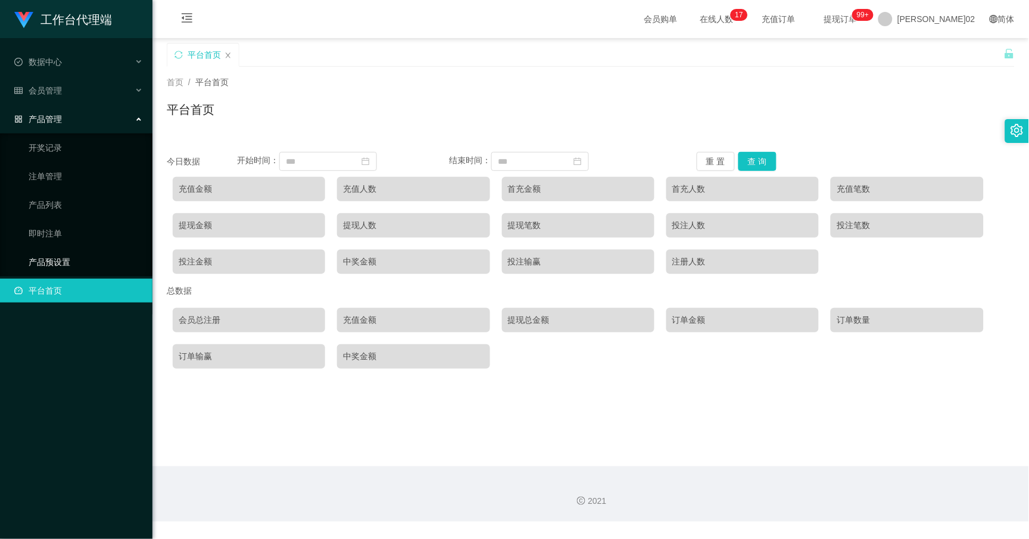
click at [74, 254] on link "产品预设置" at bounding box center [86, 262] width 114 height 24
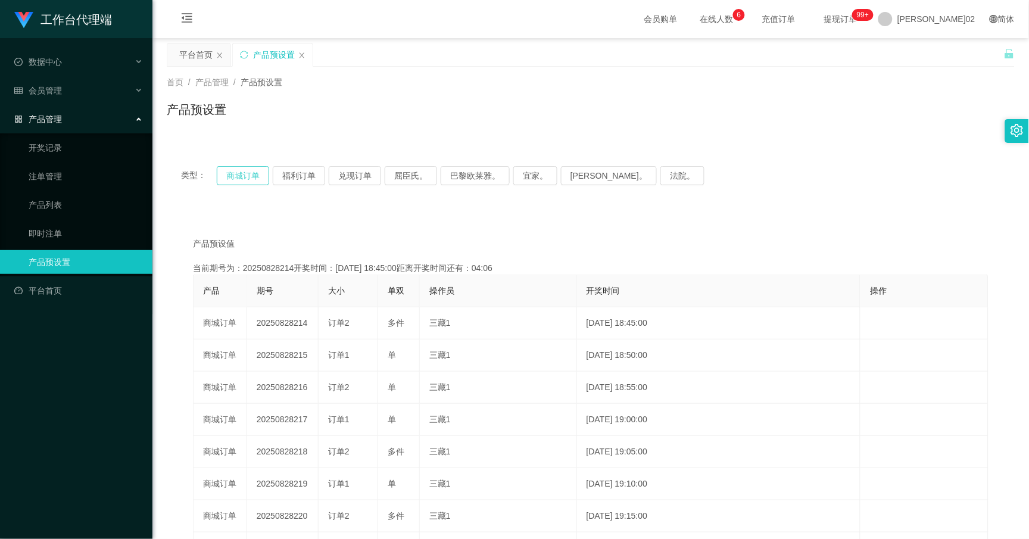
click at [242, 183] on button "商城订单" at bounding box center [243, 175] width 52 height 19
click at [242, 180] on button "商城订单" at bounding box center [243, 175] width 52 height 19
click at [792, 280] on th "开奖时间" at bounding box center [719, 291] width 284 height 32
click at [240, 176] on button "商城订单" at bounding box center [243, 175] width 52 height 19
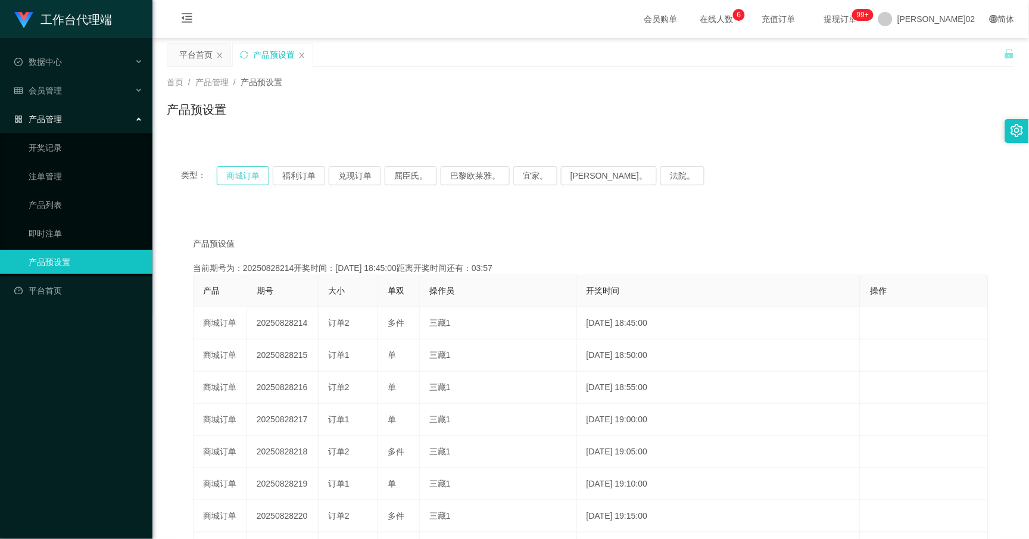
click at [240, 176] on button "商城订单" at bounding box center [243, 175] width 52 height 19
drag, startPoint x: 68, startPoint y: 180, endPoint x: 67, endPoint y: 146, distance: 34.5
click at [68, 180] on link "注单管理" at bounding box center [86, 176] width 114 height 24
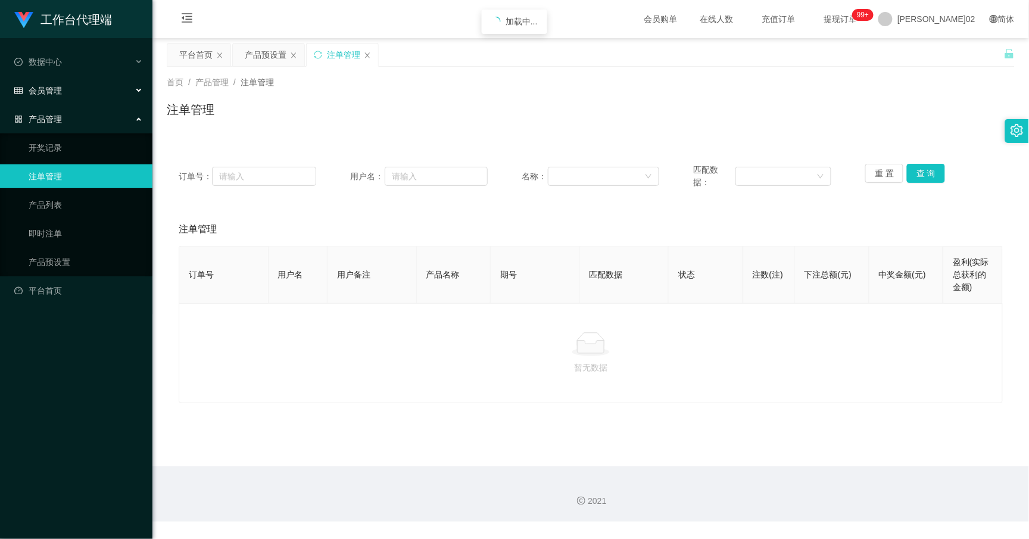
click at [73, 101] on div "会员管理" at bounding box center [76, 91] width 152 height 24
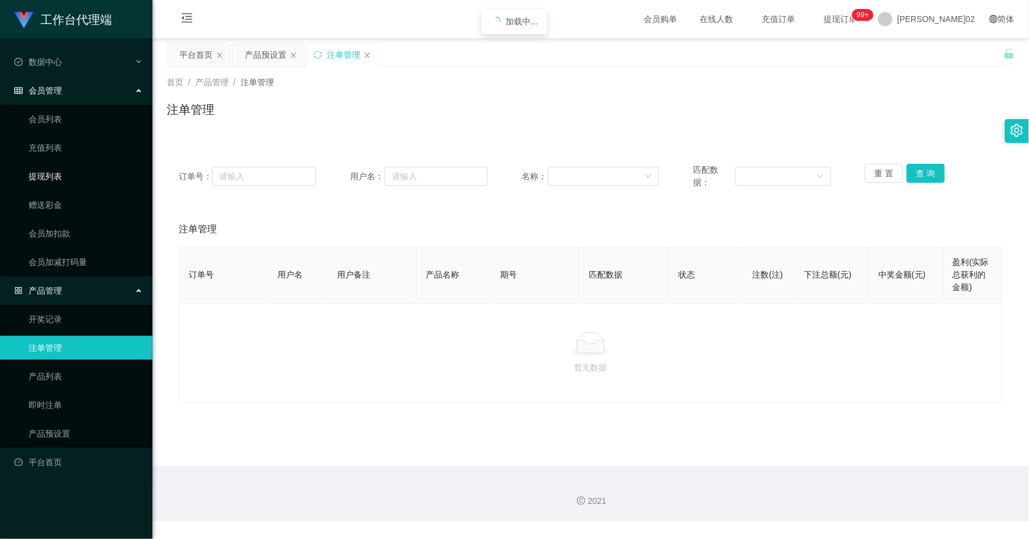
click at [70, 174] on link "提现列表" at bounding box center [86, 176] width 114 height 24
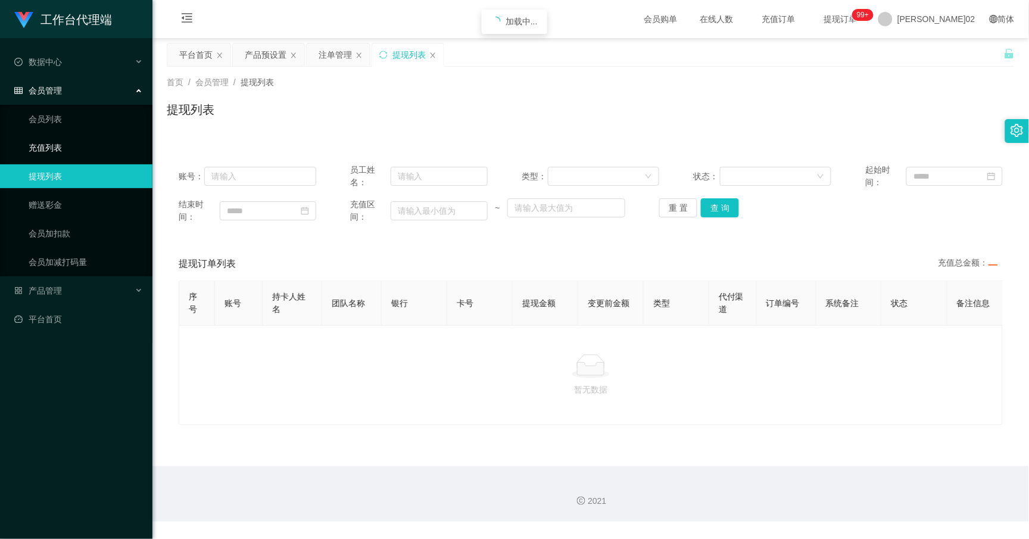
click at [73, 145] on link "充值列表" at bounding box center [86, 148] width 114 height 24
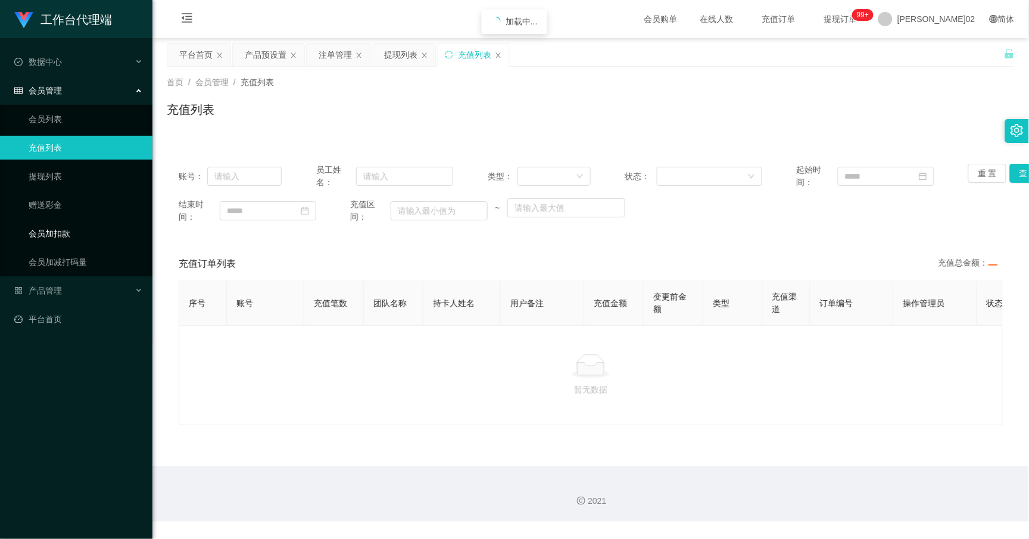
click at [61, 221] on link "会员加扣款" at bounding box center [86, 233] width 114 height 24
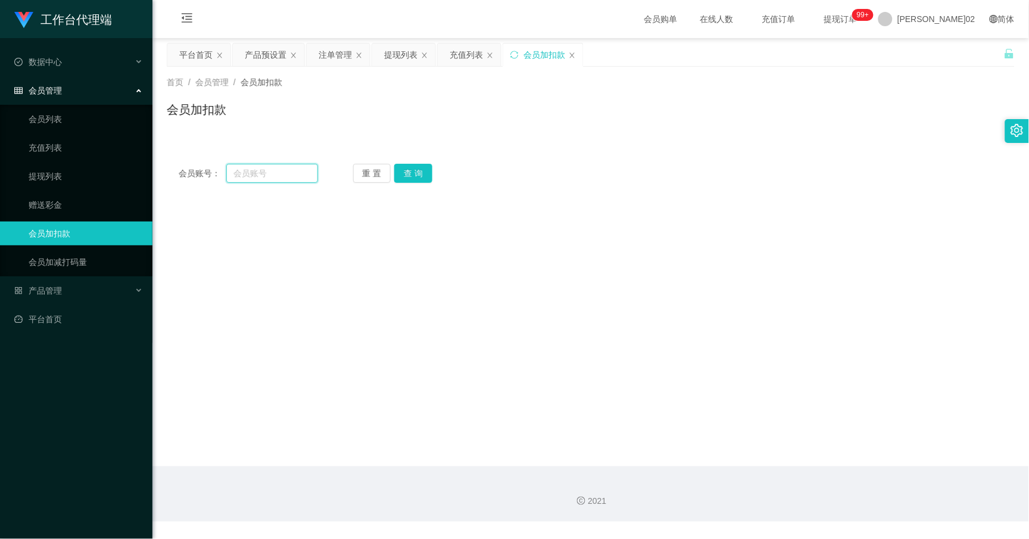
click at [273, 176] on input "text" at bounding box center [272, 173] width 92 height 19
paste input "Tehtehkopi88"
type input "Tehtehkopi88"
click at [418, 173] on button "查 询" at bounding box center [413, 173] width 38 height 19
